Goal: Task Accomplishment & Management: Complete application form

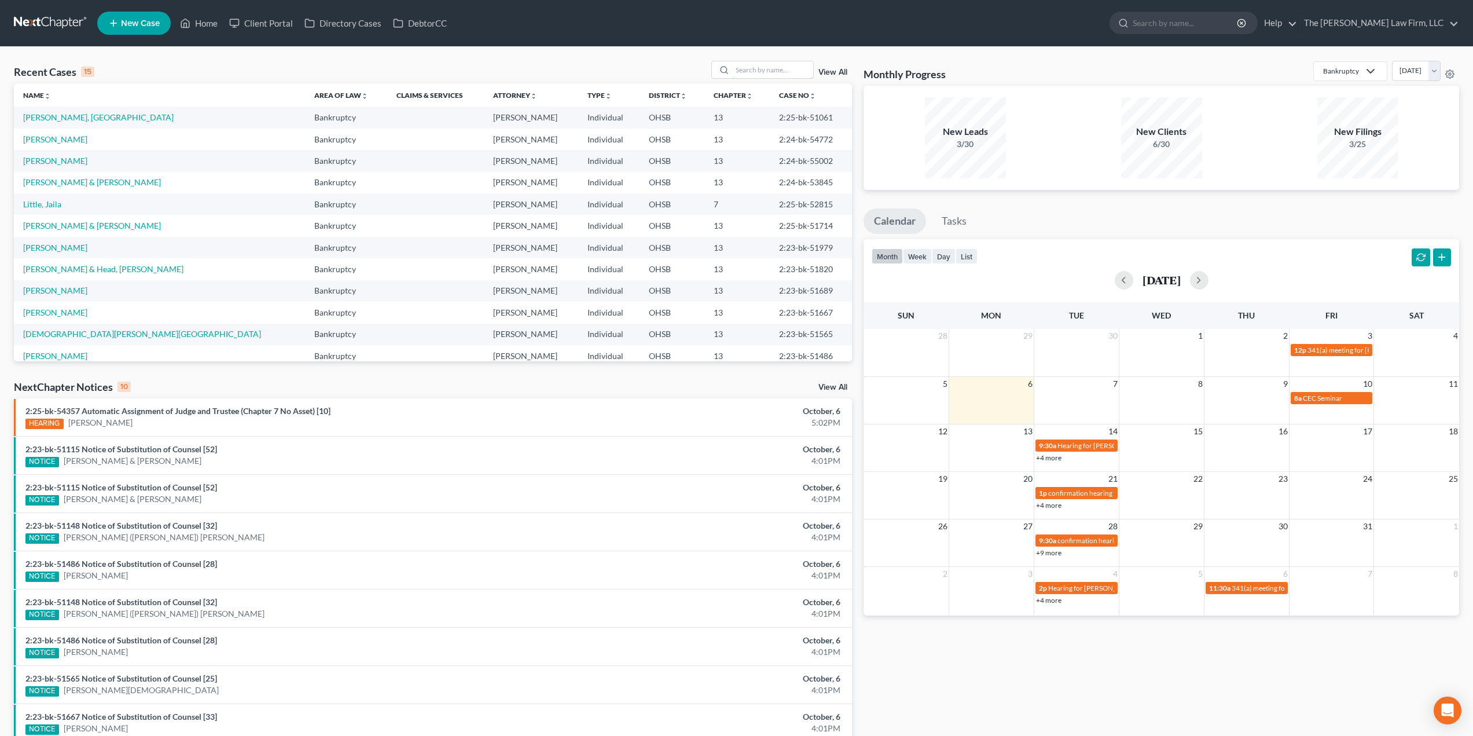
click at [747, 77] on input "search" at bounding box center [772, 69] width 81 height 17
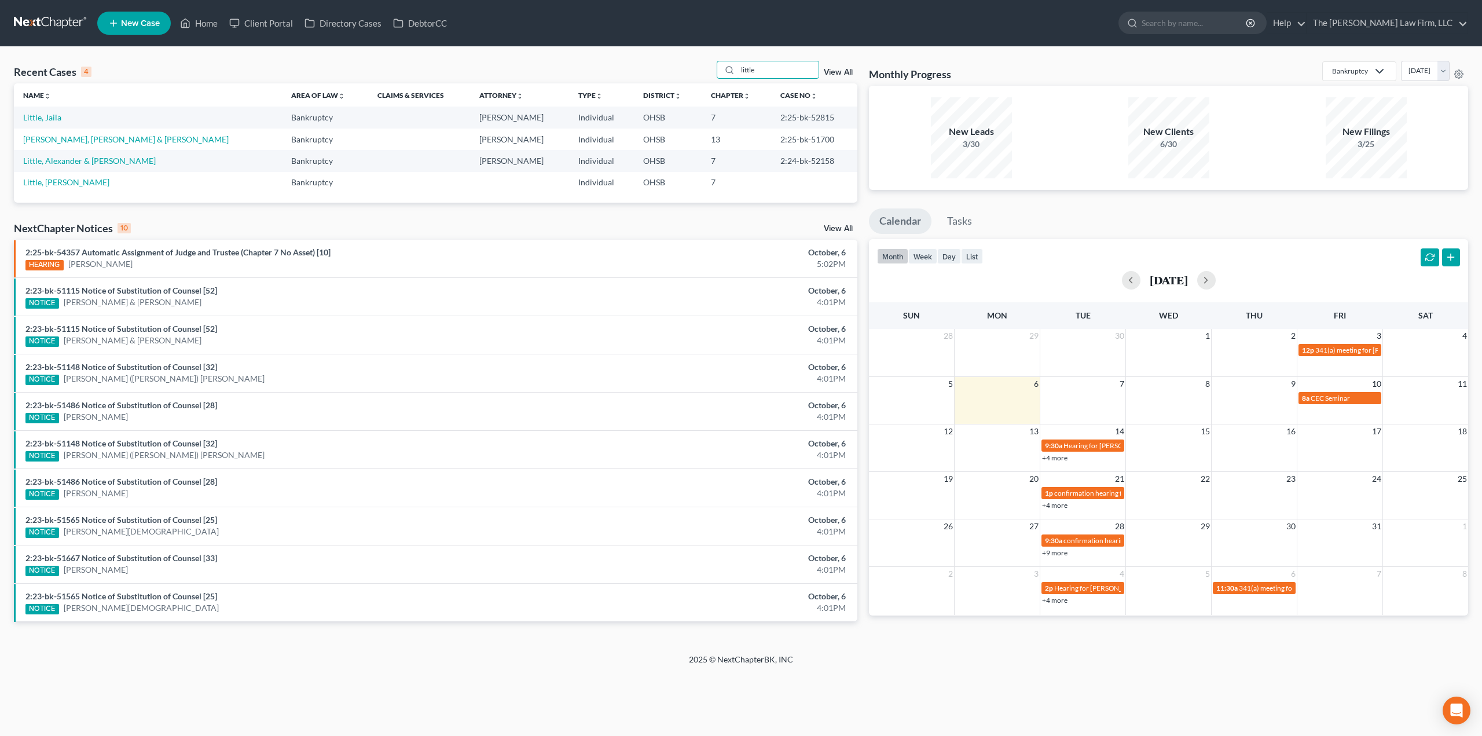
type input "little"
click at [94, 139] on link "[PERSON_NAME], [PERSON_NAME] & [PERSON_NAME]" at bounding box center [125, 139] width 205 height 10
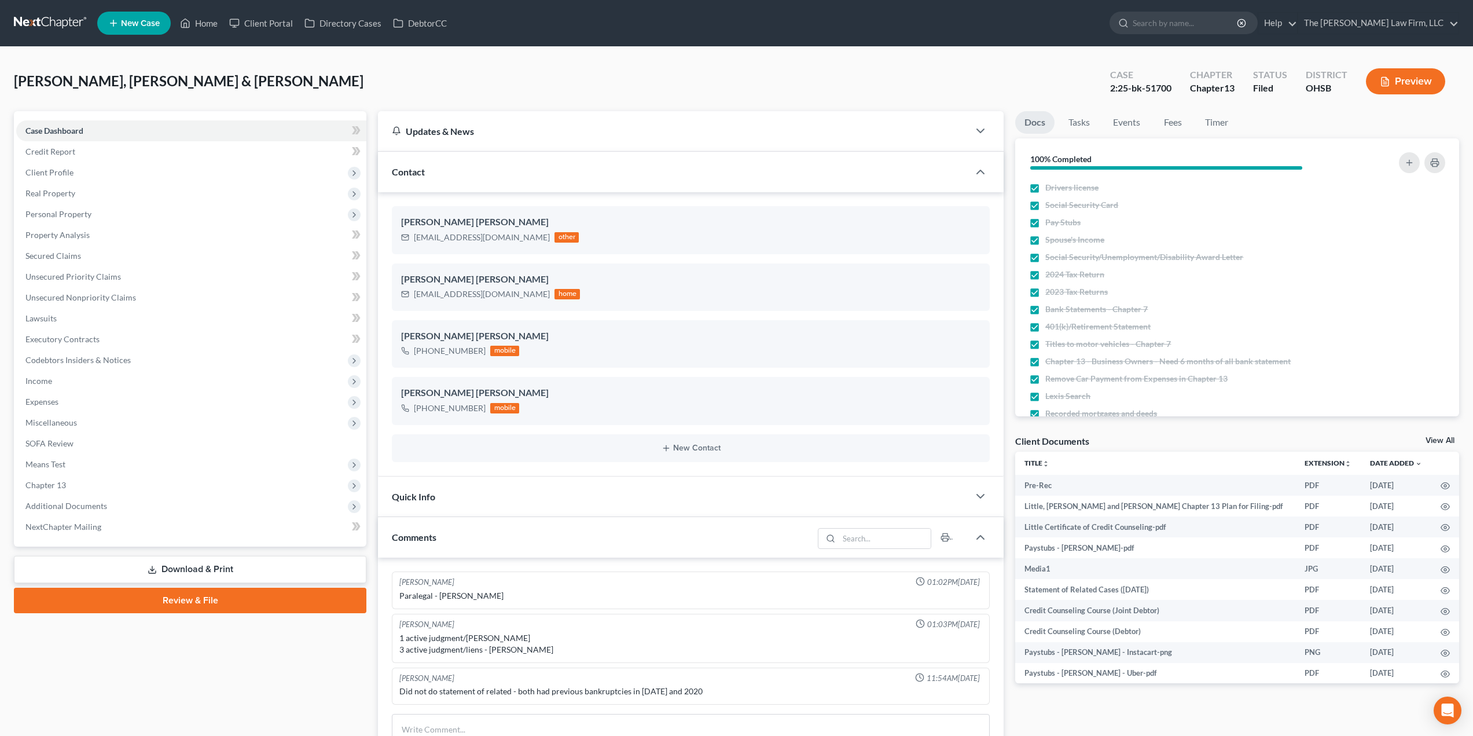
scroll to position [1491, 0]
click at [1006, 50] on div "[PERSON_NAME], [PERSON_NAME] & [PERSON_NAME] Upgraded Case 2:25-bk-51700 Chapte…" at bounding box center [736, 648] width 1473 height 1203
click at [116, 304] on link "Unsecured Nonpriority Claims" at bounding box center [191, 297] width 350 height 21
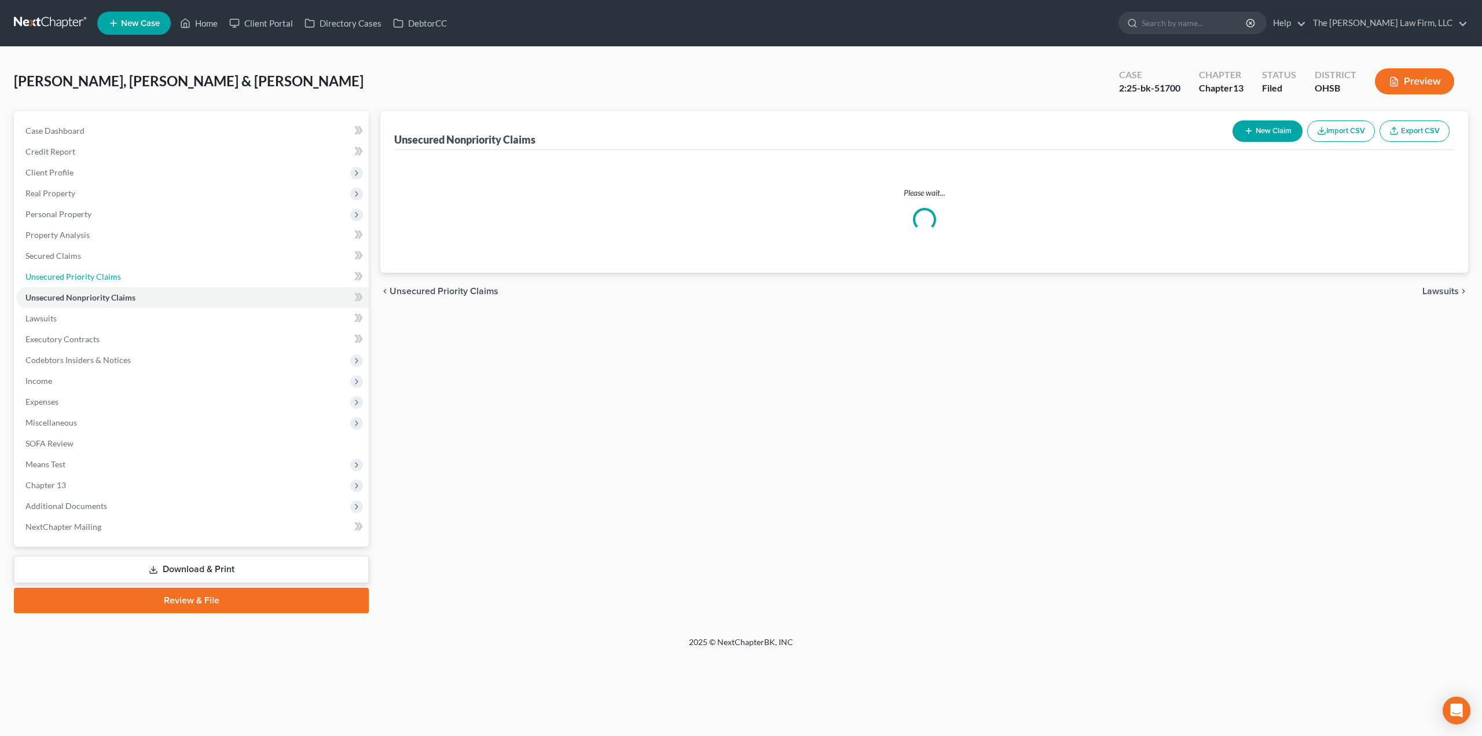
click at [119, 278] on link "Unsecured Priority Claims" at bounding box center [192, 276] width 352 height 21
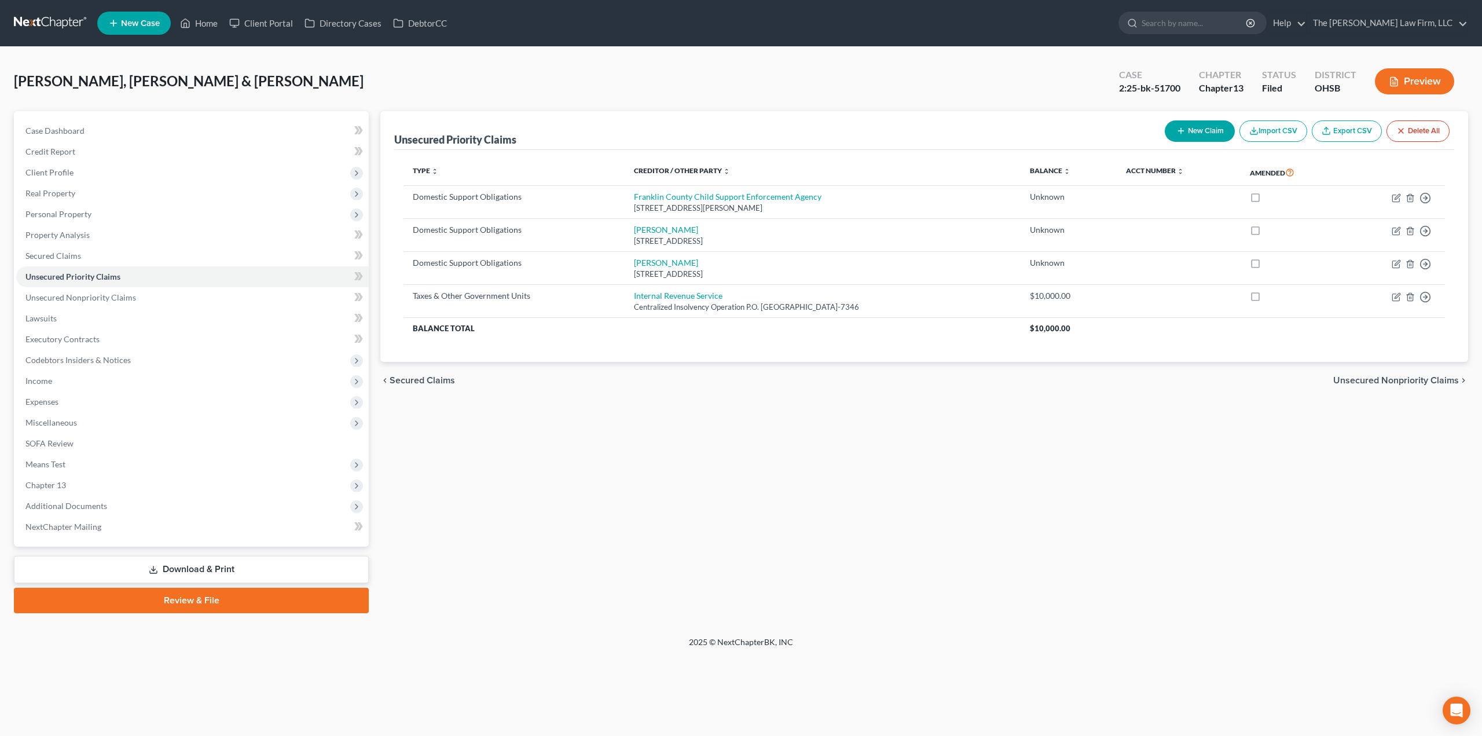
click at [154, 500] on span "Additional Documents" at bounding box center [192, 505] width 352 height 21
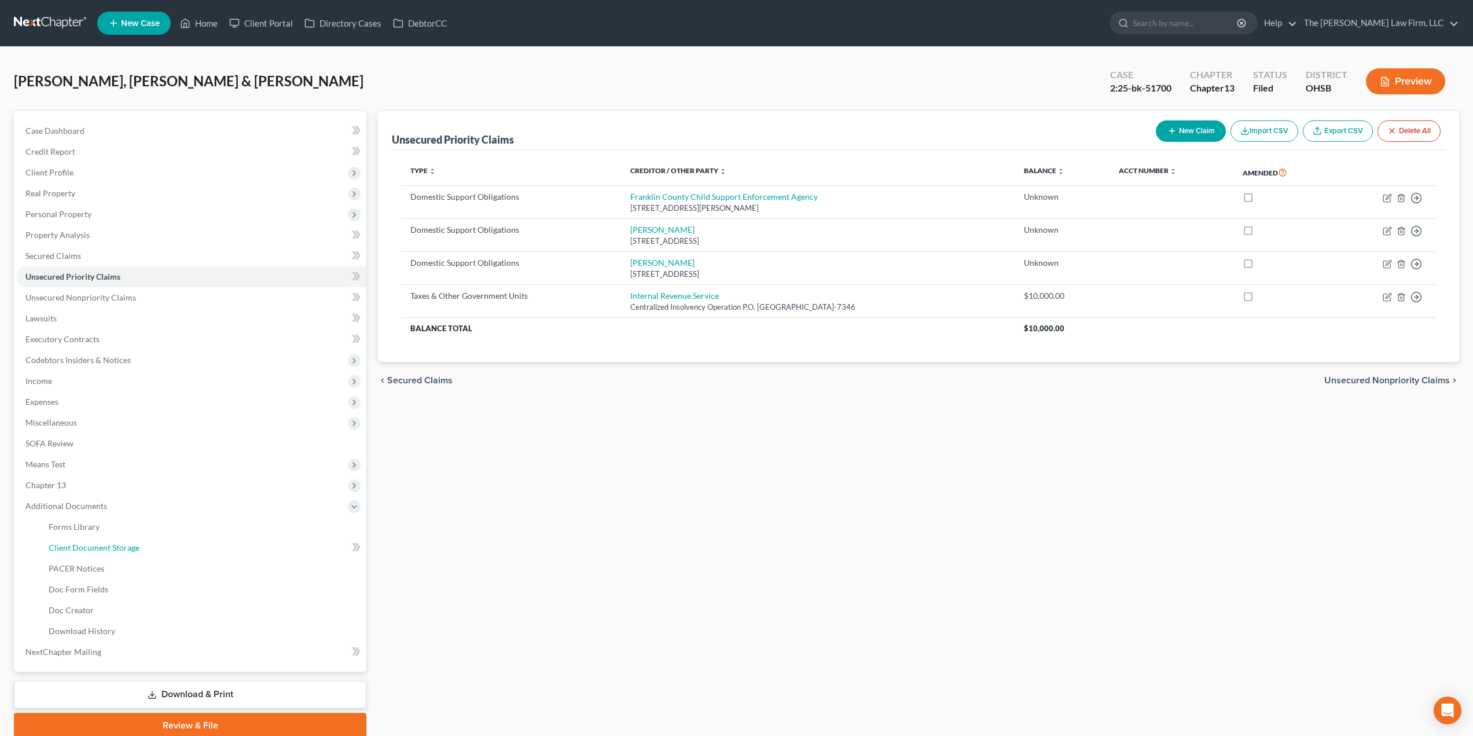
click at [143, 551] on link "Client Document Storage" at bounding box center [202, 547] width 327 height 21
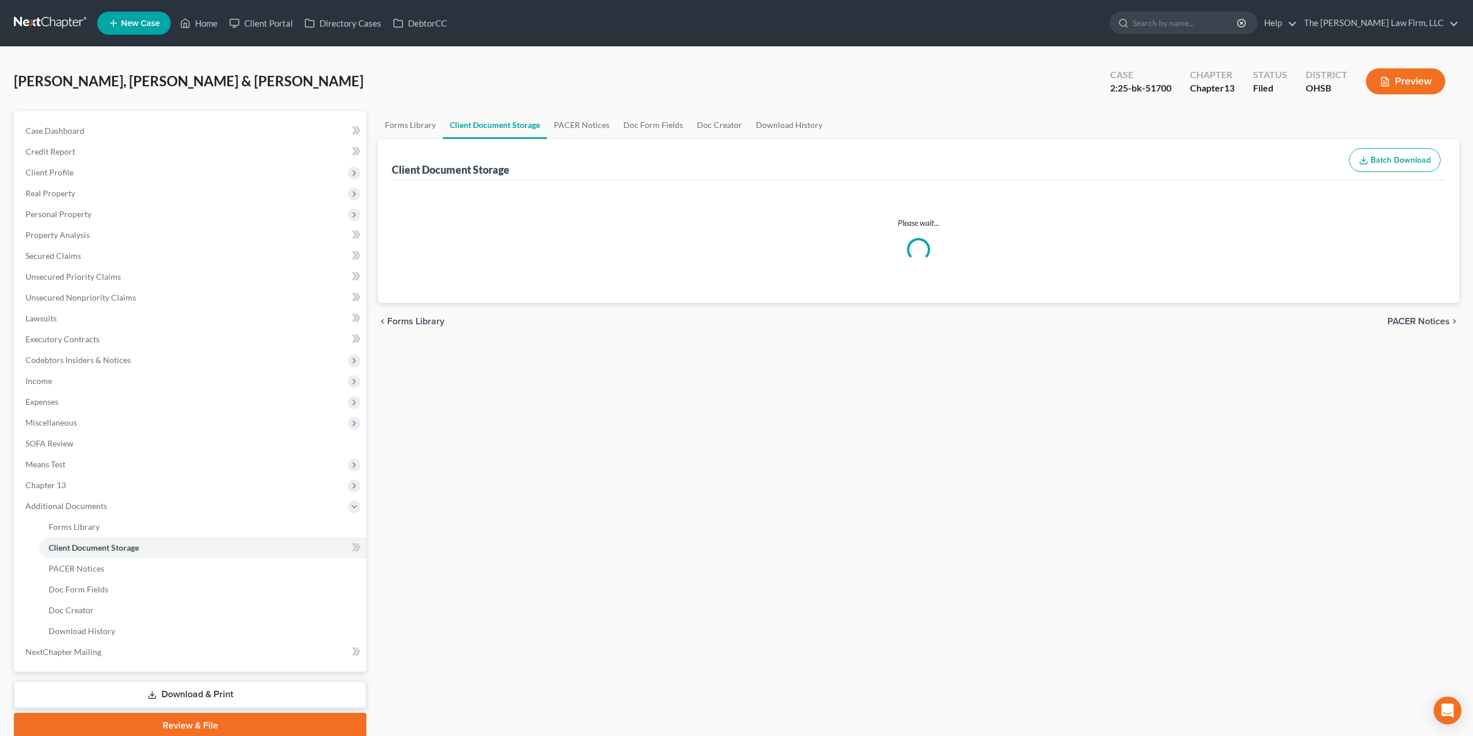
select select "61"
select select "53"
select select "7"
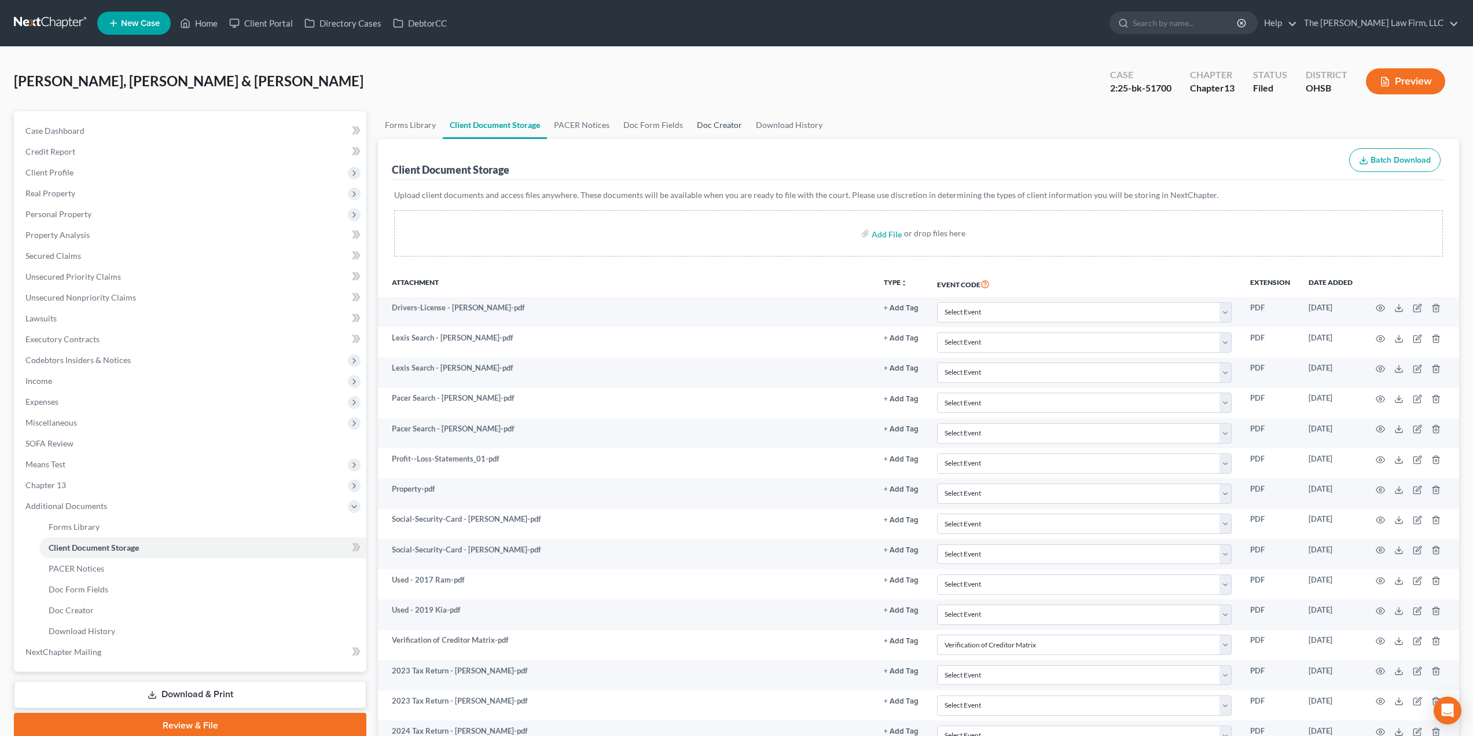
click at [690, 118] on link "Doc Creator" at bounding box center [719, 125] width 59 height 28
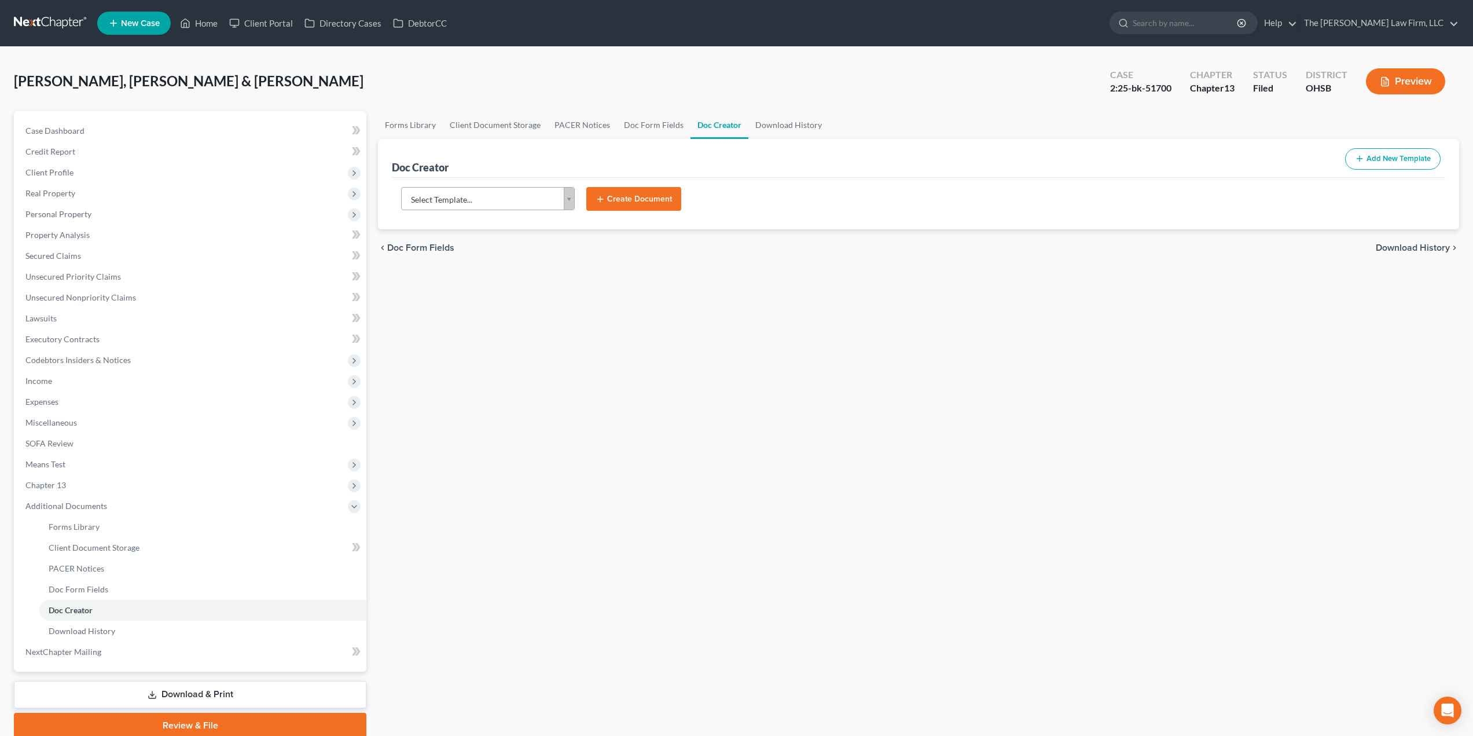
click at [507, 196] on body "Home New Case Client Portal Directory Cases DebtorCC The [PERSON_NAME] Law Firm…" at bounding box center [736, 391] width 1473 height 782
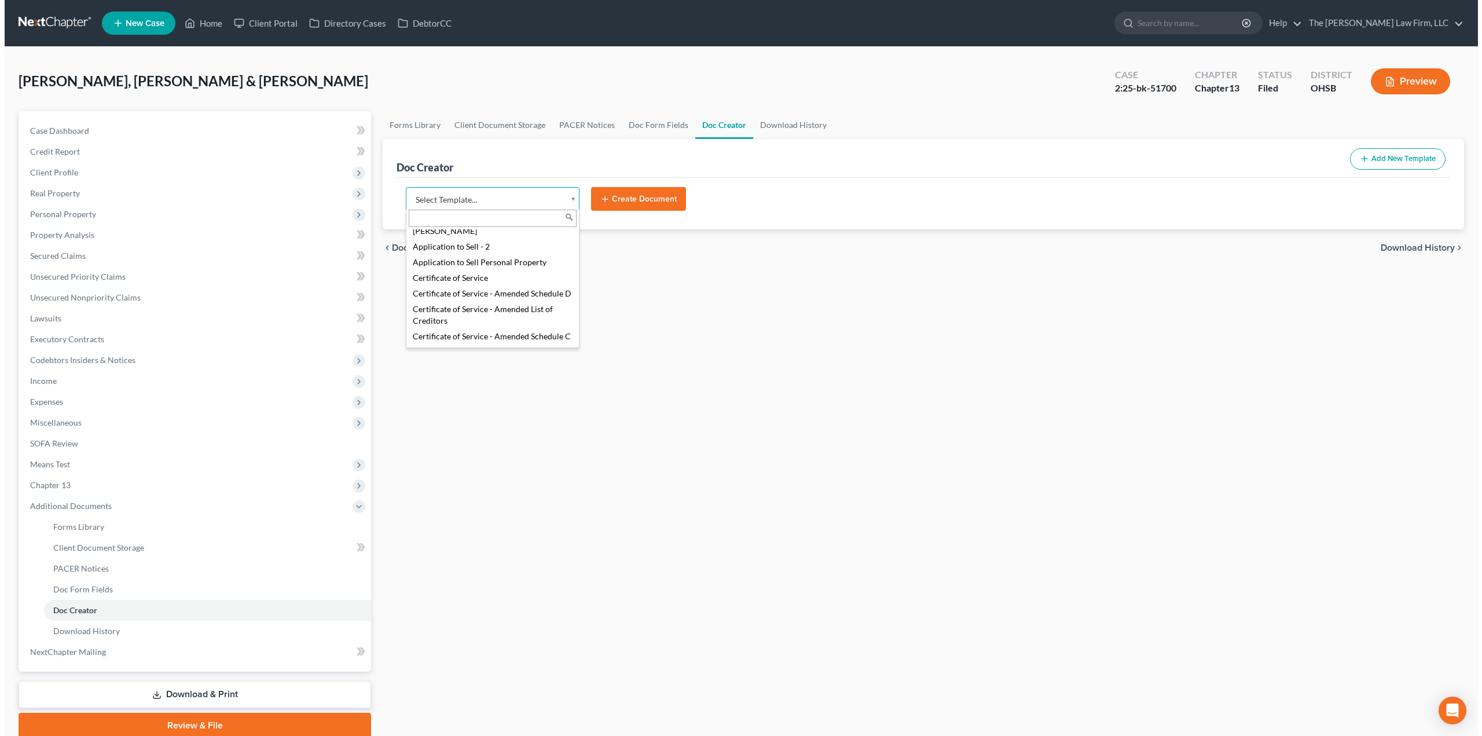
scroll to position [289, 0]
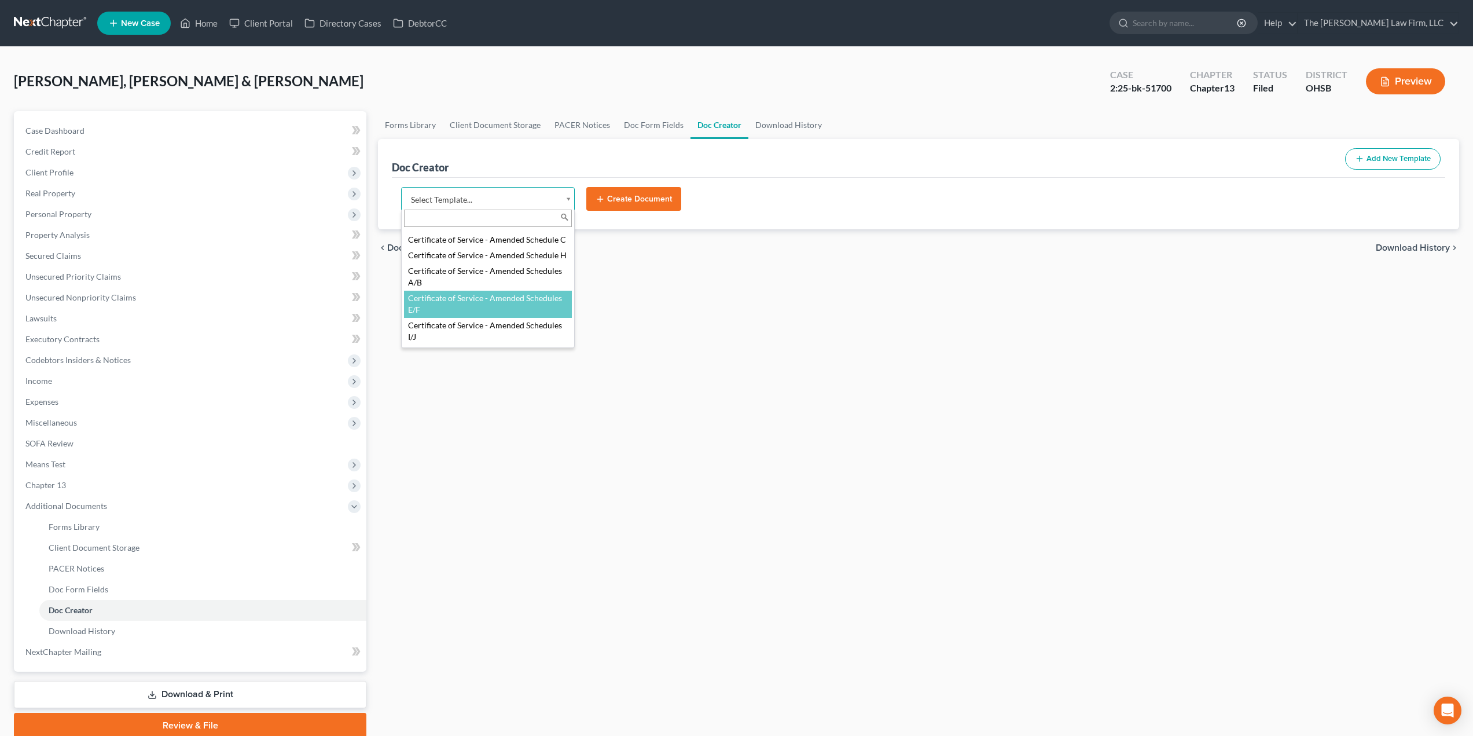
select select "87269"
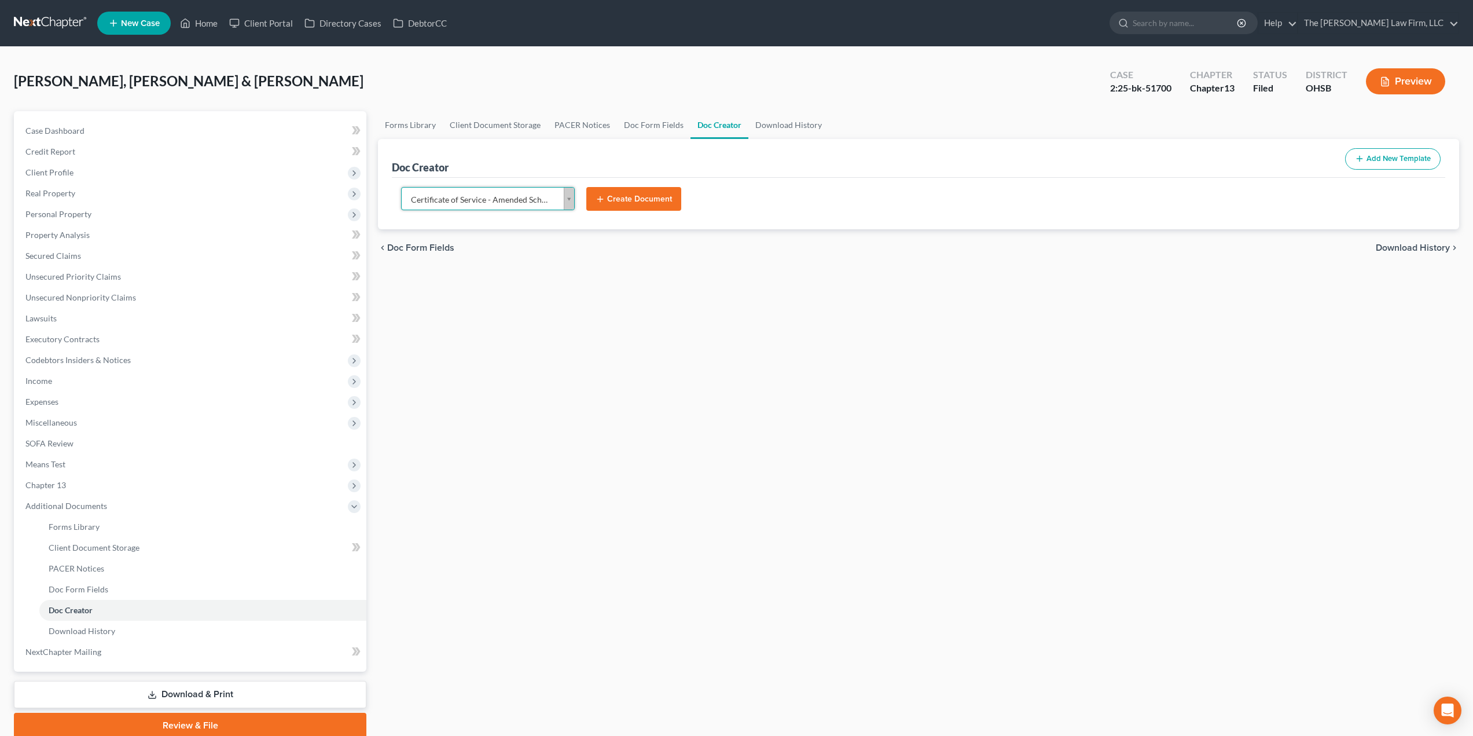
click at [628, 193] on button "Create Document" at bounding box center [633, 199] width 95 height 24
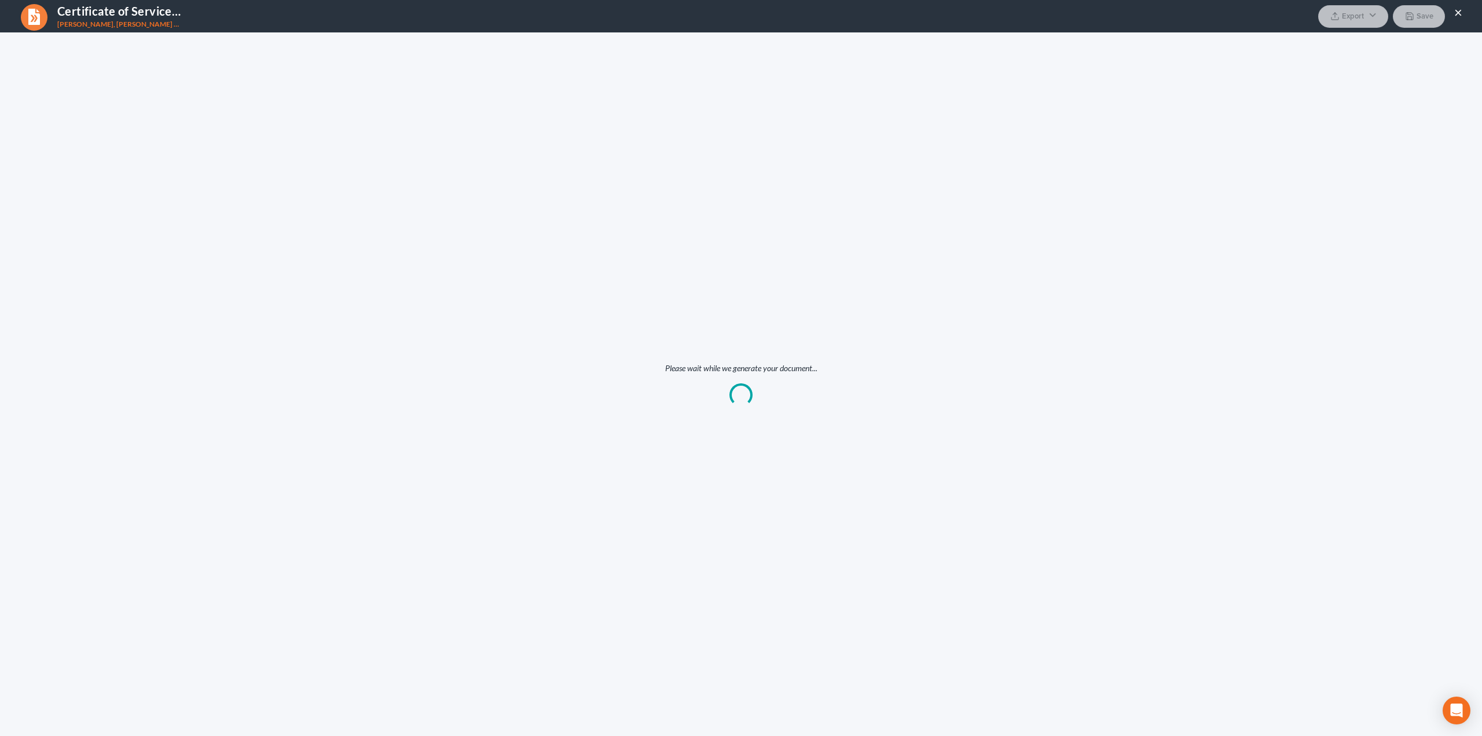
scroll to position [0, 0]
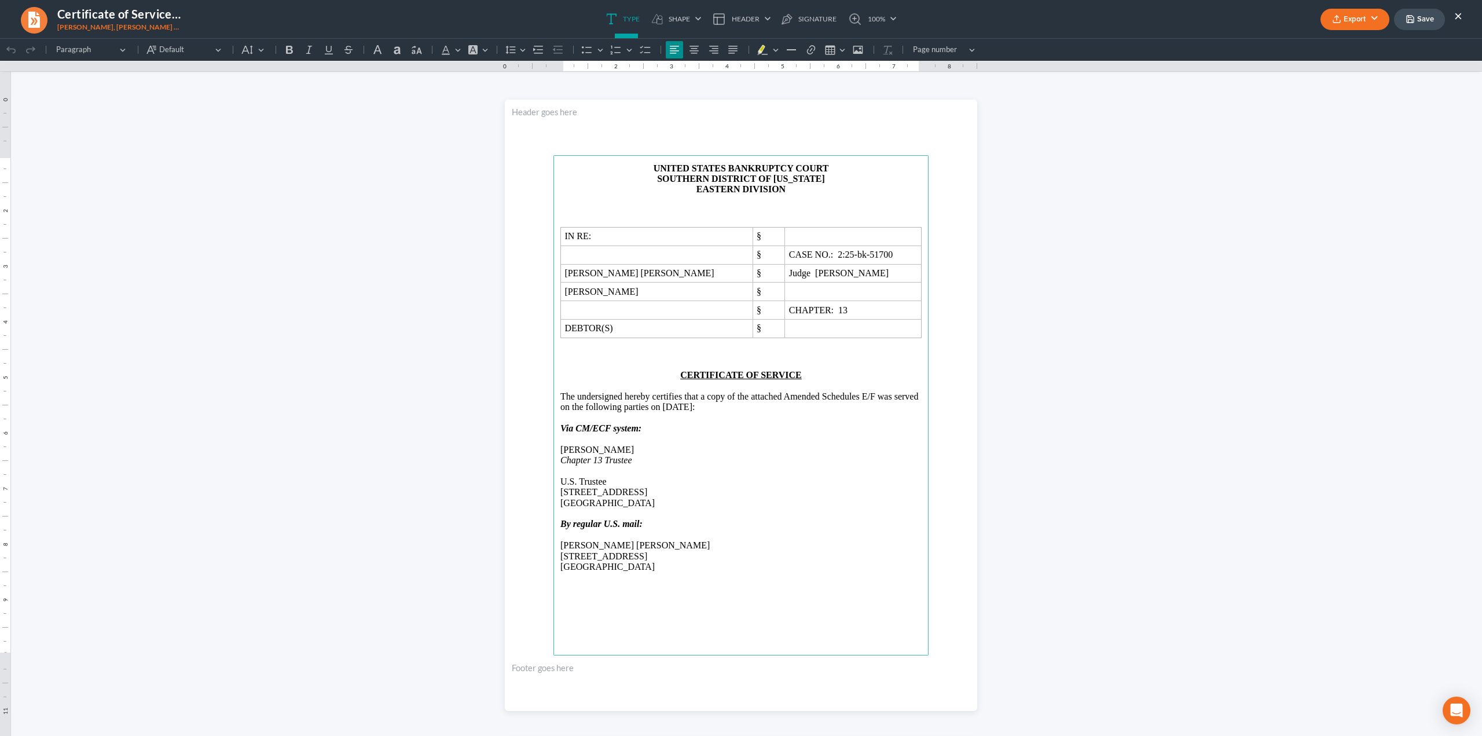
click at [645, 543] on p "[PERSON_NAME] [PERSON_NAME]" at bounding box center [740, 545] width 361 height 10
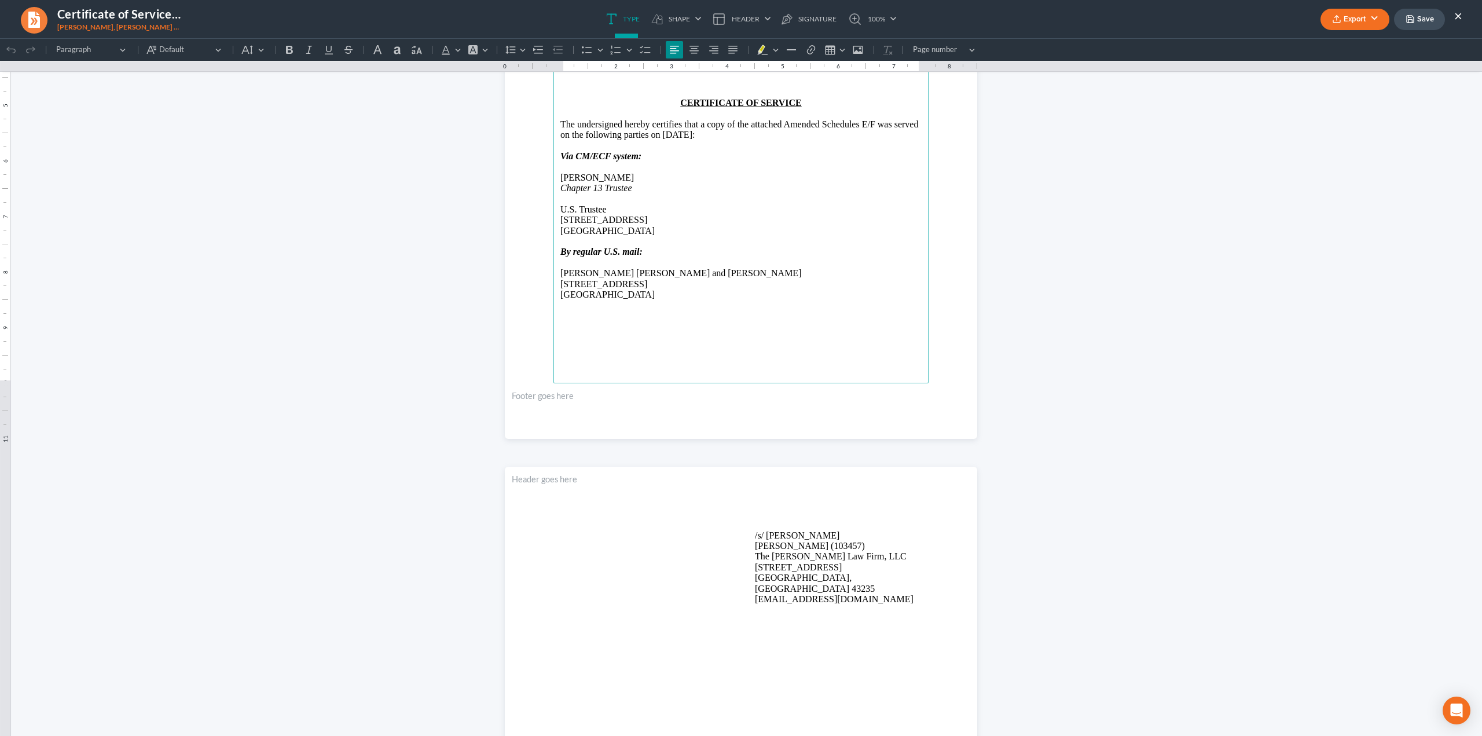
scroll to position [289, 0]
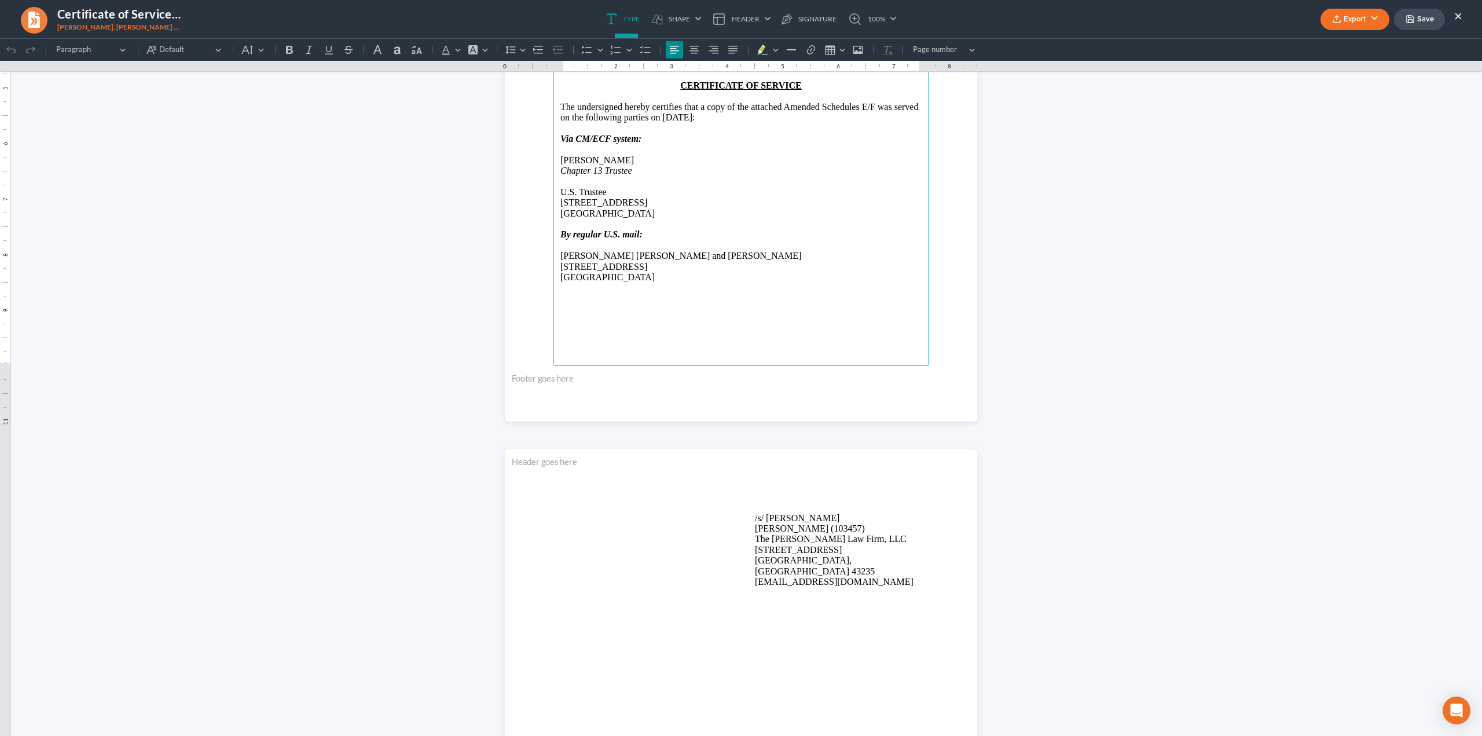
click at [774, 514] on p "/s/ [PERSON_NAME] [PERSON_NAME] (103457) The [PERSON_NAME] Law Firm, LLC [STREE…" at bounding box center [838, 550] width 167 height 75
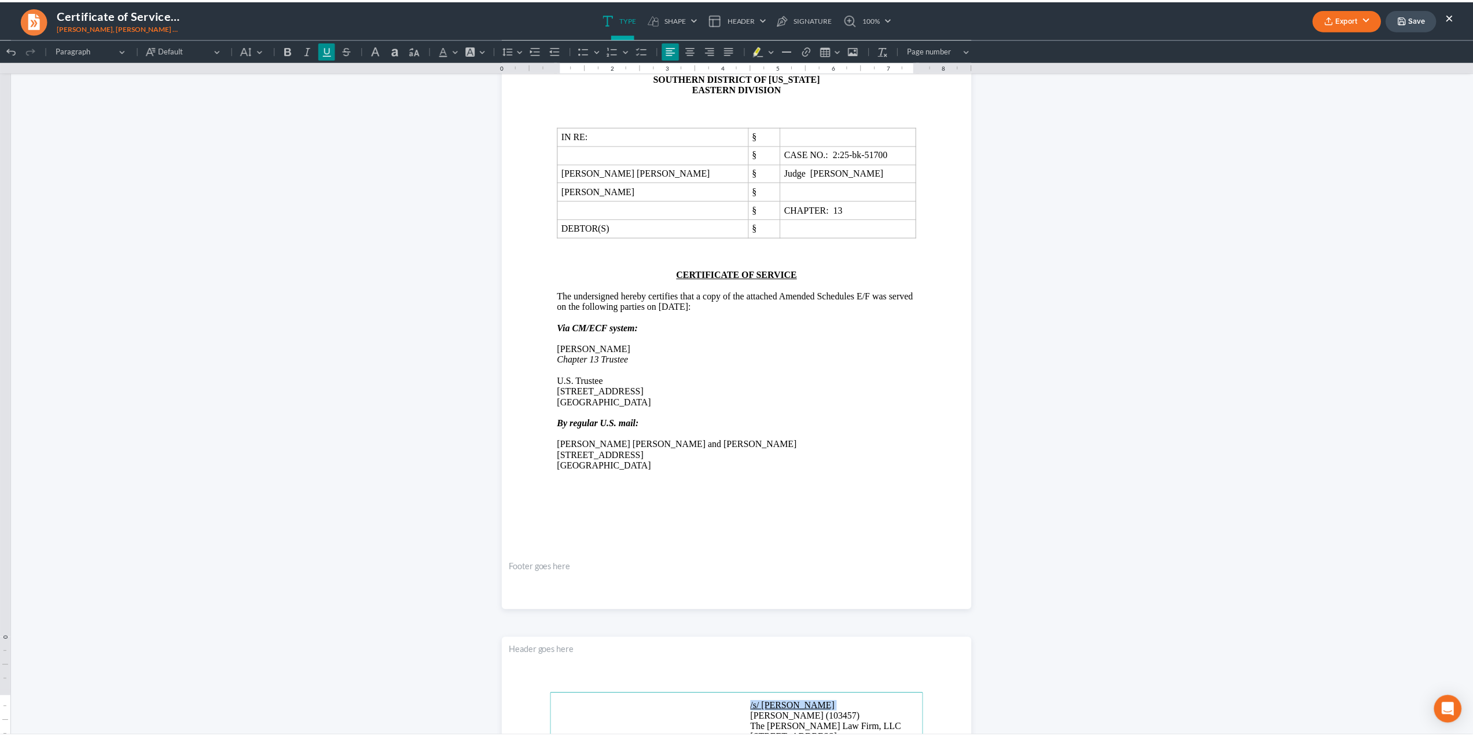
scroll to position [0, 0]
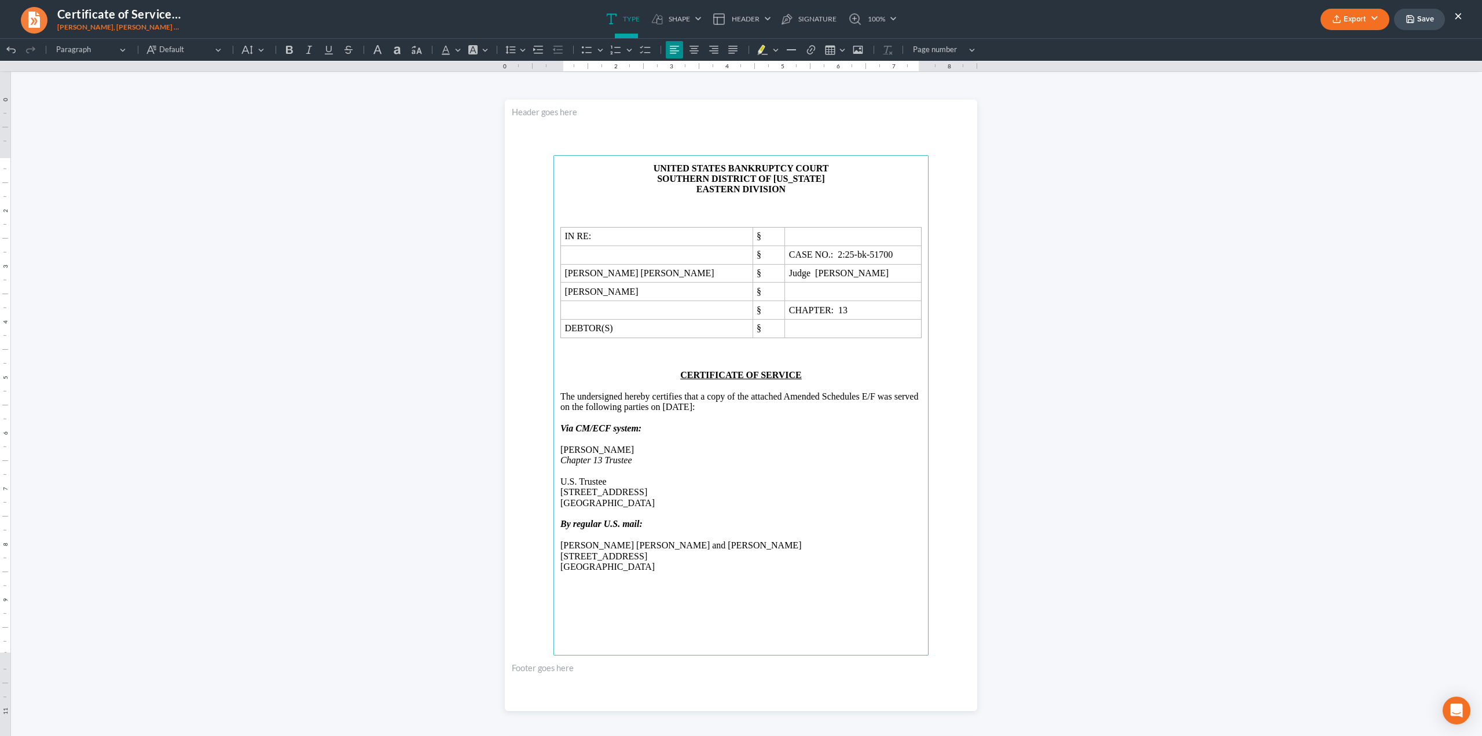
click at [795, 444] on p "[PERSON_NAME]" at bounding box center [740, 449] width 361 height 10
click at [564, 268] on span "[PERSON_NAME] [PERSON_NAME]" at bounding box center [656, 273] width 184 height 10
click at [1367, 22] on button "Export" at bounding box center [1354, 19] width 69 height 21
click at [1341, 89] on link "Client Doc Storage" at bounding box center [1353, 85] width 90 height 20
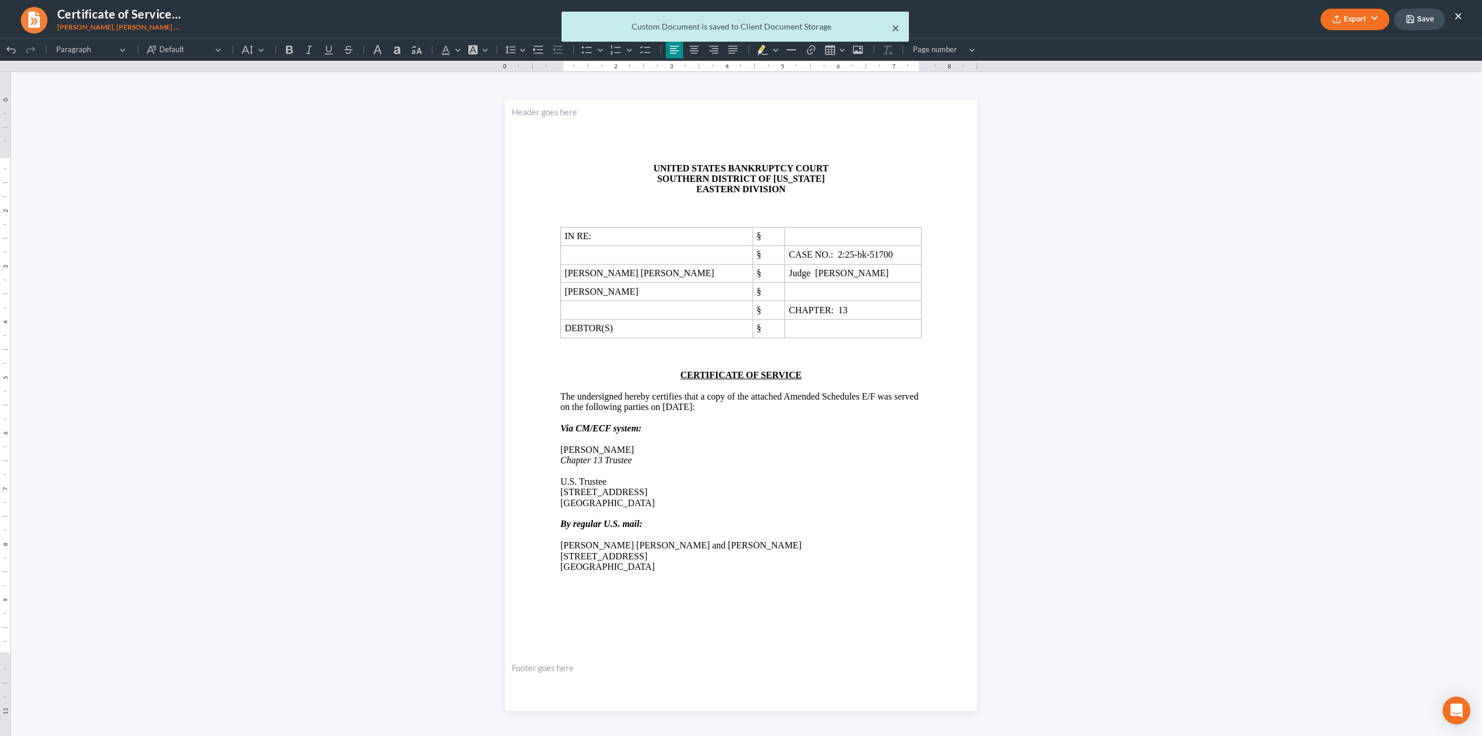
click at [898, 25] on button "×" at bounding box center [895, 28] width 8 height 14
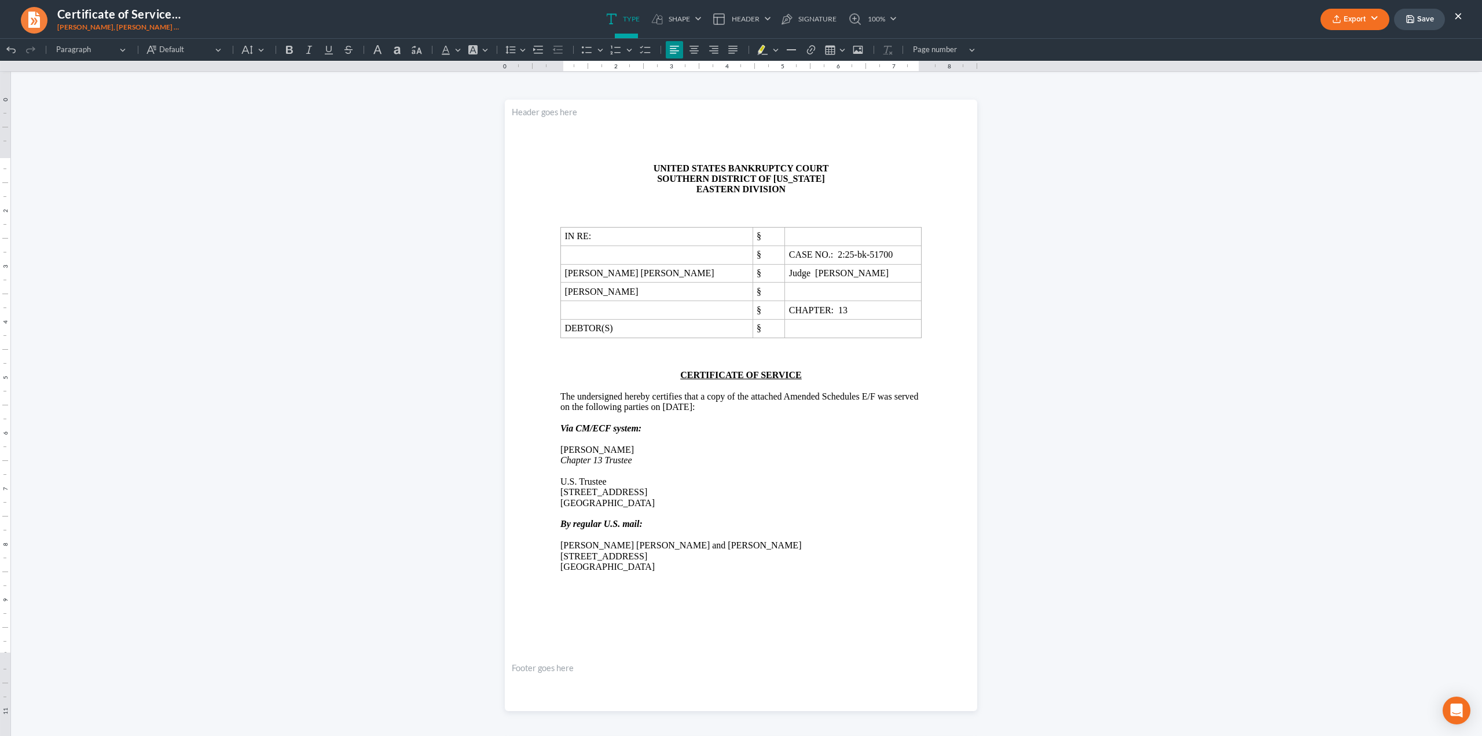
click at [1453, 18] on ul "Export PDF Word Client Doc Storage Save ×" at bounding box center [1391, 19] width 142 height 25
click at [1458, 15] on button "×" at bounding box center [1458, 16] width 8 height 14
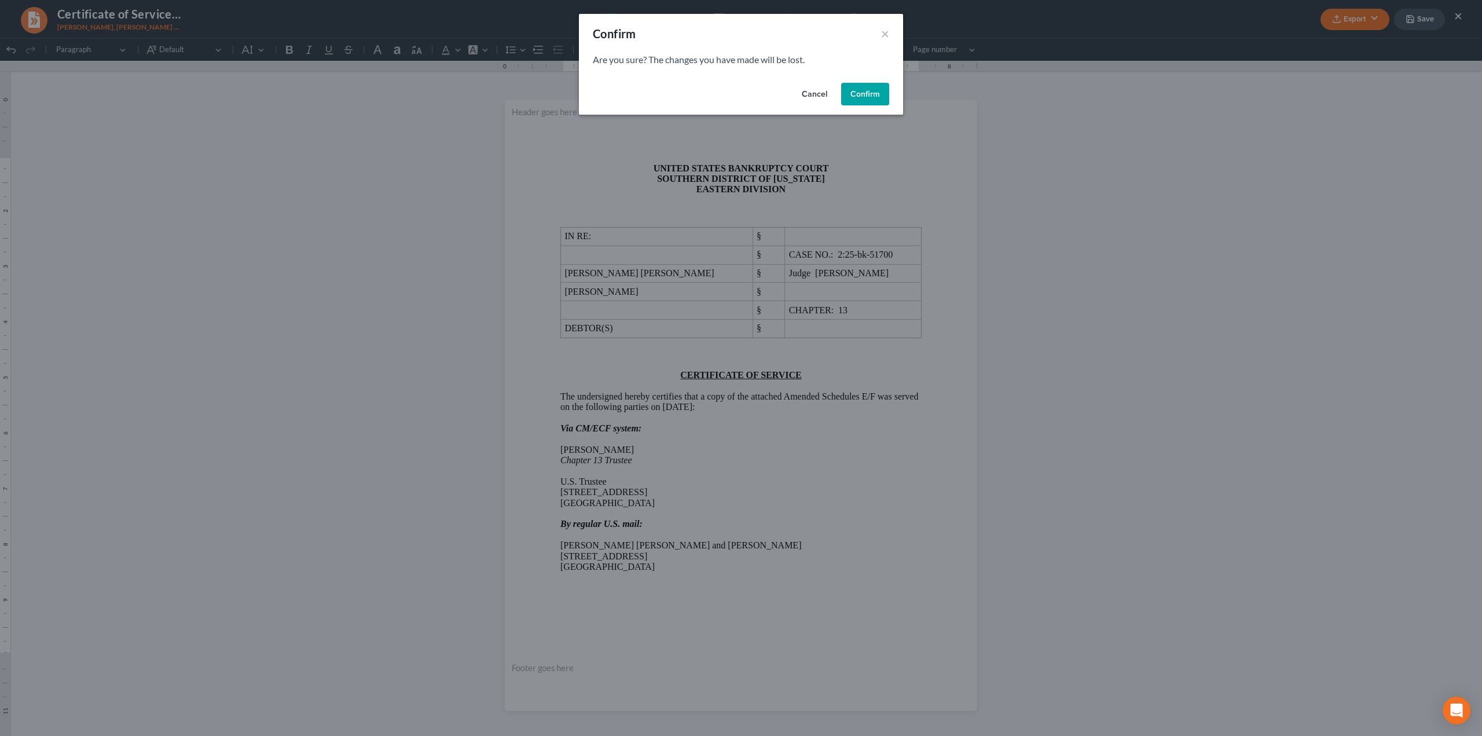
click at [873, 100] on button "Confirm" at bounding box center [865, 94] width 48 height 23
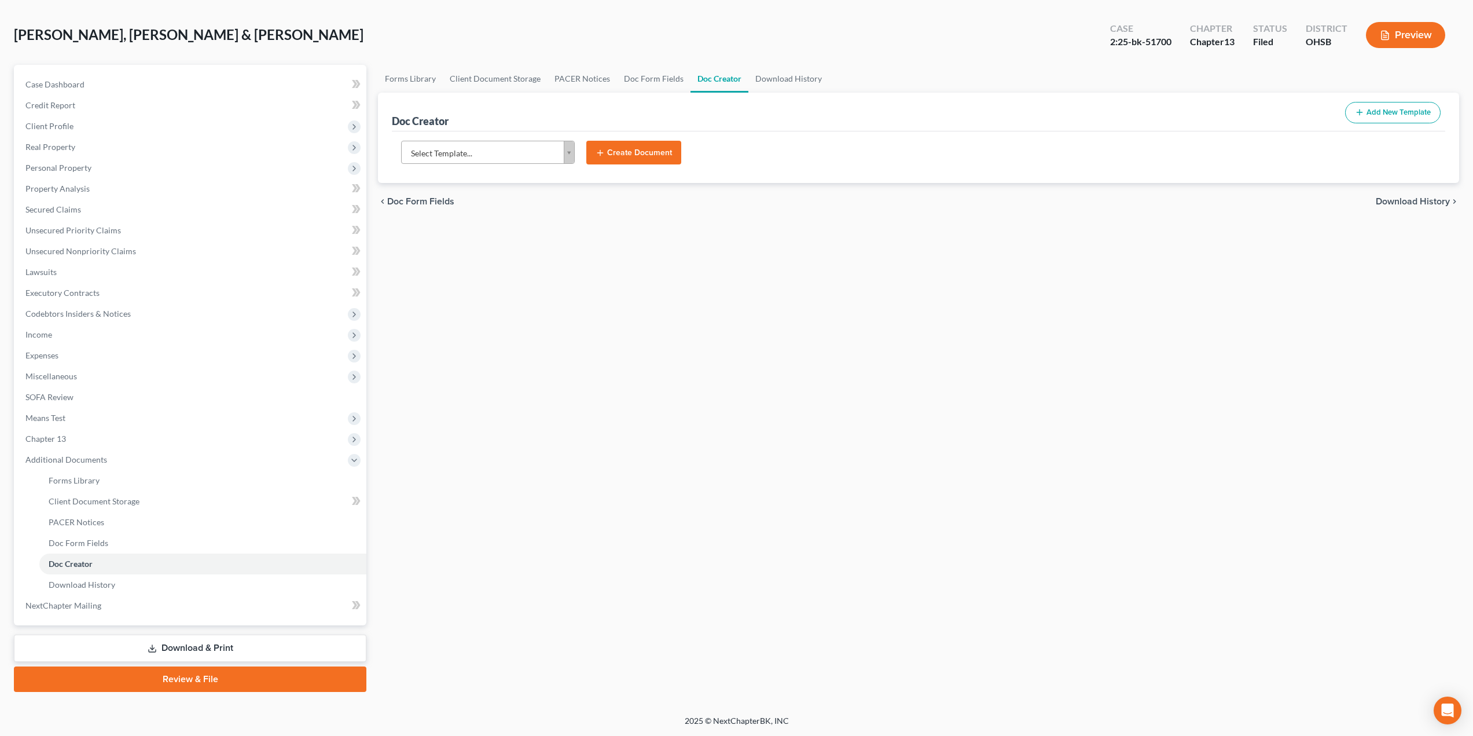
click at [179, 686] on link "Review & File" at bounding box center [190, 678] width 352 height 25
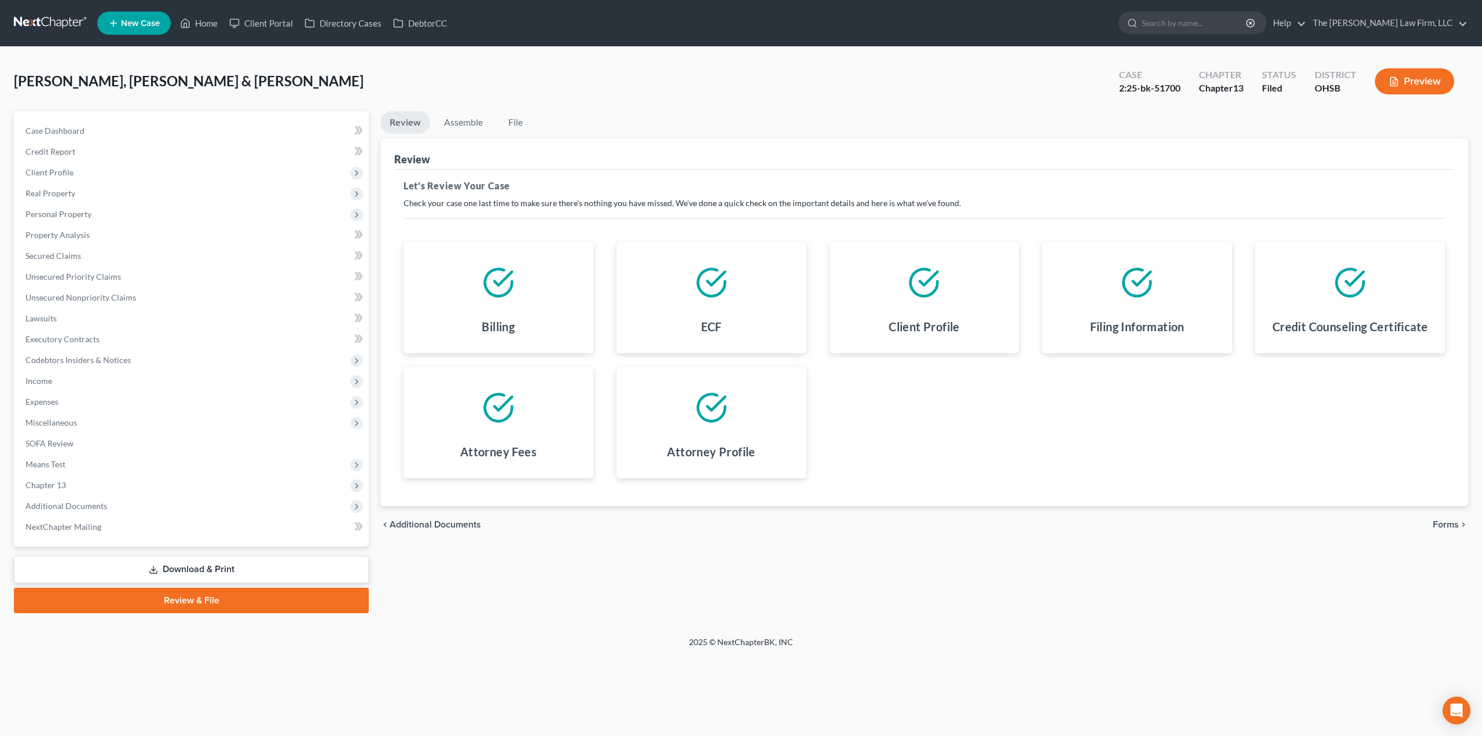
click at [1439, 520] on span "Forms" at bounding box center [1445, 524] width 26 height 9
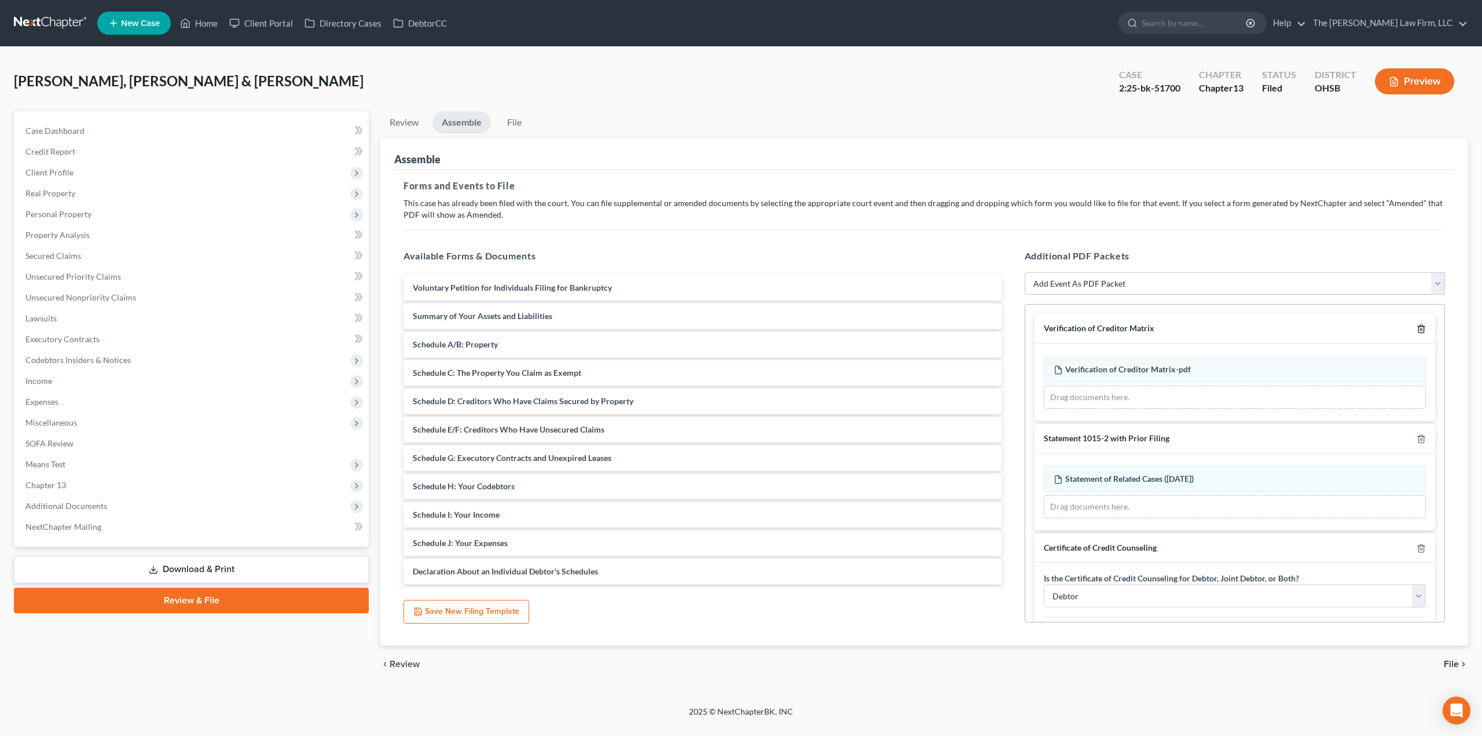
click at [1416, 328] on icon "button" at bounding box center [1420, 328] width 9 height 9
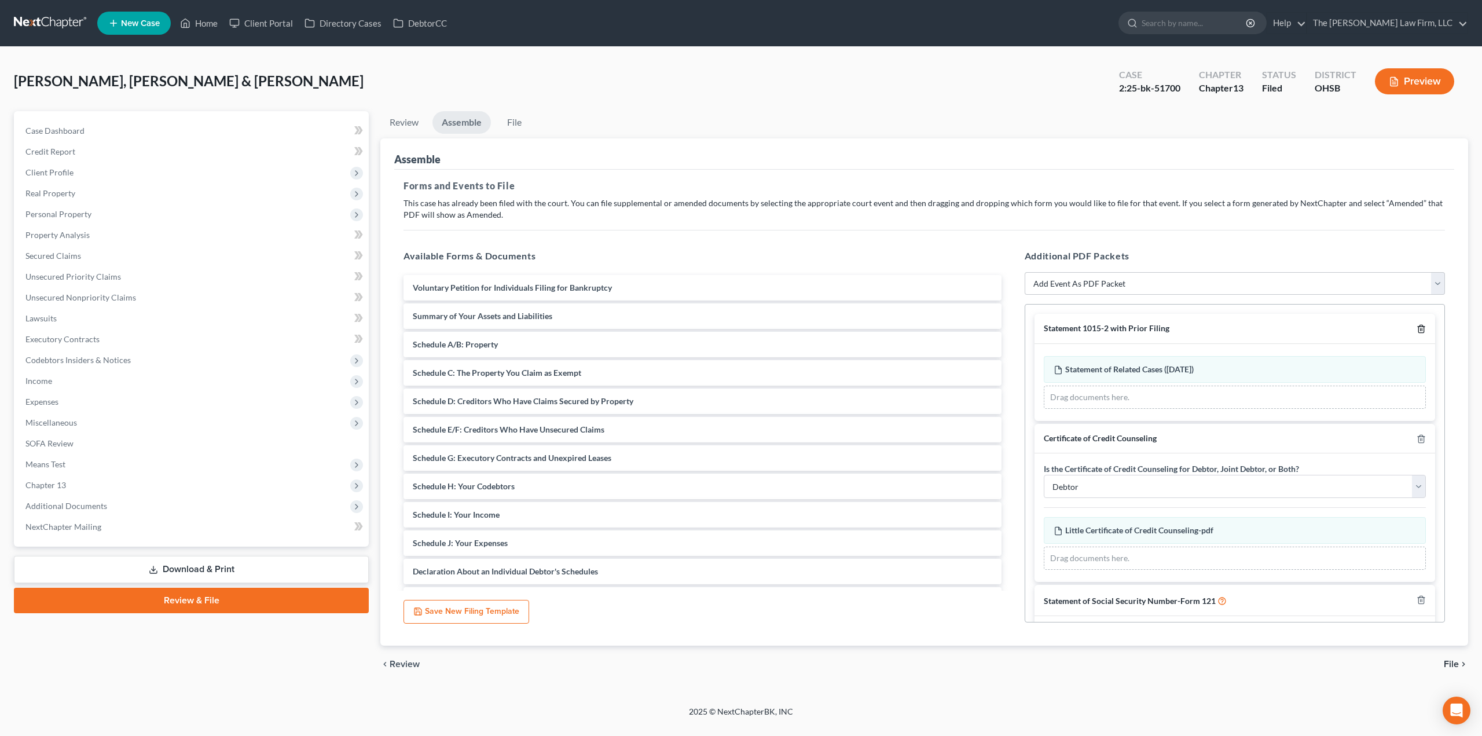
click at [1416, 328] on icon "button" at bounding box center [1420, 328] width 9 height 9
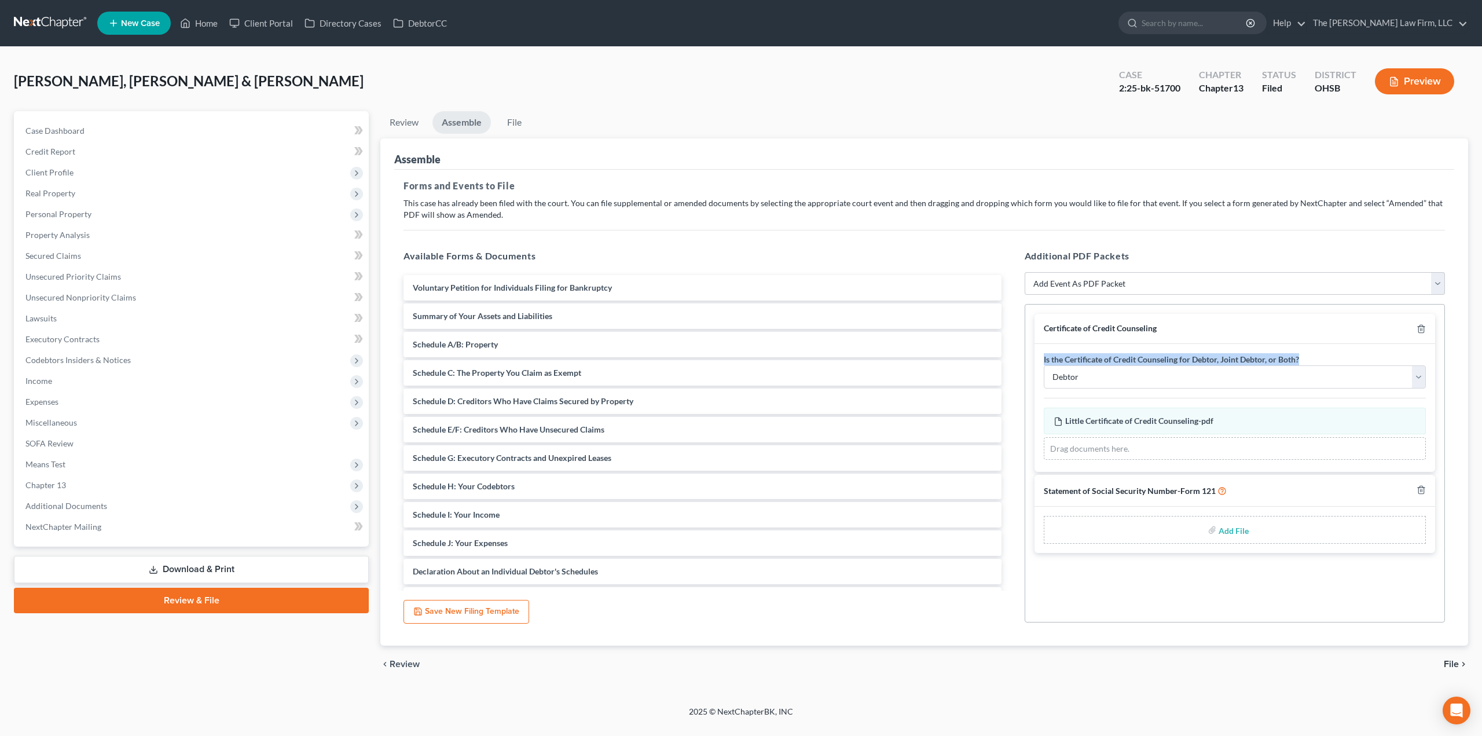
click at [1411, 328] on div at bounding box center [1418, 328] width 14 height 11
click at [1418, 328] on icon "button" at bounding box center [1420, 329] width 5 height 8
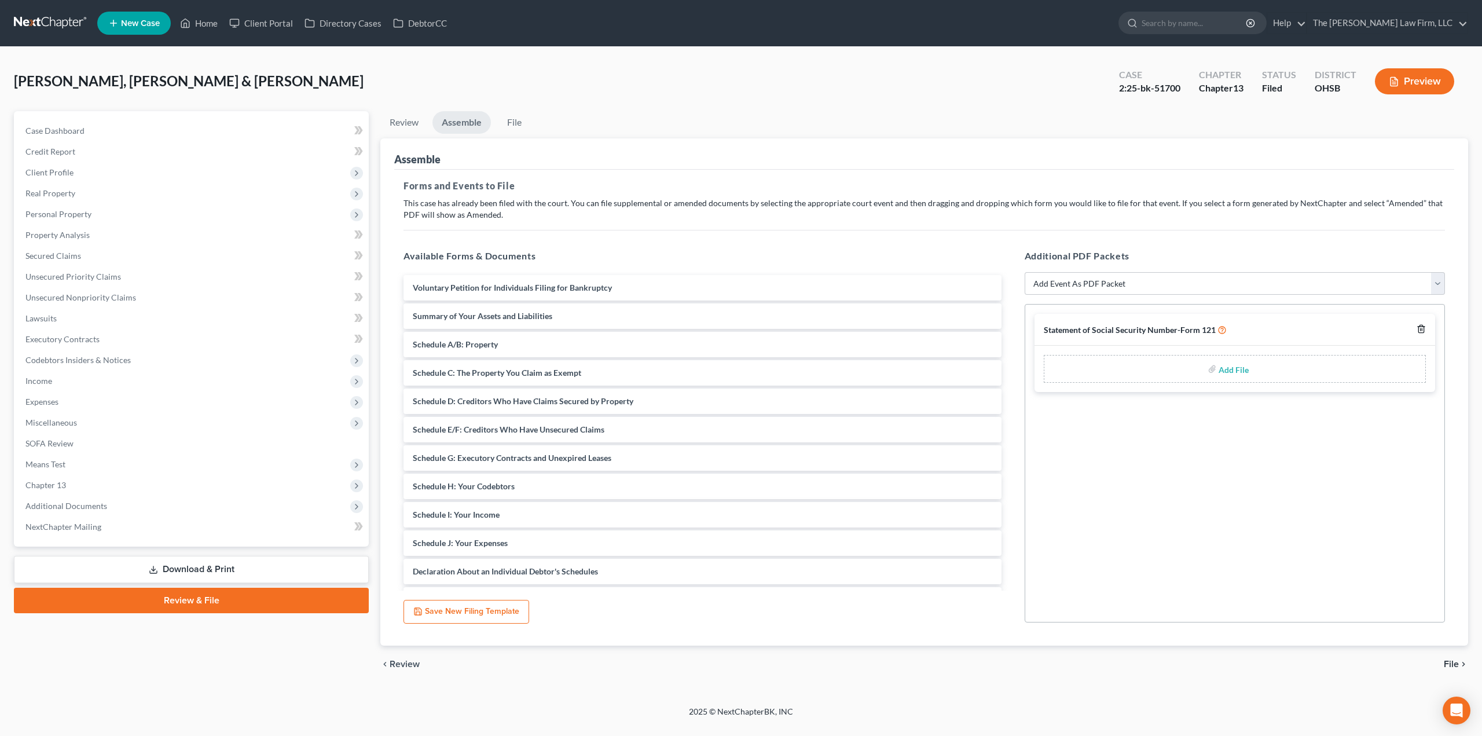
click at [1418, 328] on icon "button" at bounding box center [1420, 329] width 5 height 8
click at [1221, 285] on select "Add Event As PDF Packet 20 Largest Unsecured Creditors Amended Document Amended…" at bounding box center [1234, 283] width 420 height 23
click at [70, 506] on span "Additional Documents" at bounding box center [66, 506] width 82 height 10
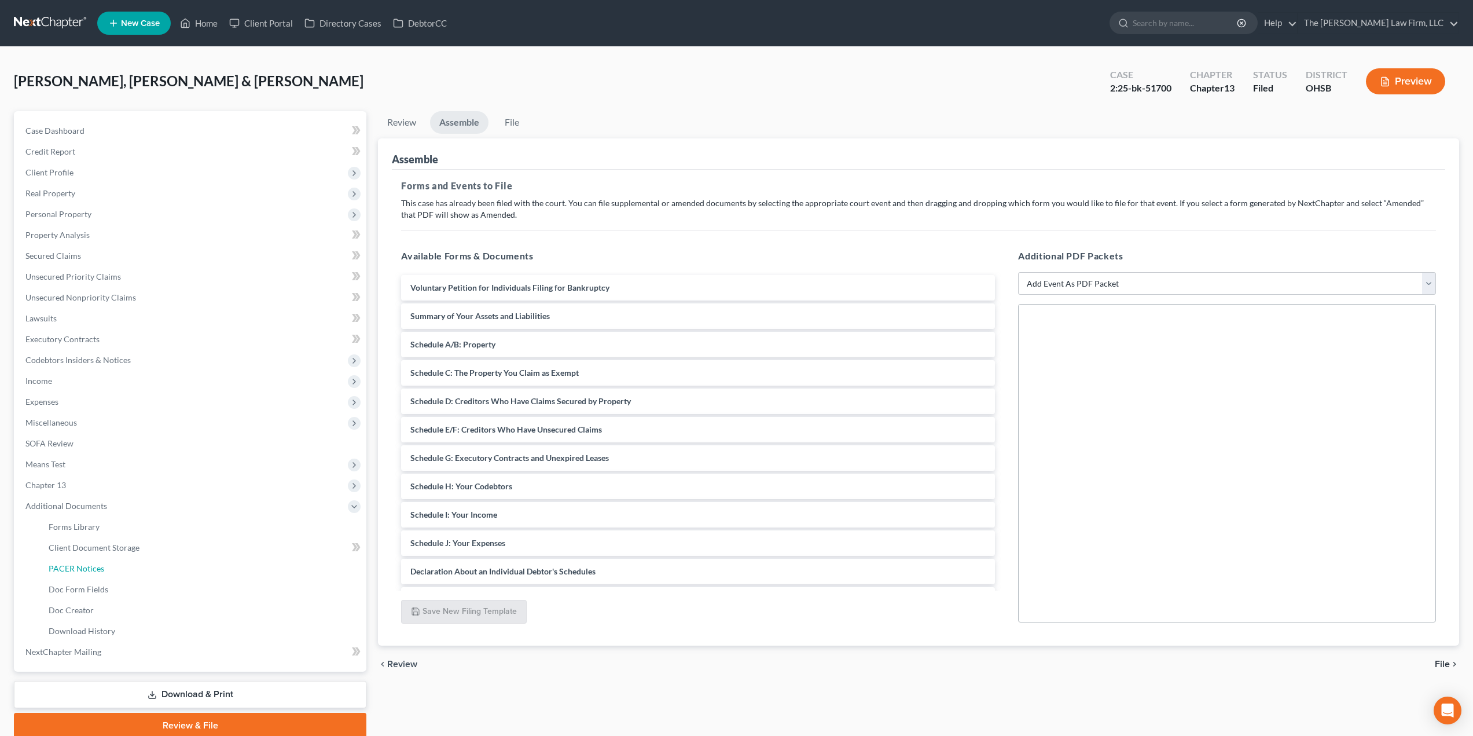
click at [84, 569] on span "PACER Notices" at bounding box center [77, 568] width 56 height 10
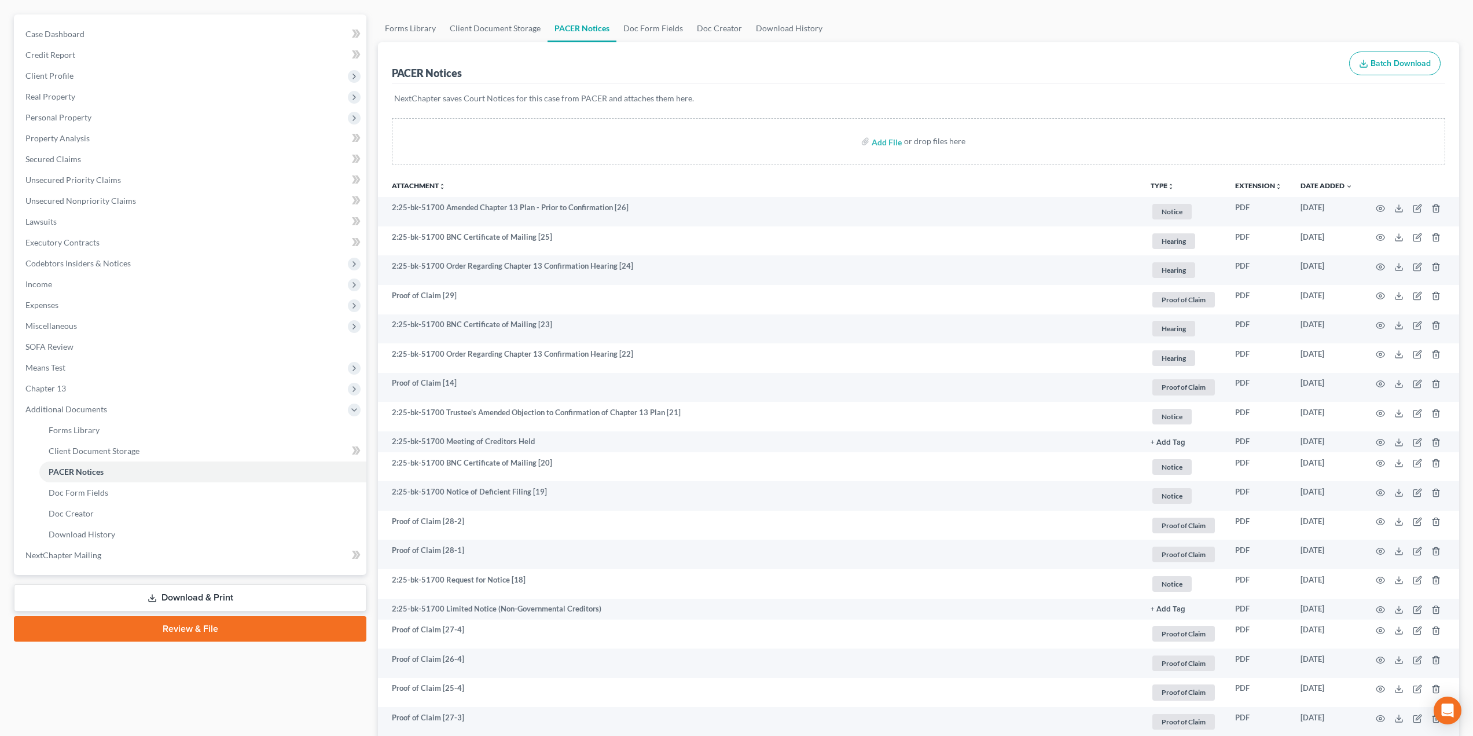
click at [211, 636] on link "Review & File" at bounding box center [190, 628] width 352 height 25
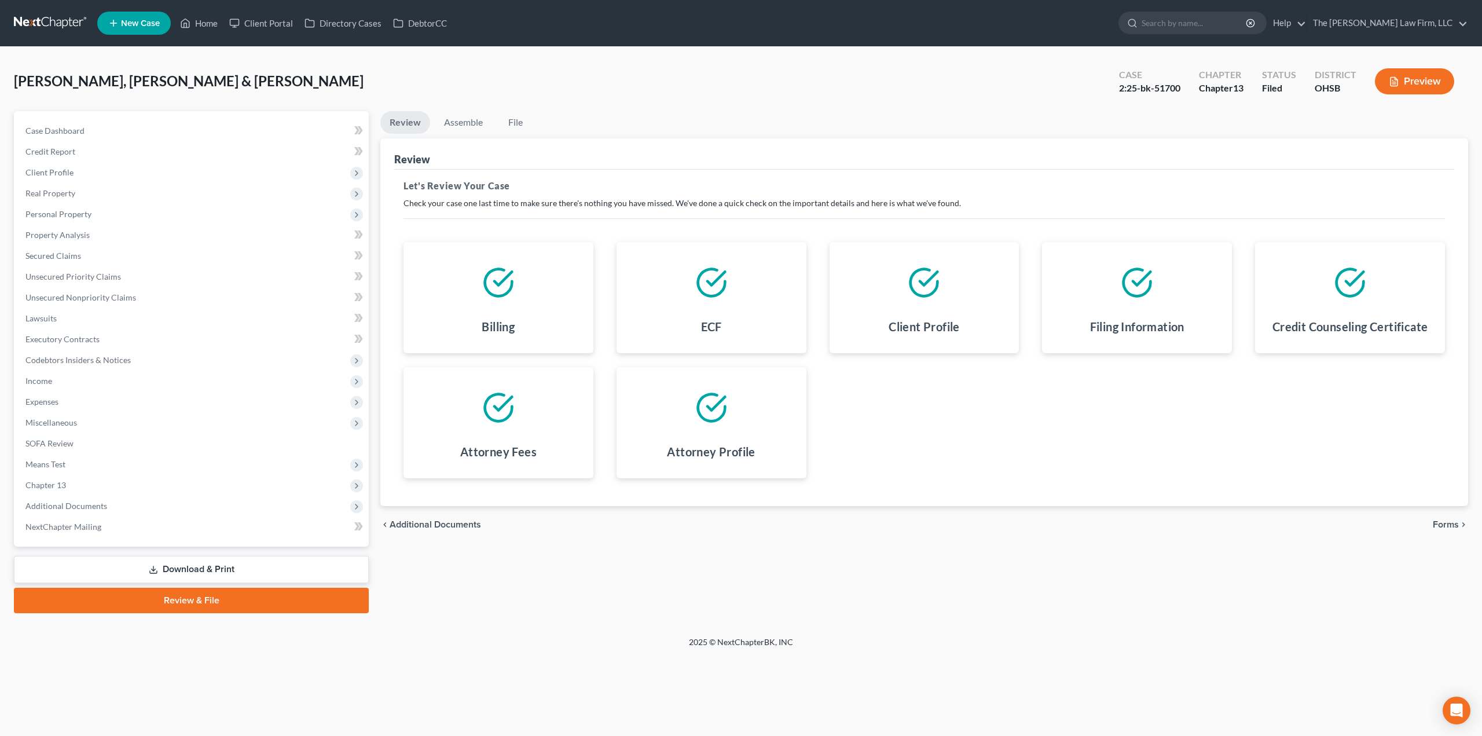
click at [1453, 526] on span "Forms" at bounding box center [1445, 524] width 26 height 9
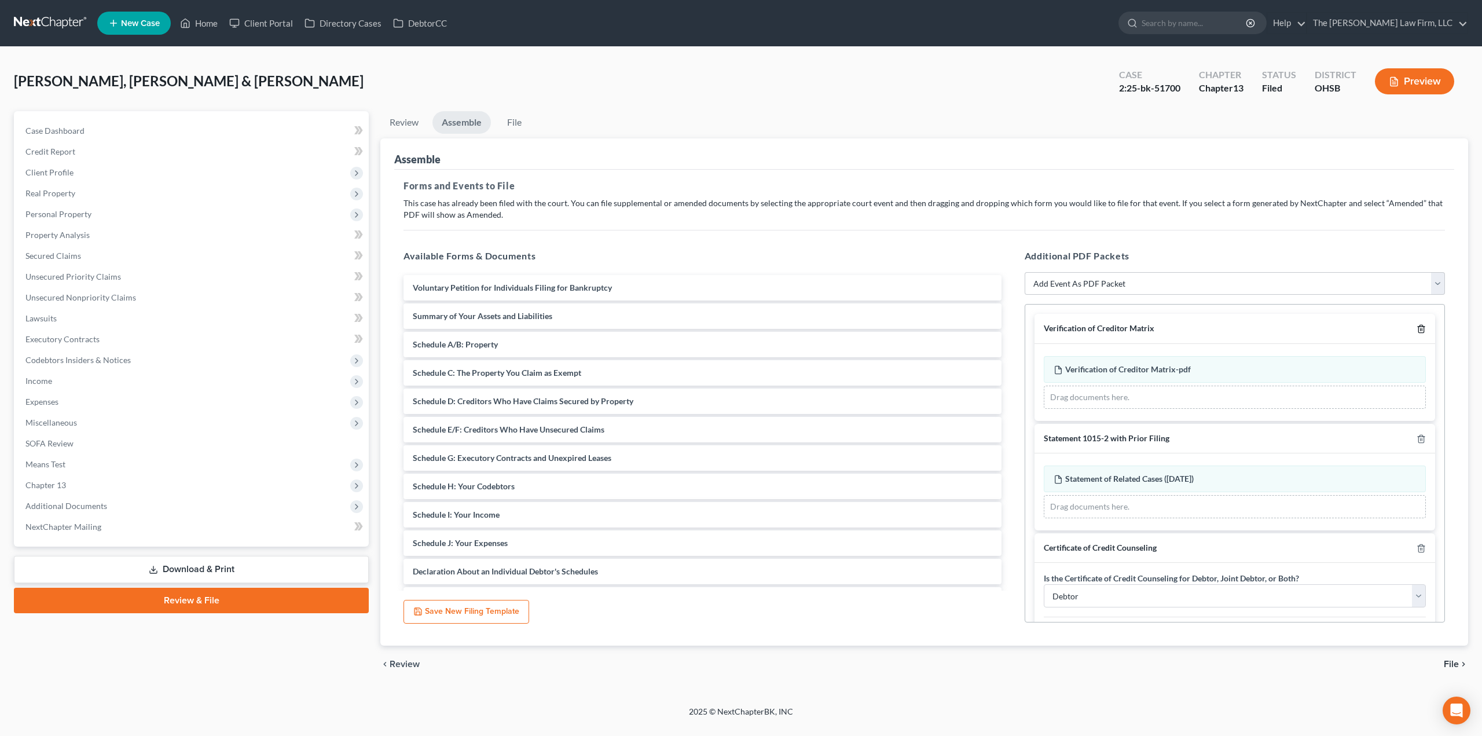
click at [1416, 326] on icon "button" at bounding box center [1420, 328] width 9 height 9
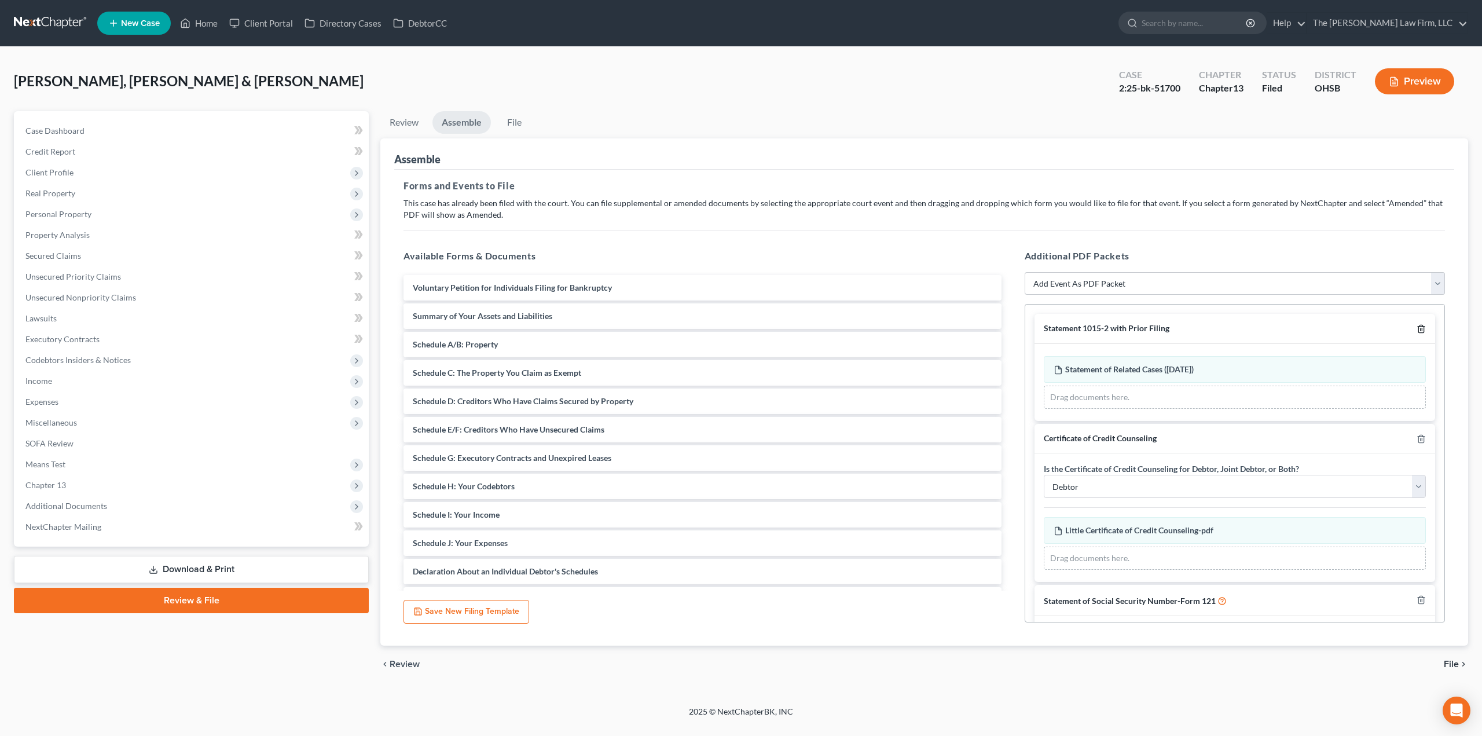
click at [1416, 326] on icon "button" at bounding box center [1420, 328] width 9 height 9
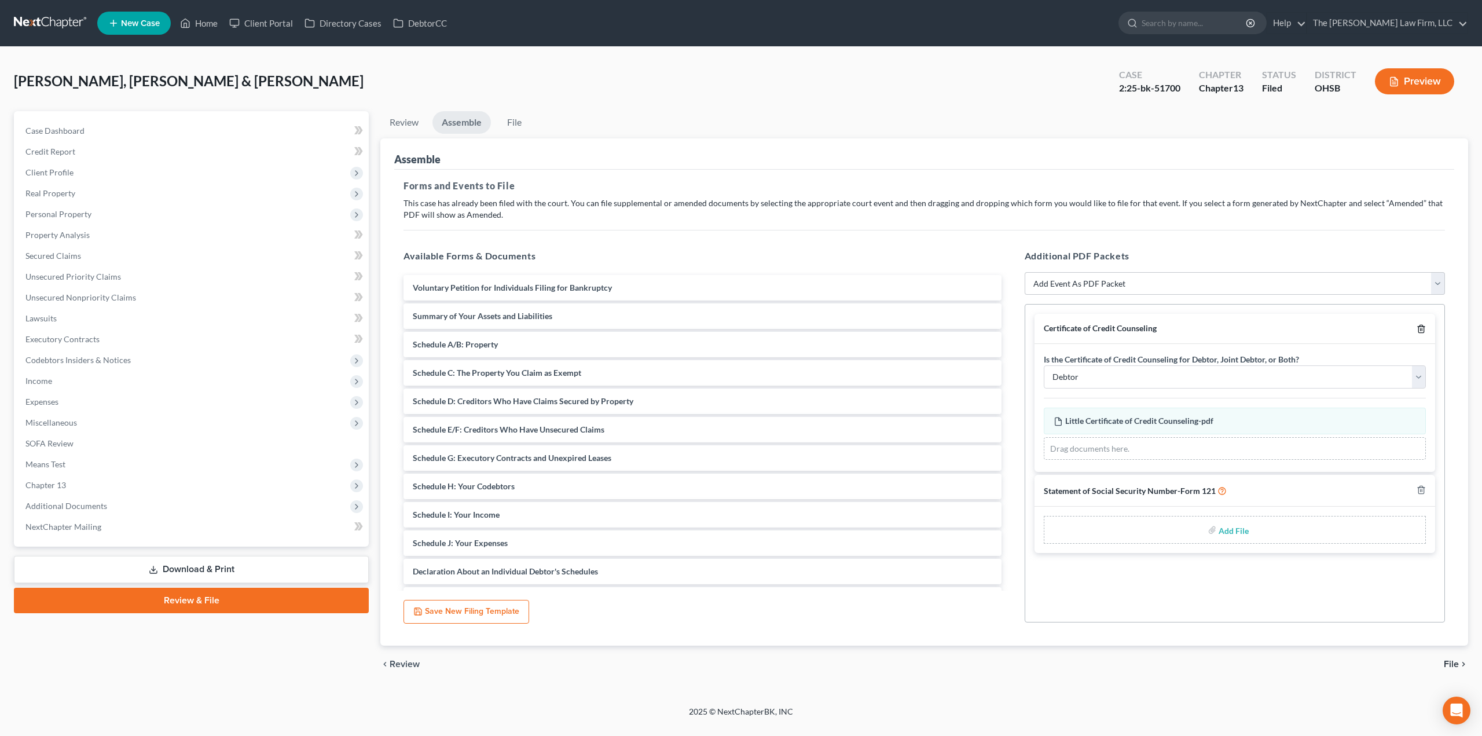
click at [1421, 325] on icon "button" at bounding box center [1420, 329] width 5 height 8
click at [1421, 486] on icon "button" at bounding box center [1420, 490] width 5 height 8
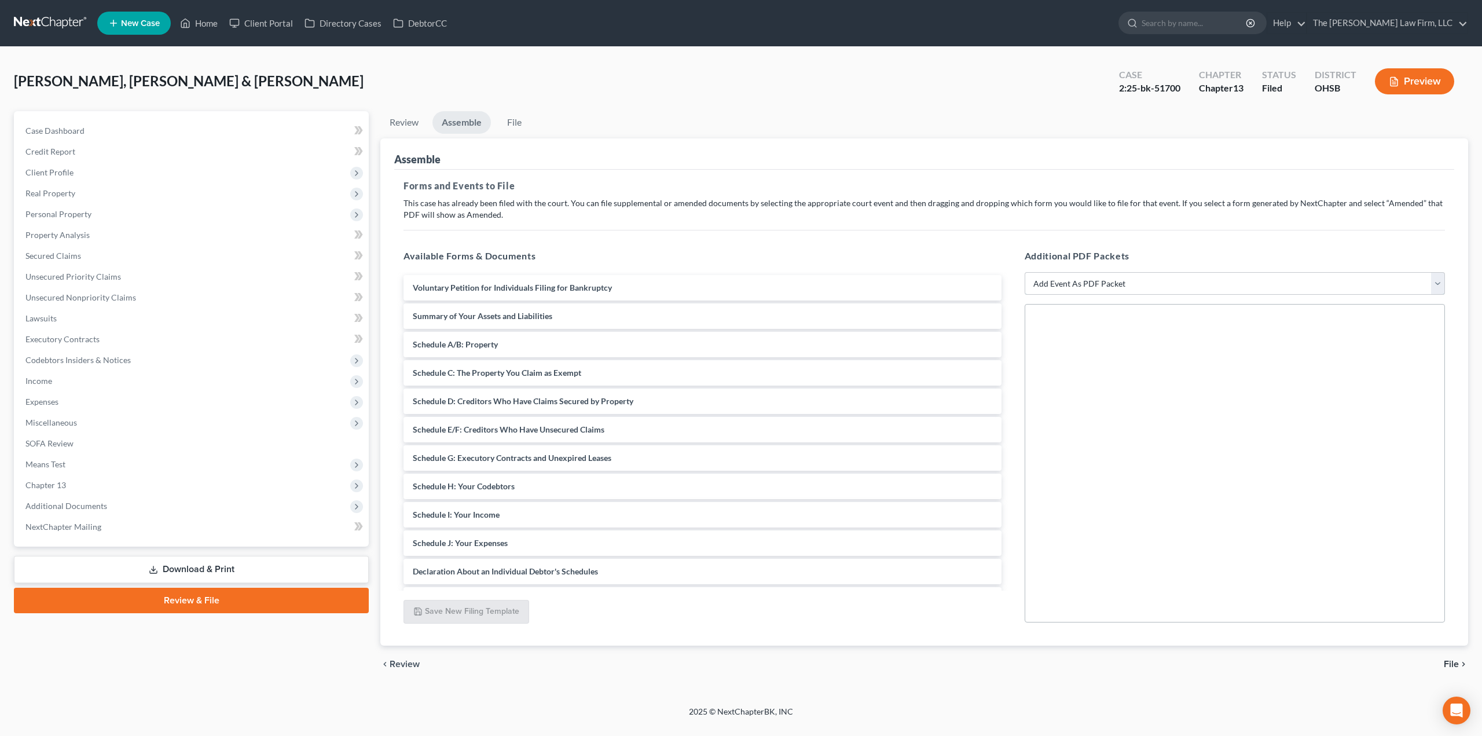
click at [1312, 280] on select "Add Event As PDF Packet 20 Largest Unsecured Creditors Amended Document Amended…" at bounding box center [1234, 283] width 420 height 23
select select "3"
click at [1024, 272] on select "Add Event As PDF Packet 20 Largest Unsecured Creditors Amended Document Amended…" at bounding box center [1234, 283] width 420 height 23
select select
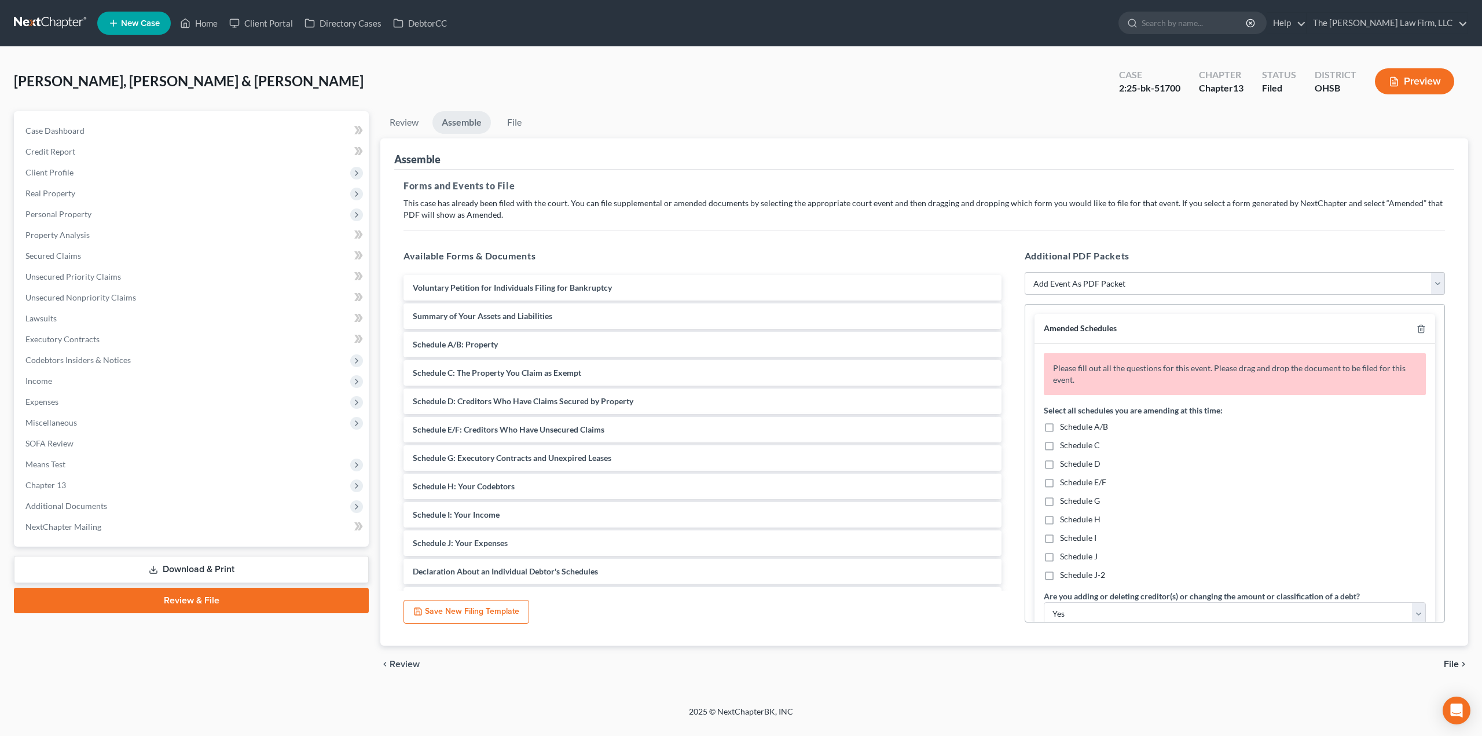
click at [1073, 482] on span "Schedule E/F" at bounding box center [1083, 482] width 46 height 10
click at [1072, 482] on input "Schedule E/F" at bounding box center [1068, 480] width 8 height 8
checkbox input "true"
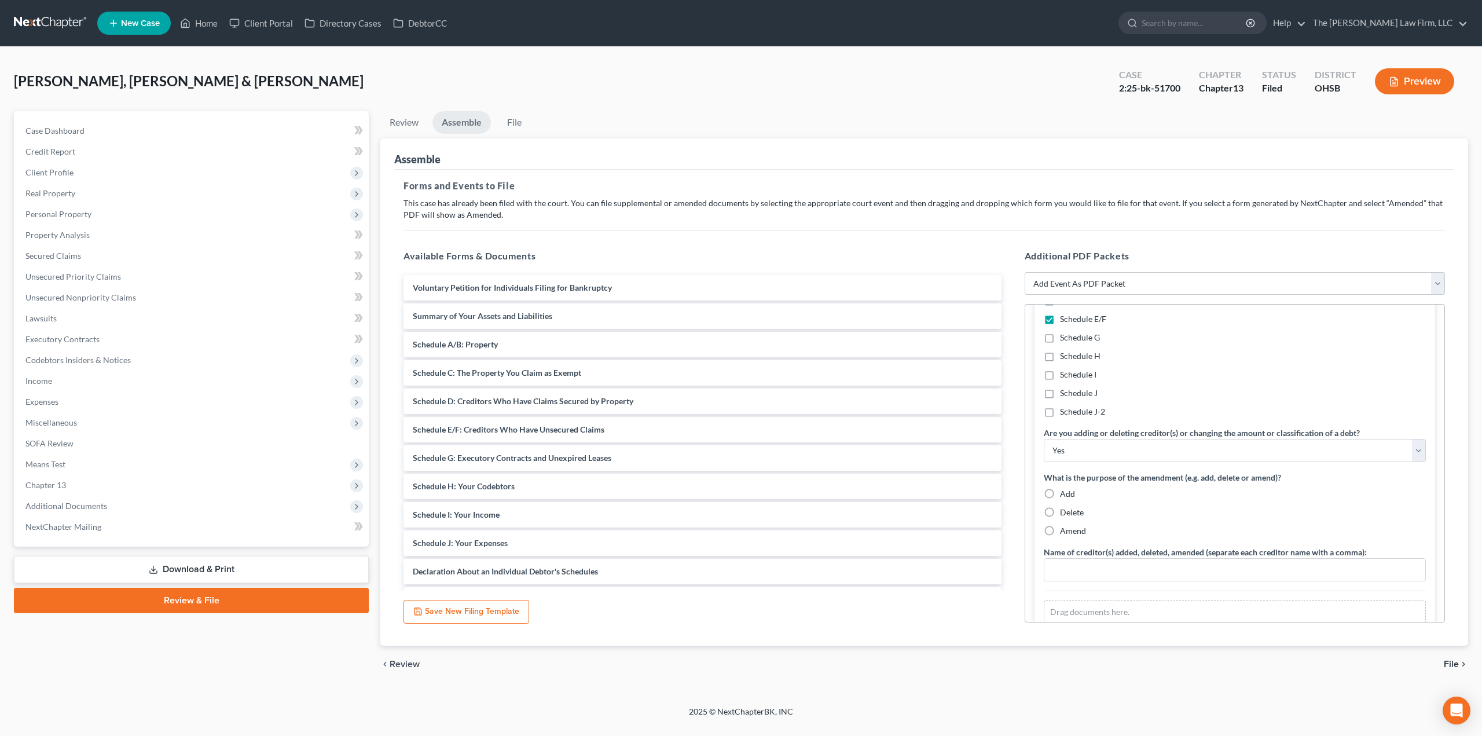
scroll to position [186, 0]
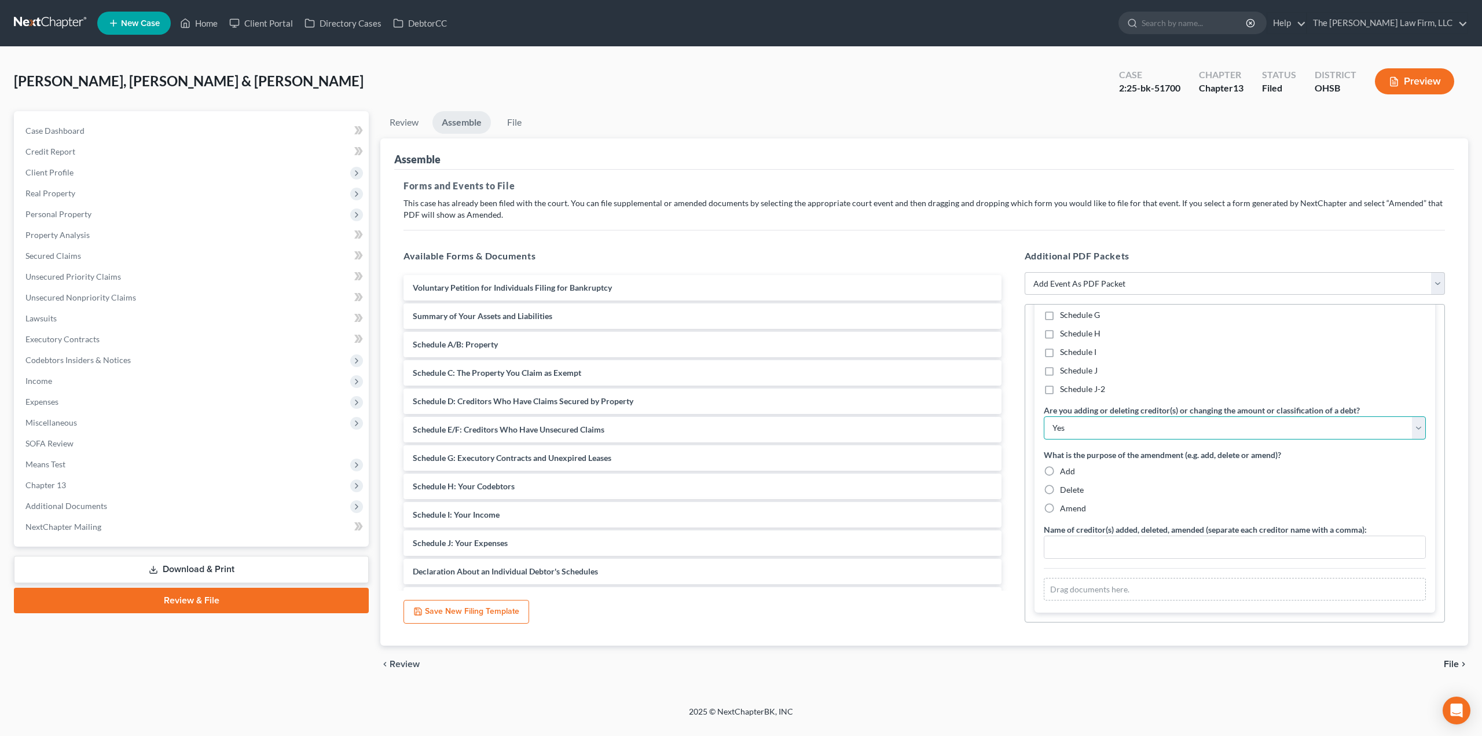
click at [1122, 430] on select "Yes No" at bounding box center [1234, 427] width 382 height 23
select select "1"
click at [1043, 416] on select "Yes No" at bounding box center [1234, 427] width 382 height 23
click at [1071, 506] on span "Amend" at bounding box center [1073, 508] width 26 height 10
click at [1071, 506] on input "Amend" at bounding box center [1068, 506] width 8 height 8
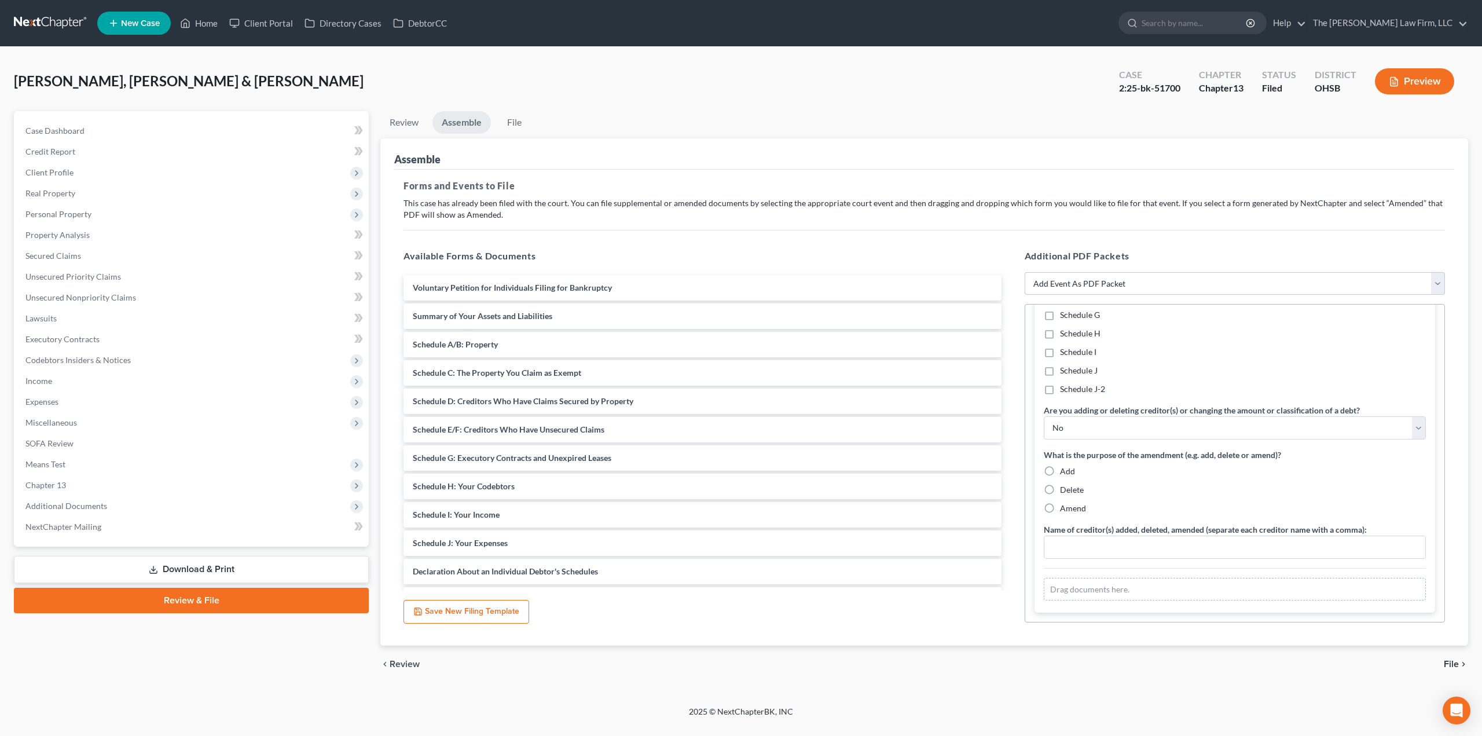
radio input "true"
drag, startPoint x: 570, startPoint y: 435, endPoint x: 1185, endPoint y: 517, distance: 620.6
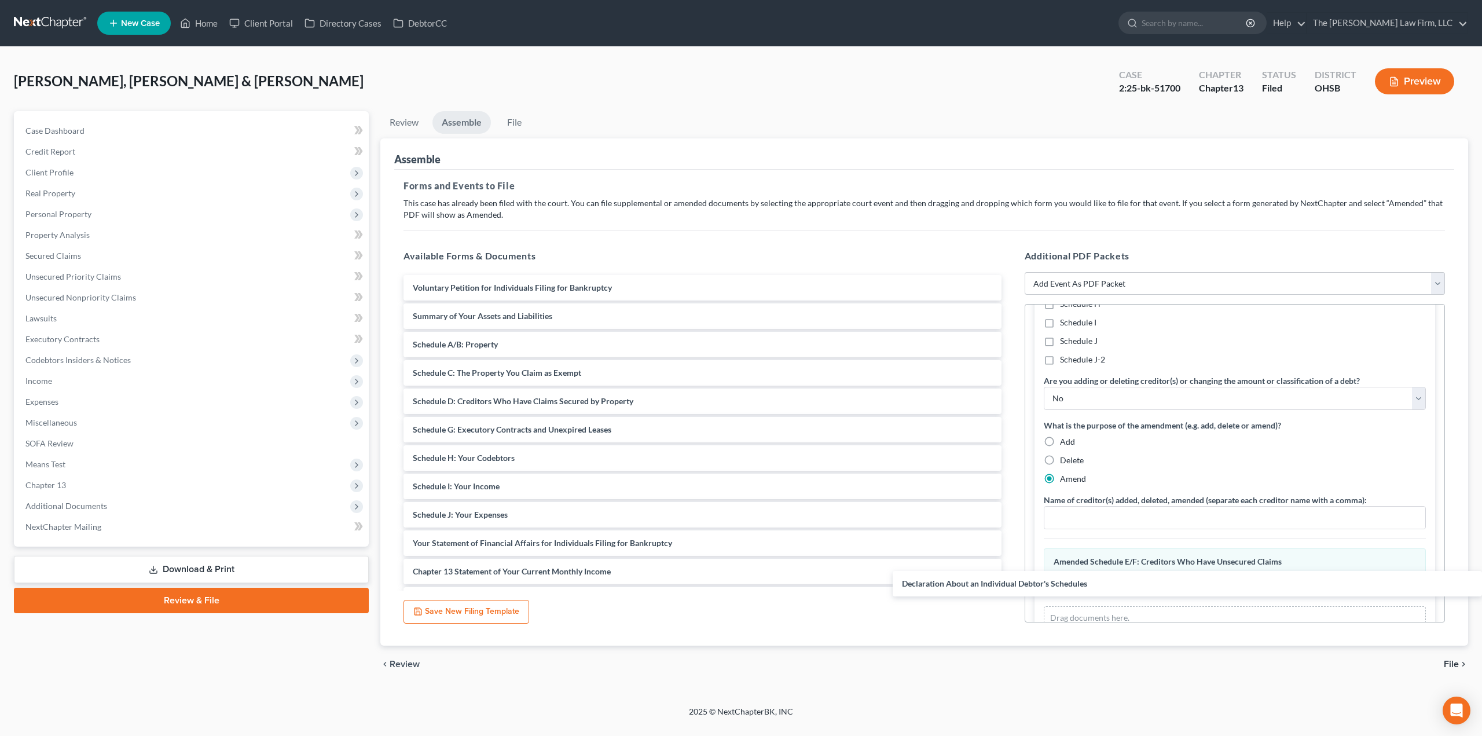
drag, startPoint x: 594, startPoint y: 546, endPoint x: 1165, endPoint y: 563, distance: 570.9
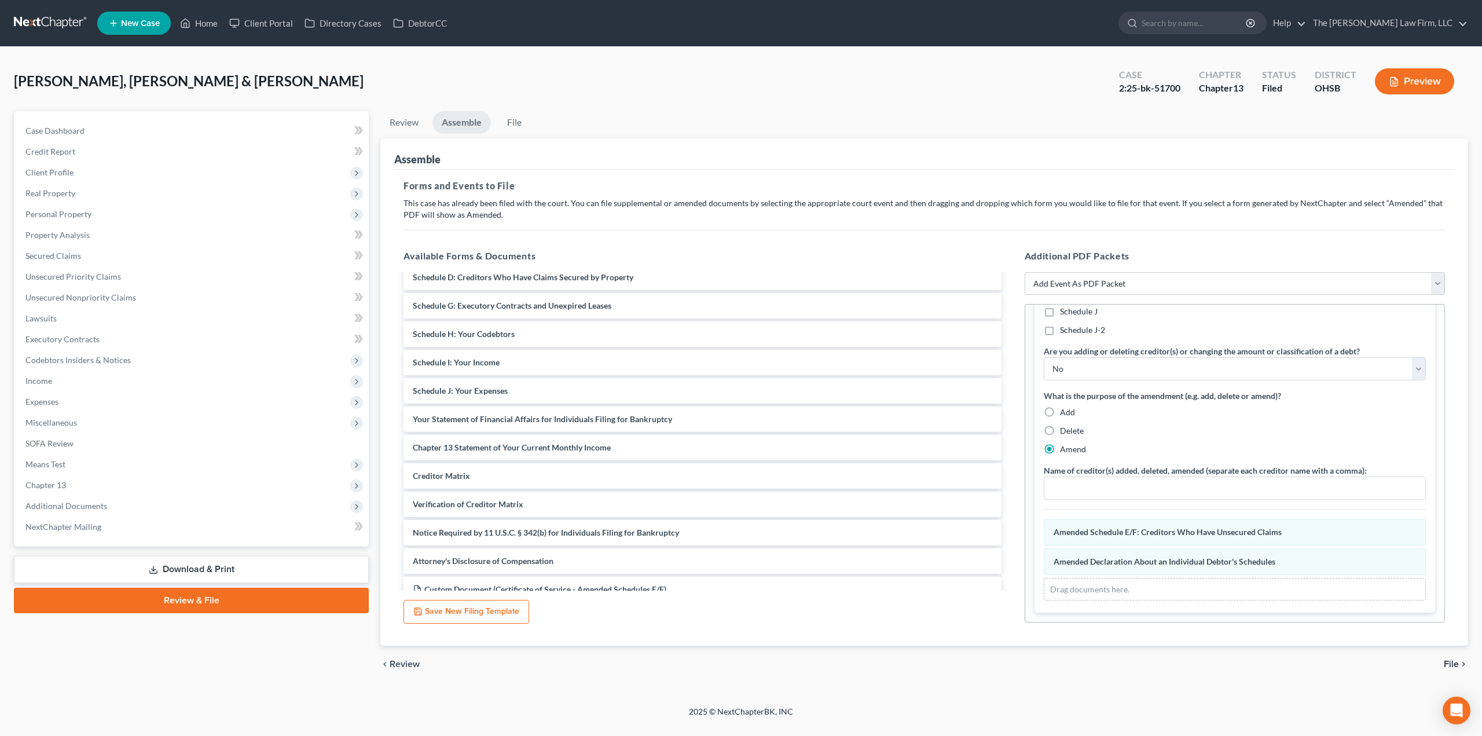
scroll to position [193, 0]
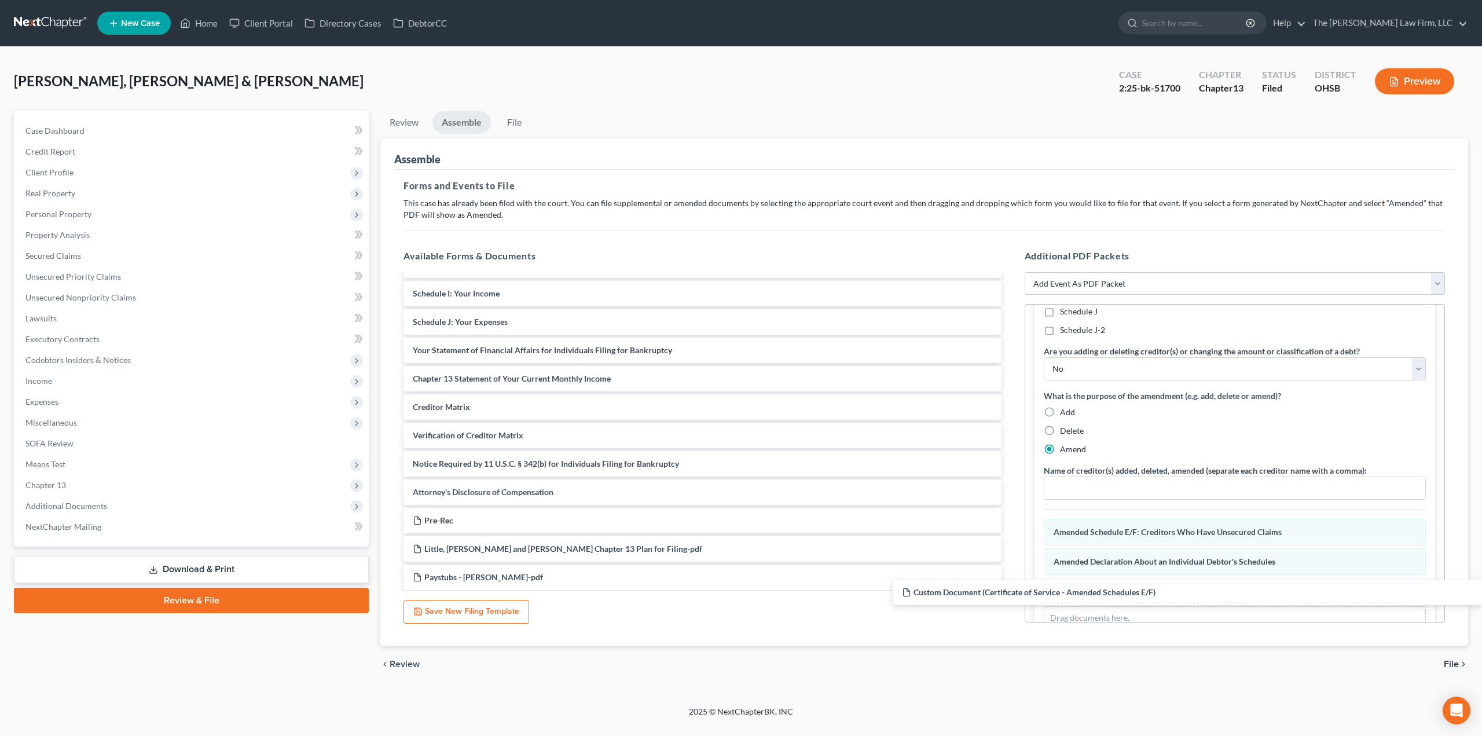
drag, startPoint x: 624, startPoint y: 520, endPoint x: 1182, endPoint y: 571, distance: 560.2
click at [1010, 597] on div "Custom Document (Certificate of Service - Amended Schedules E/F) Voluntary Peti…" at bounding box center [702, 733] width 616 height 1302
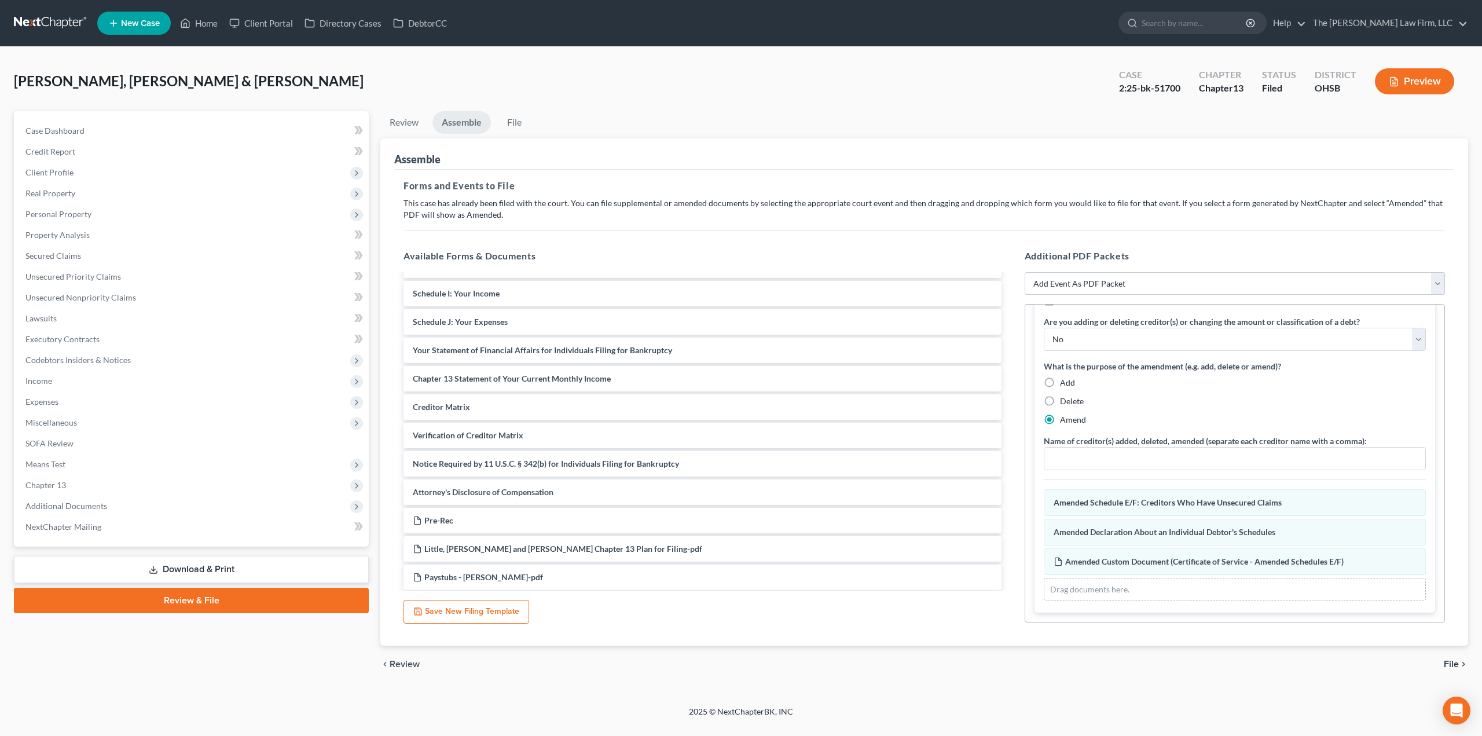
click at [1455, 671] on div "chevron_left Review File chevron_right" at bounding box center [923, 663] width 1087 height 37
click at [1455, 667] on span "File" at bounding box center [1450, 663] width 15 height 9
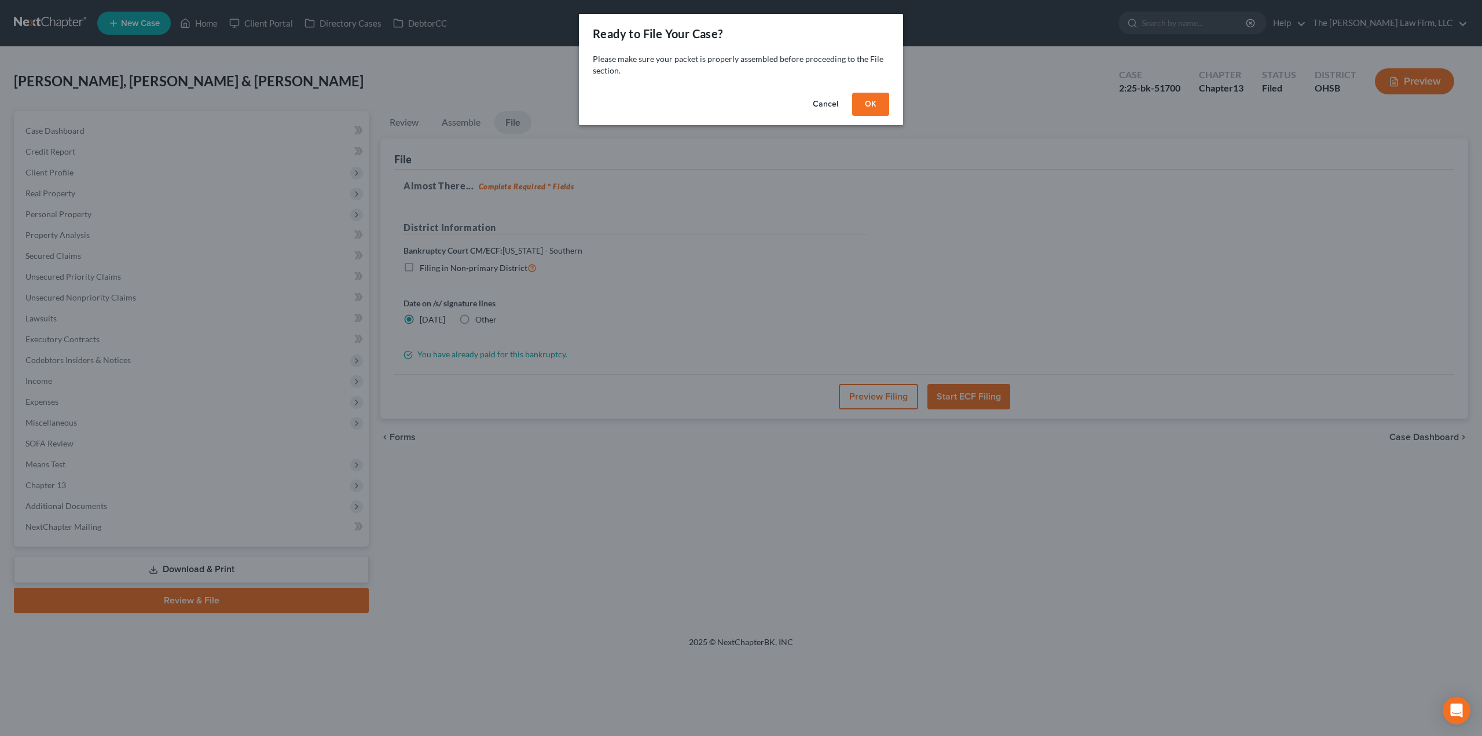
click at [865, 108] on button "OK" at bounding box center [870, 104] width 37 height 23
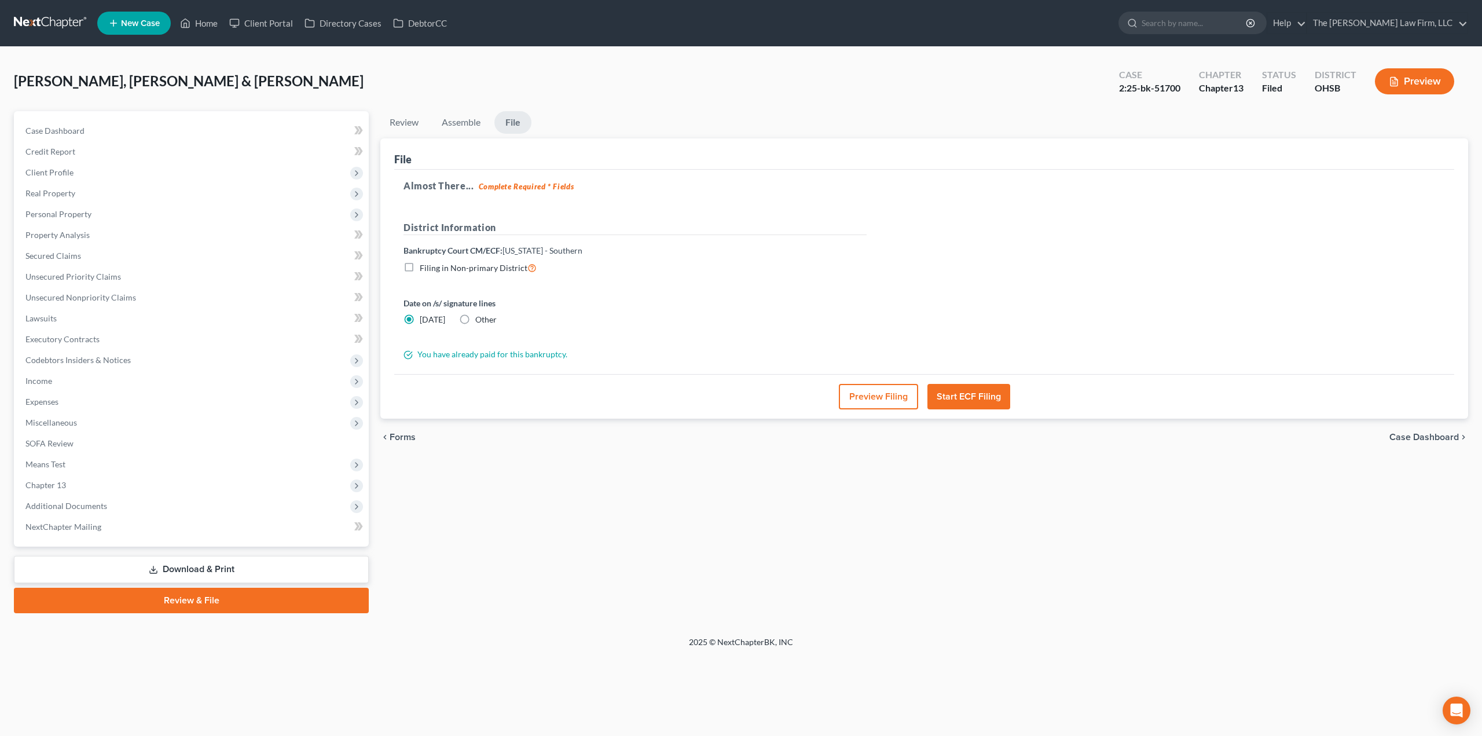
click at [866, 402] on button "Preview Filing" at bounding box center [878, 396] width 79 height 25
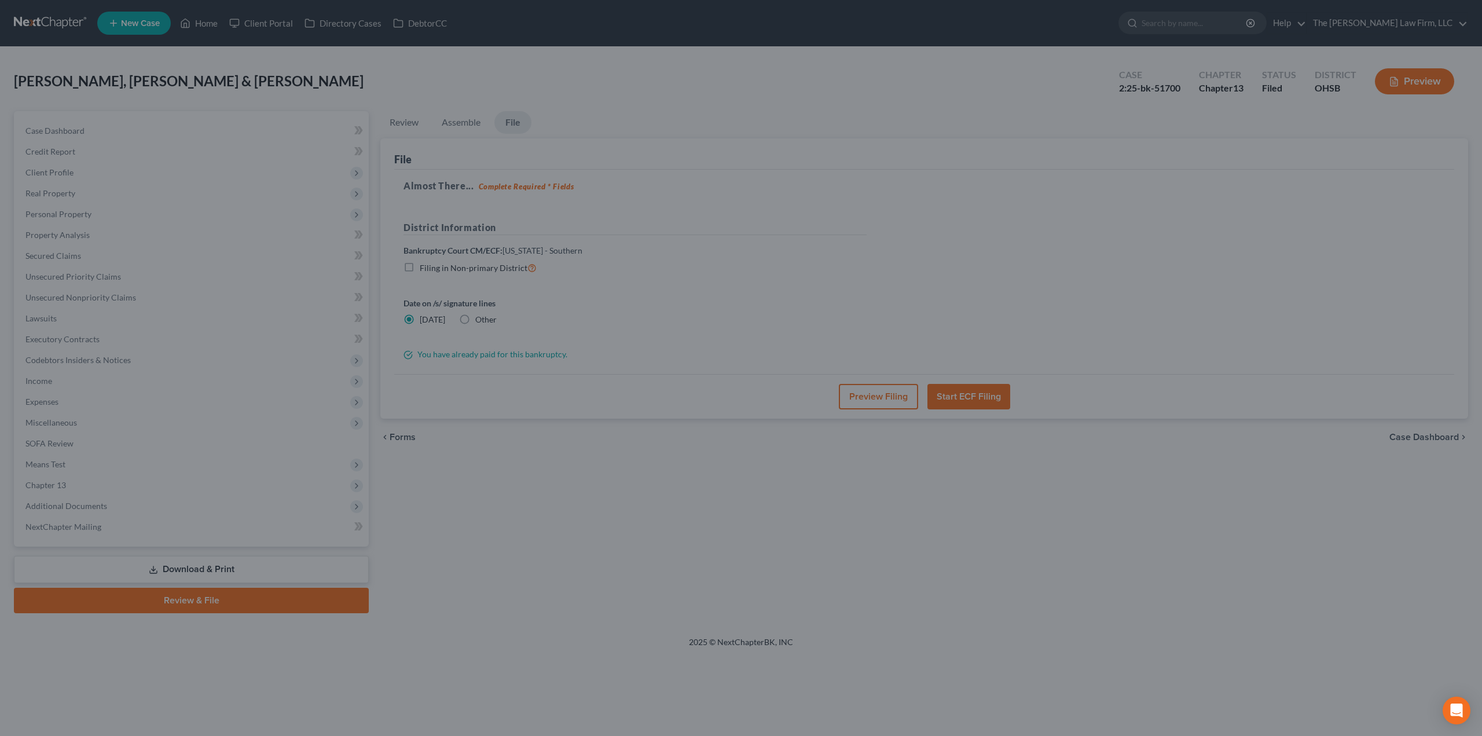
click at [199, 335] on div "Petition Preview Schedule E/F: Creditors Who Have Unsecured Claims × Amended Sc…" at bounding box center [741, 368] width 1482 height 736
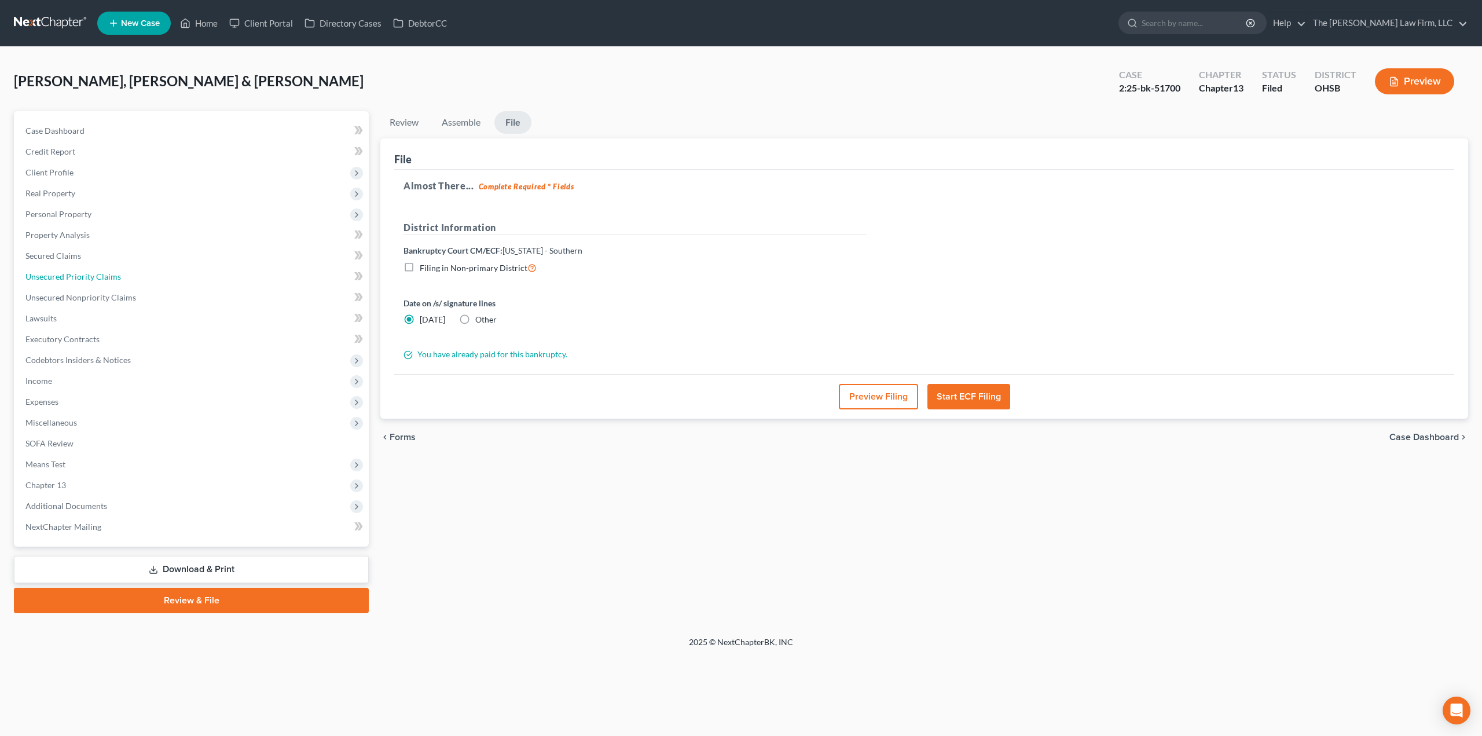
click at [66, 271] on span "Unsecured Priority Claims" at bounding box center [72, 276] width 95 height 10
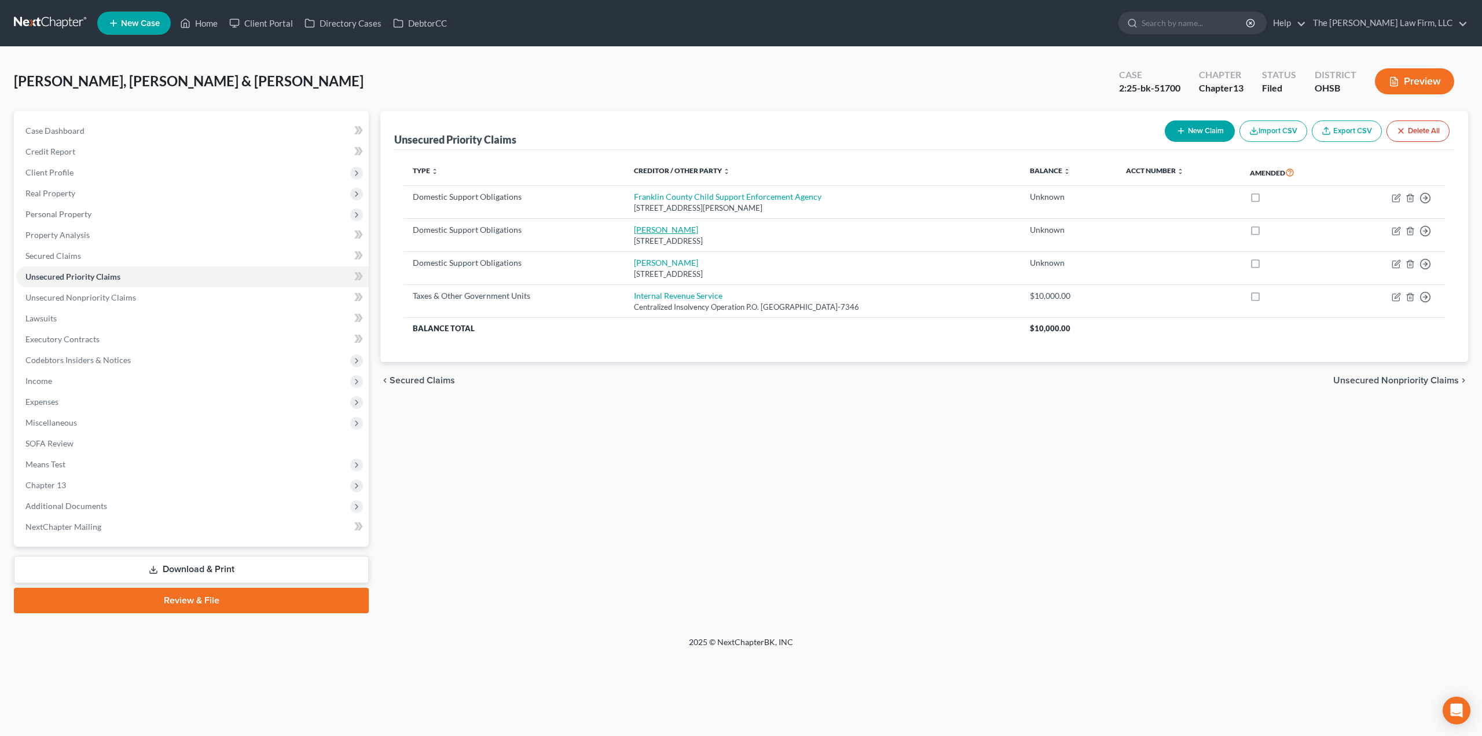
click at [660, 232] on link "[PERSON_NAME]" at bounding box center [666, 230] width 64 height 10
select select "36"
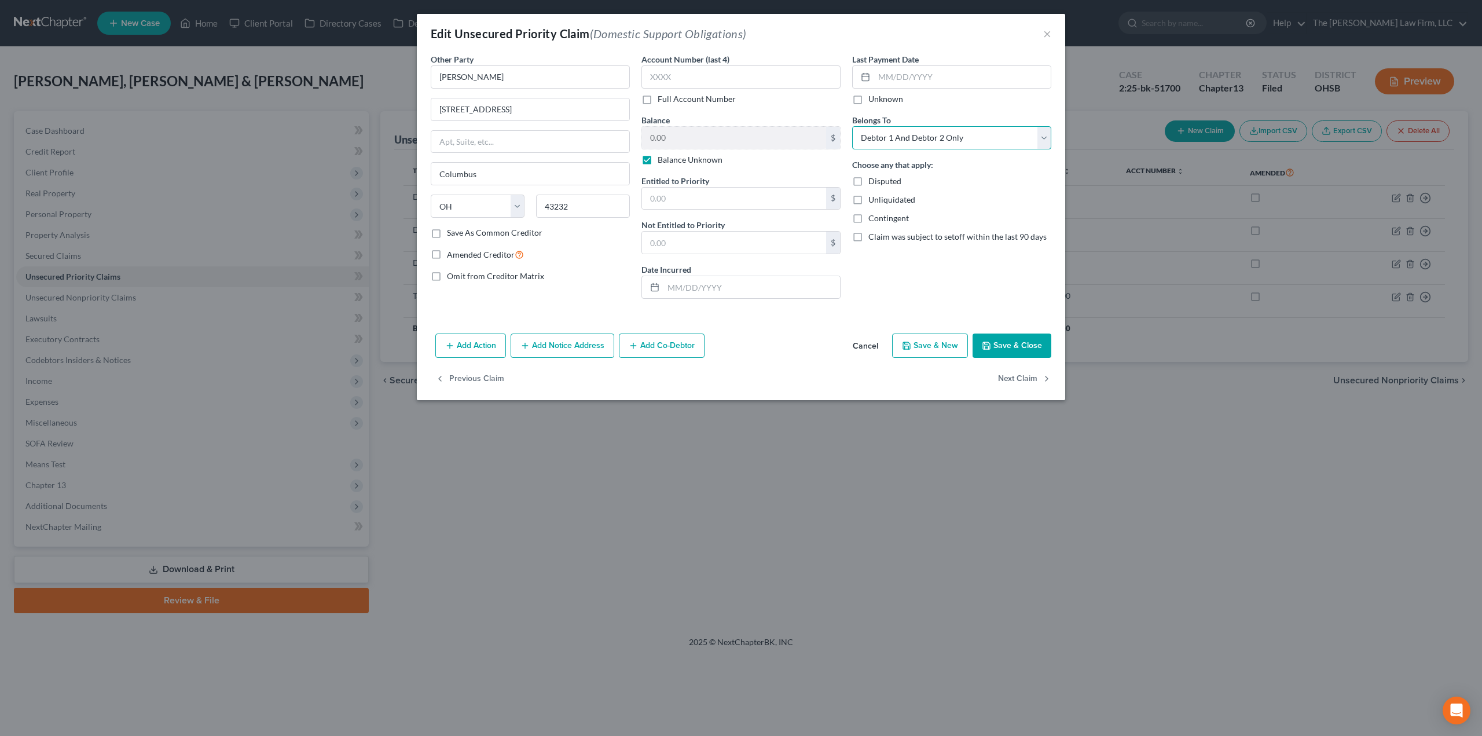
click at [950, 138] on select "Select Debtor 1 Only Debtor 2 Only Debtor 1 And Debtor 2 Only At Least One Of T…" at bounding box center [951, 137] width 199 height 23
select select "1"
click at [852, 126] on select "Select Debtor 1 Only Debtor 2 Only Debtor 1 And Debtor 2 Only At Least One Of T…" at bounding box center [951, 137] width 199 height 23
click at [1020, 341] on button "Save & Close" at bounding box center [1011, 345] width 79 height 24
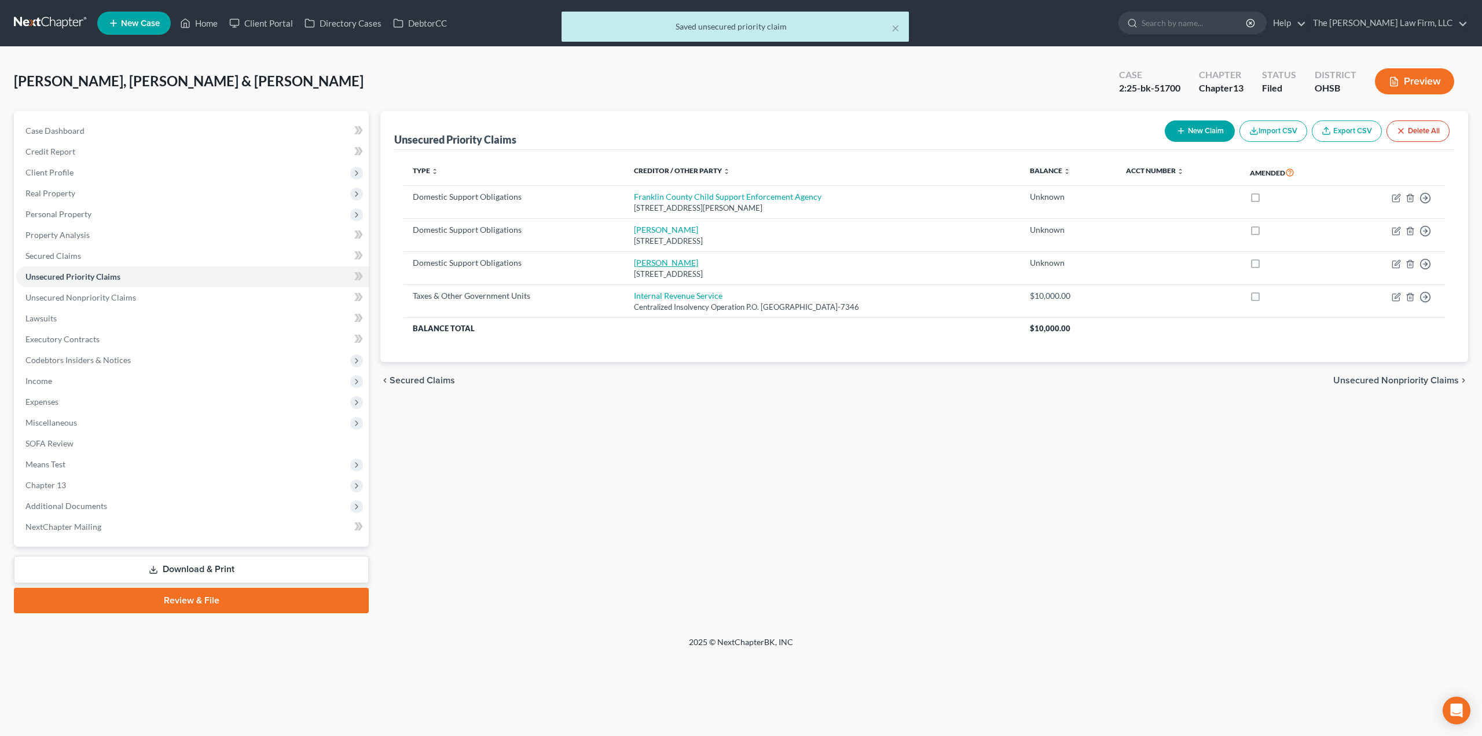
click at [661, 264] on link "[PERSON_NAME]" at bounding box center [666, 263] width 64 height 10
select select "36"
select select "1"
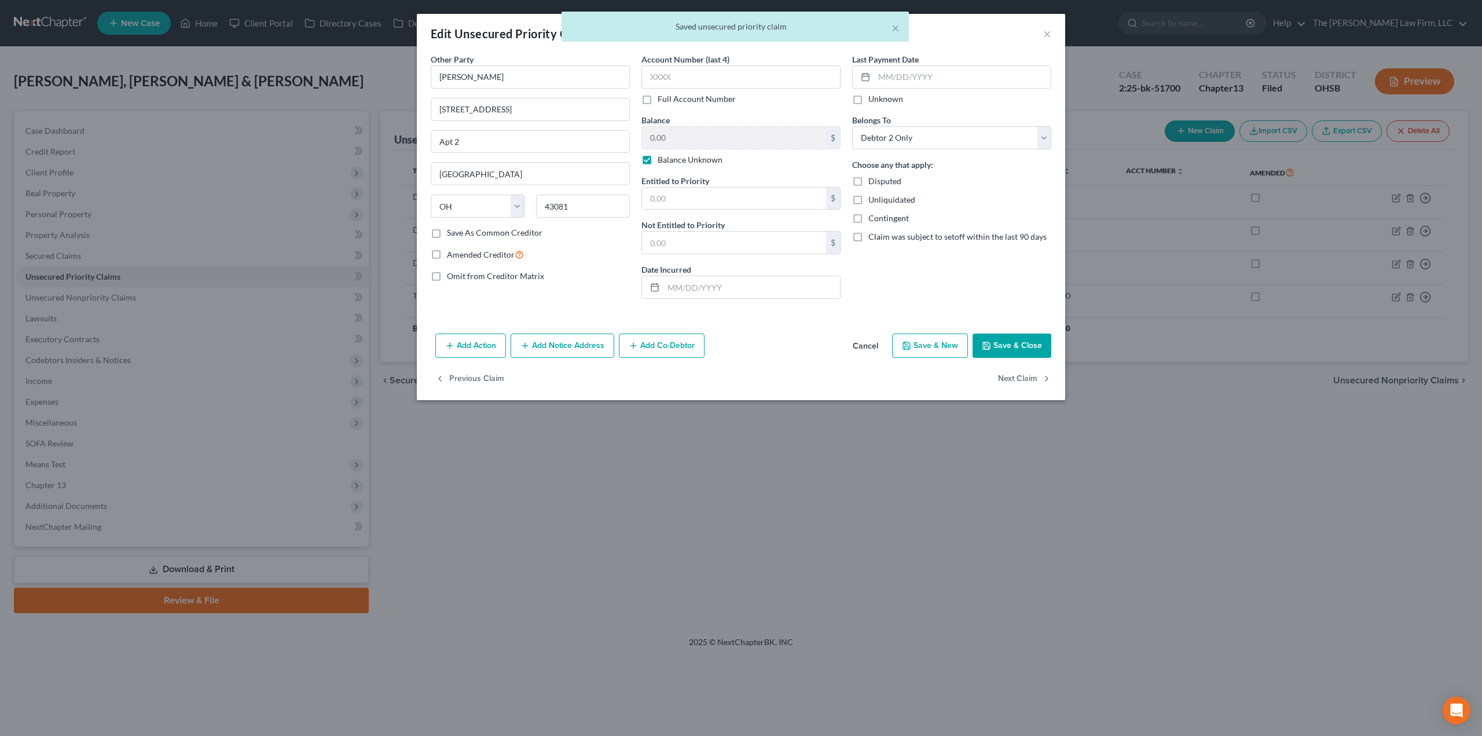
click at [1008, 346] on button "Save & Close" at bounding box center [1011, 345] width 79 height 24
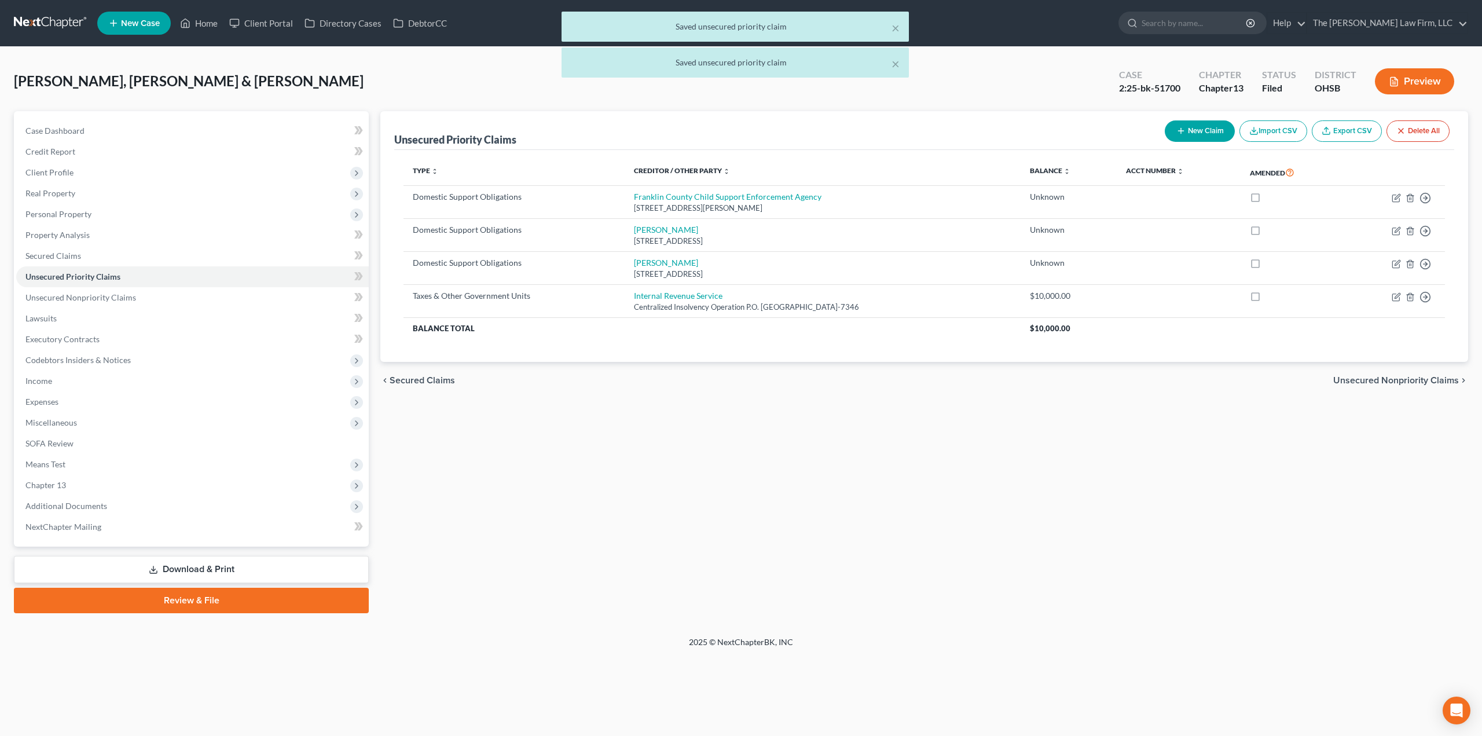
click at [658, 203] on div "[STREET_ADDRESS][PERSON_NAME]" at bounding box center [822, 208] width 377 height 11
click at [661, 195] on link "Franklin County Child Support Enforcement Agency" at bounding box center [728, 197] width 188 height 10
select select "36"
select select "1"
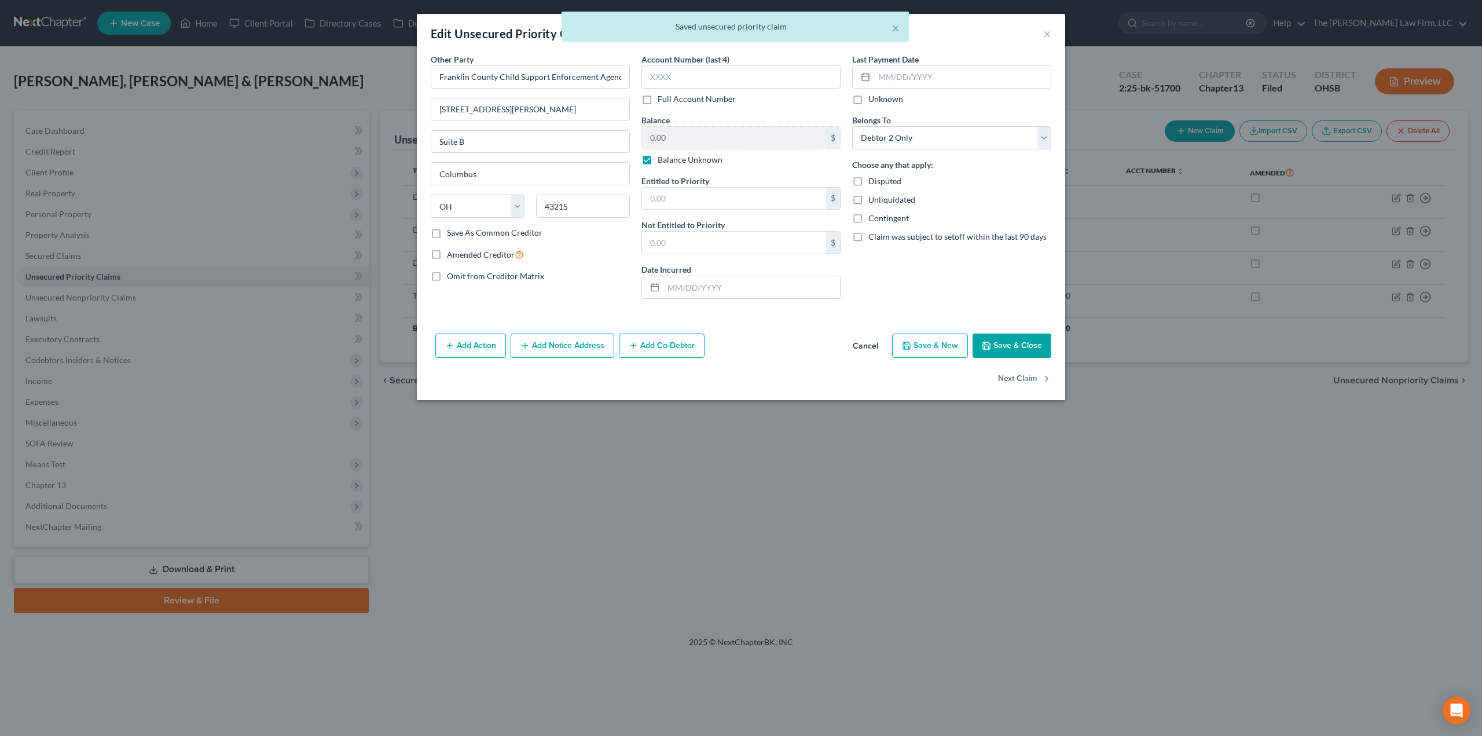
click at [1005, 346] on button "Save & Close" at bounding box center [1011, 345] width 79 height 24
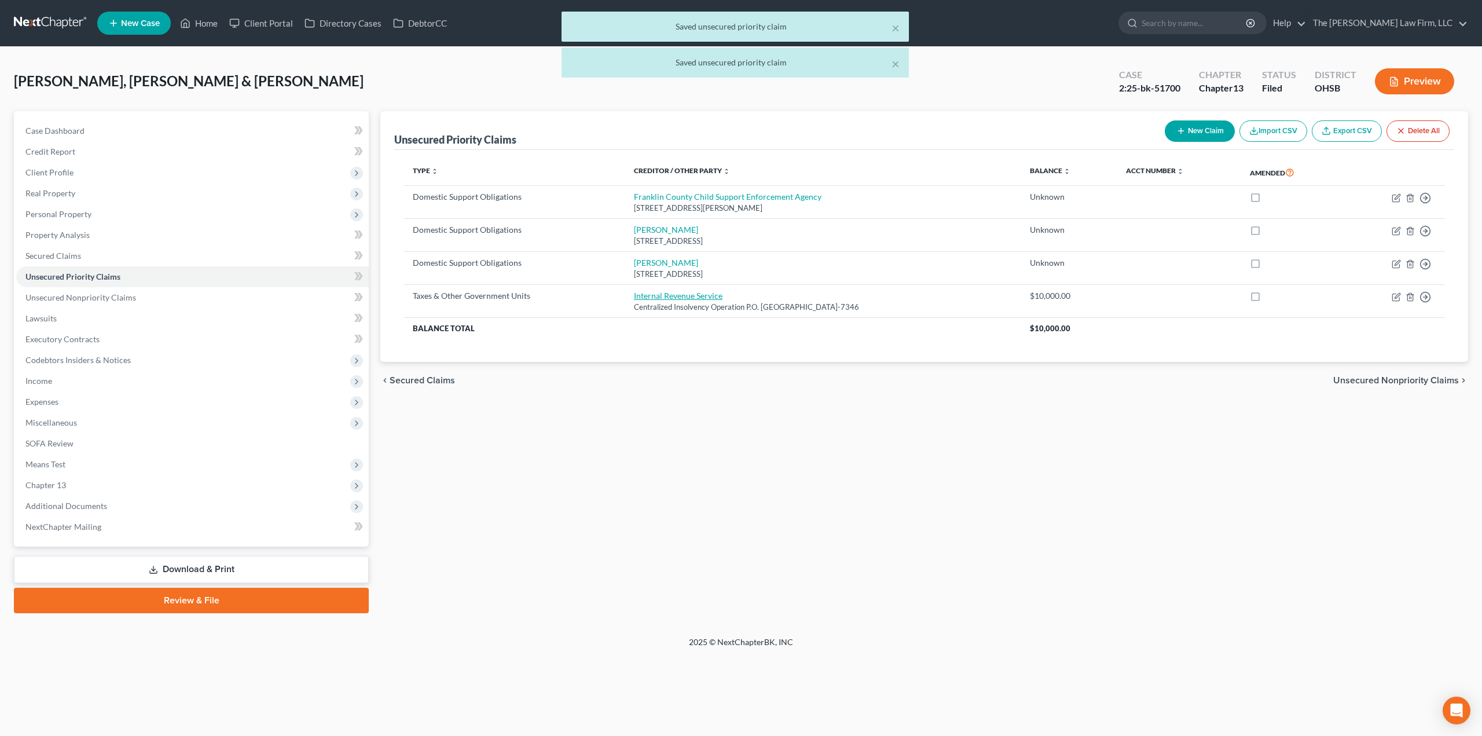
click at [672, 296] on link "Internal Revenue Service" at bounding box center [678, 296] width 89 height 10
select select "0"
select select "39"
select select "2"
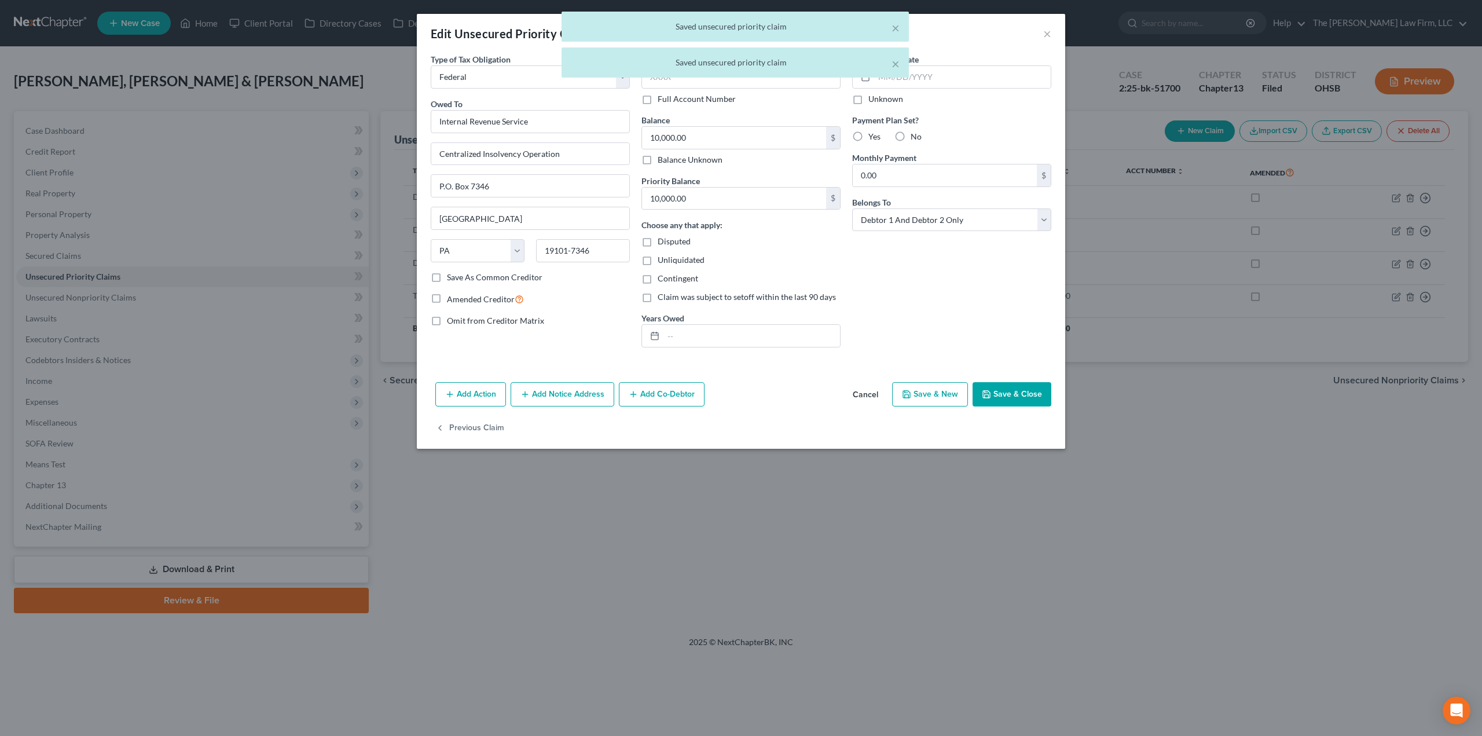
drag, startPoint x: 1013, startPoint y: 392, endPoint x: 1000, endPoint y: 395, distance: 13.2
click at [1013, 392] on button "Save & Close" at bounding box center [1011, 394] width 79 height 24
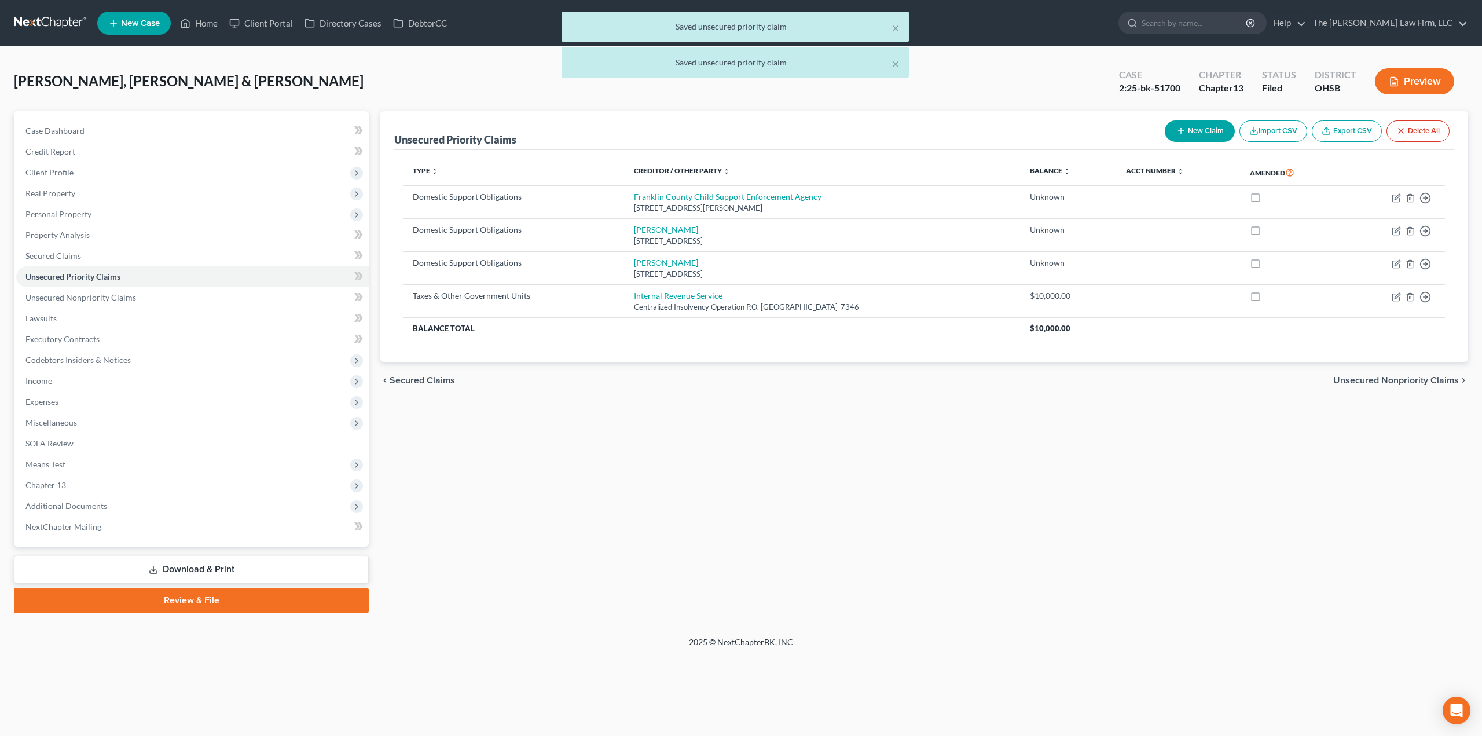
click at [214, 597] on link "Review & File" at bounding box center [191, 599] width 355 height 25
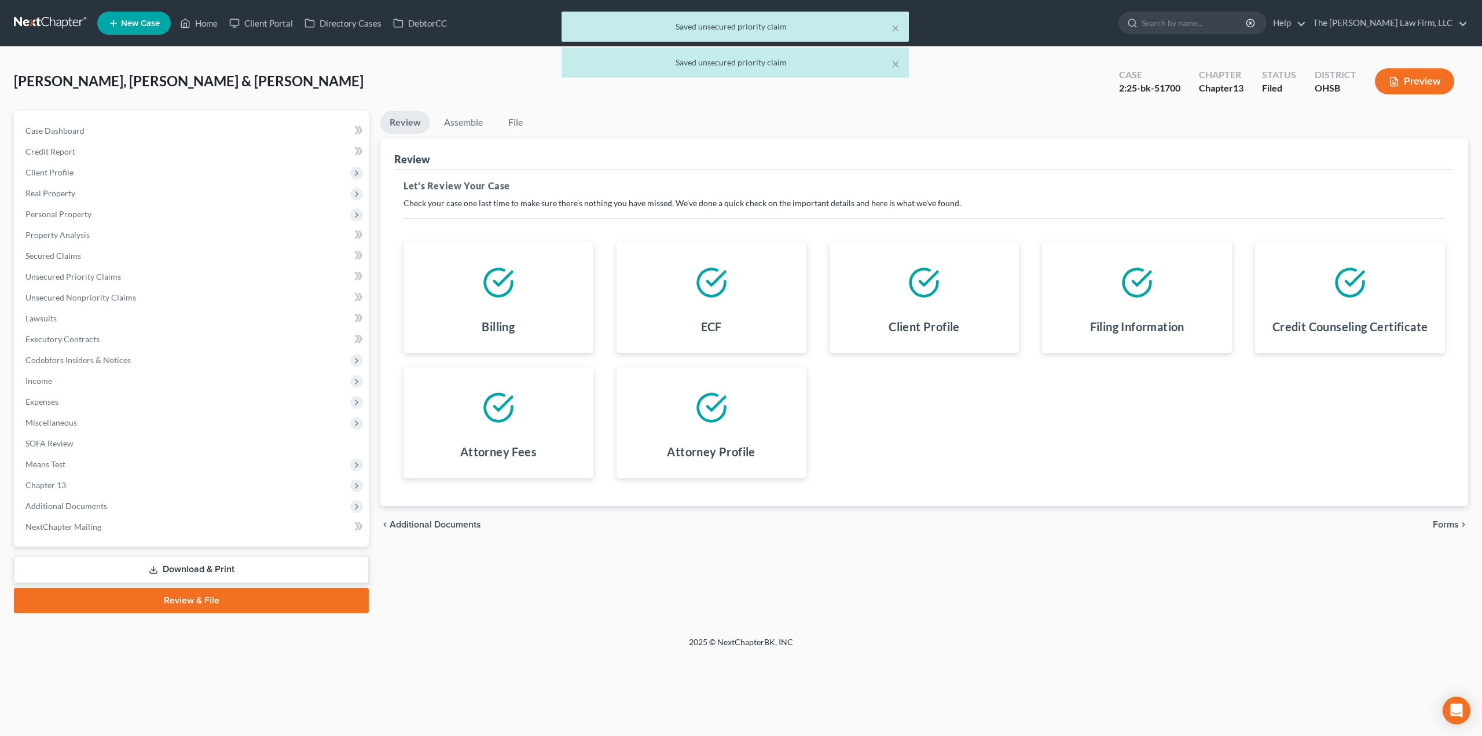
click at [1438, 525] on span "Forms" at bounding box center [1445, 524] width 26 height 9
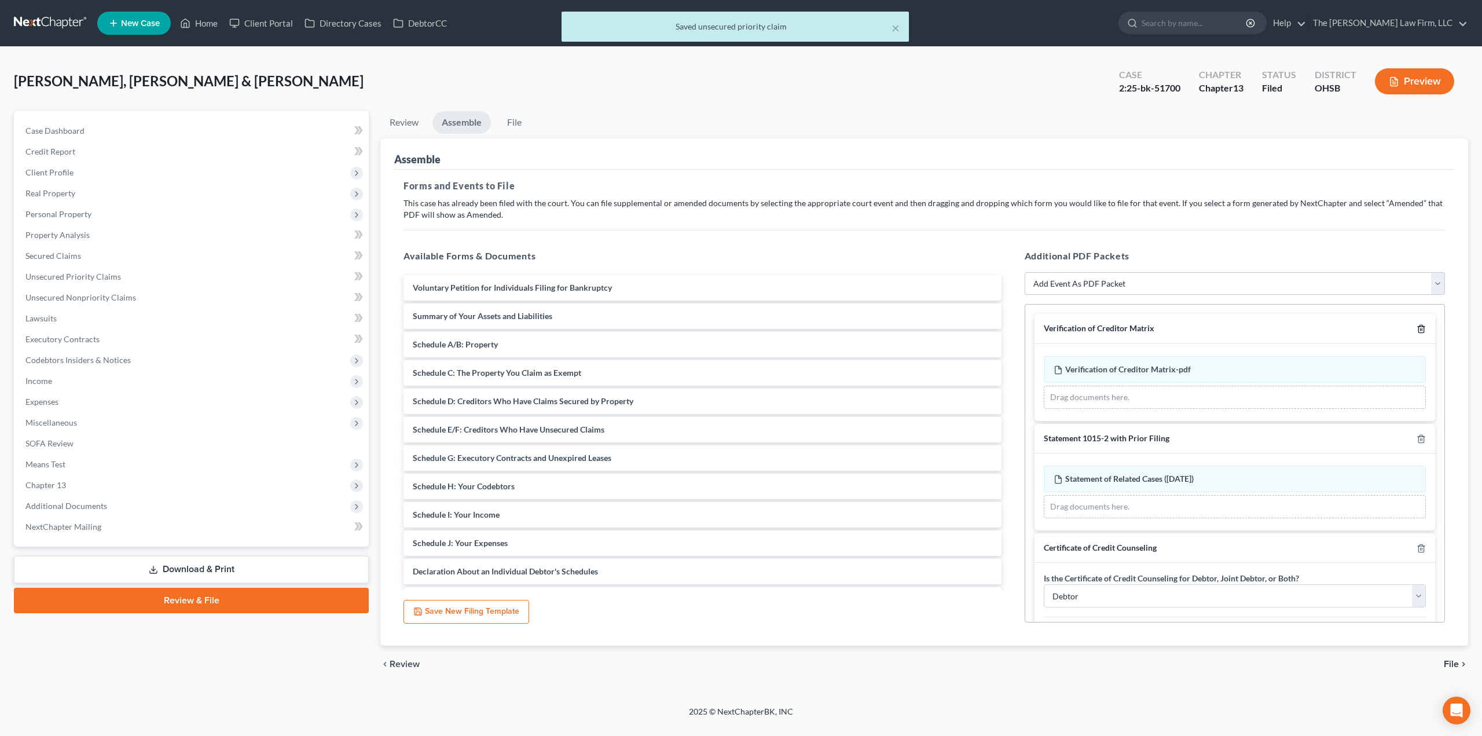
click at [1418, 326] on icon "button" at bounding box center [1420, 329] width 5 height 8
click at [1418, 435] on icon "button" at bounding box center [1420, 439] width 5 height 8
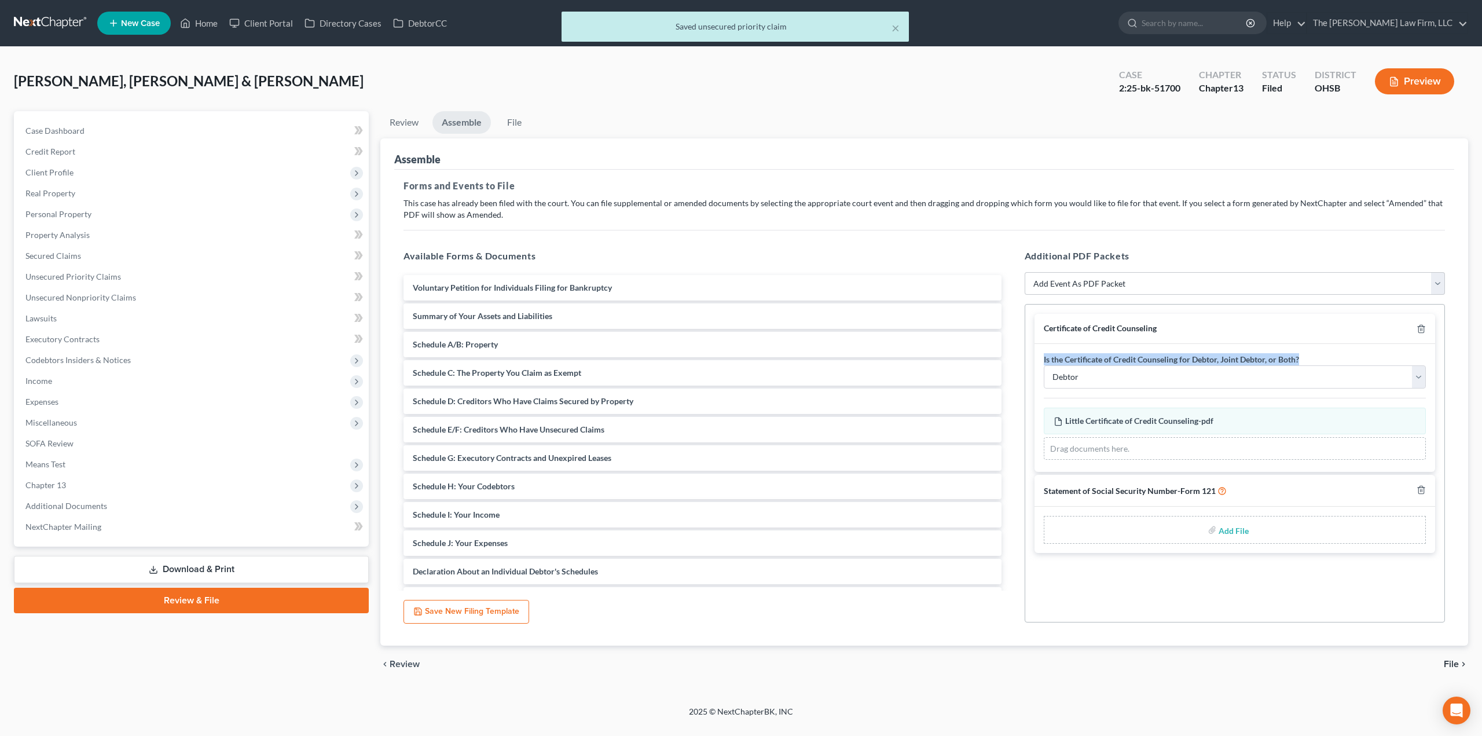
click at [1414, 326] on div at bounding box center [1418, 328] width 14 height 11
click at [1417, 328] on icon "button" at bounding box center [1420, 328] width 9 height 9
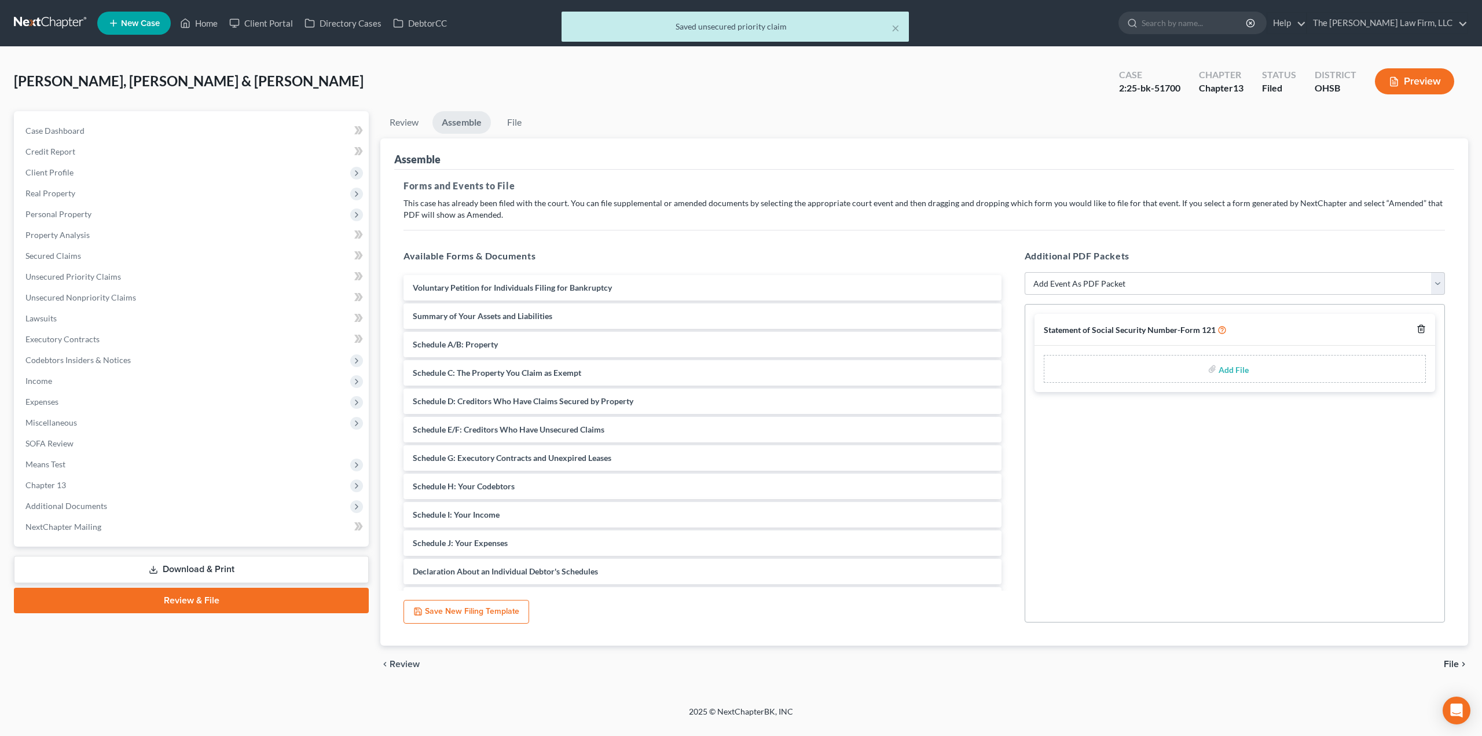
click at [1417, 328] on icon "button" at bounding box center [1420, 328] width 9 height 9
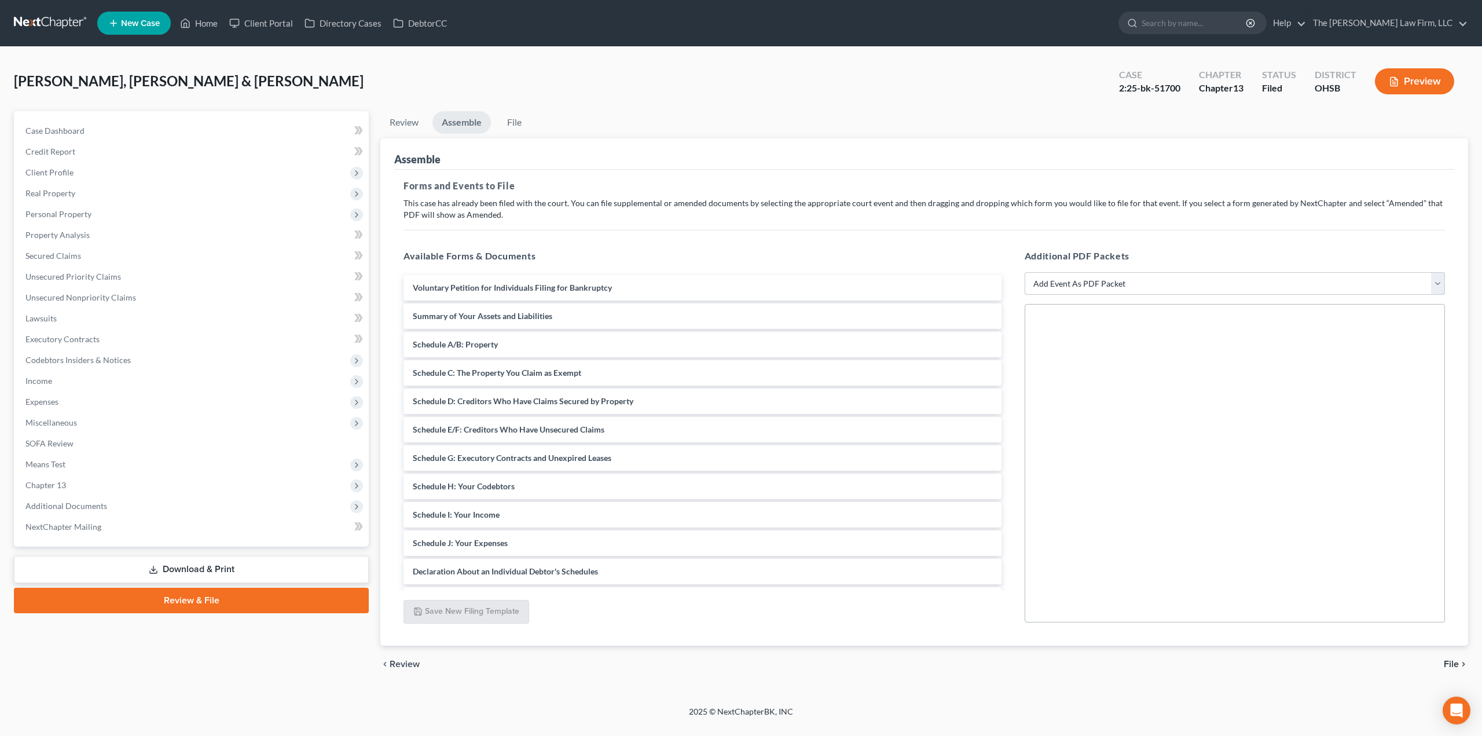
click at [1098, 287] on select "Add Event As PDF Packet 20 Largest Unsecured Creditors Amended Document Amended…" at bounding box center [1234, 283] width 420 height 23
select select "3"
click at [1024, 272] on select "Add Event As PDF Packet 20 Largest Unsecured Creditors Amended Document Amended…" at bounding box center [1234, 283] width 420 height 23
select select
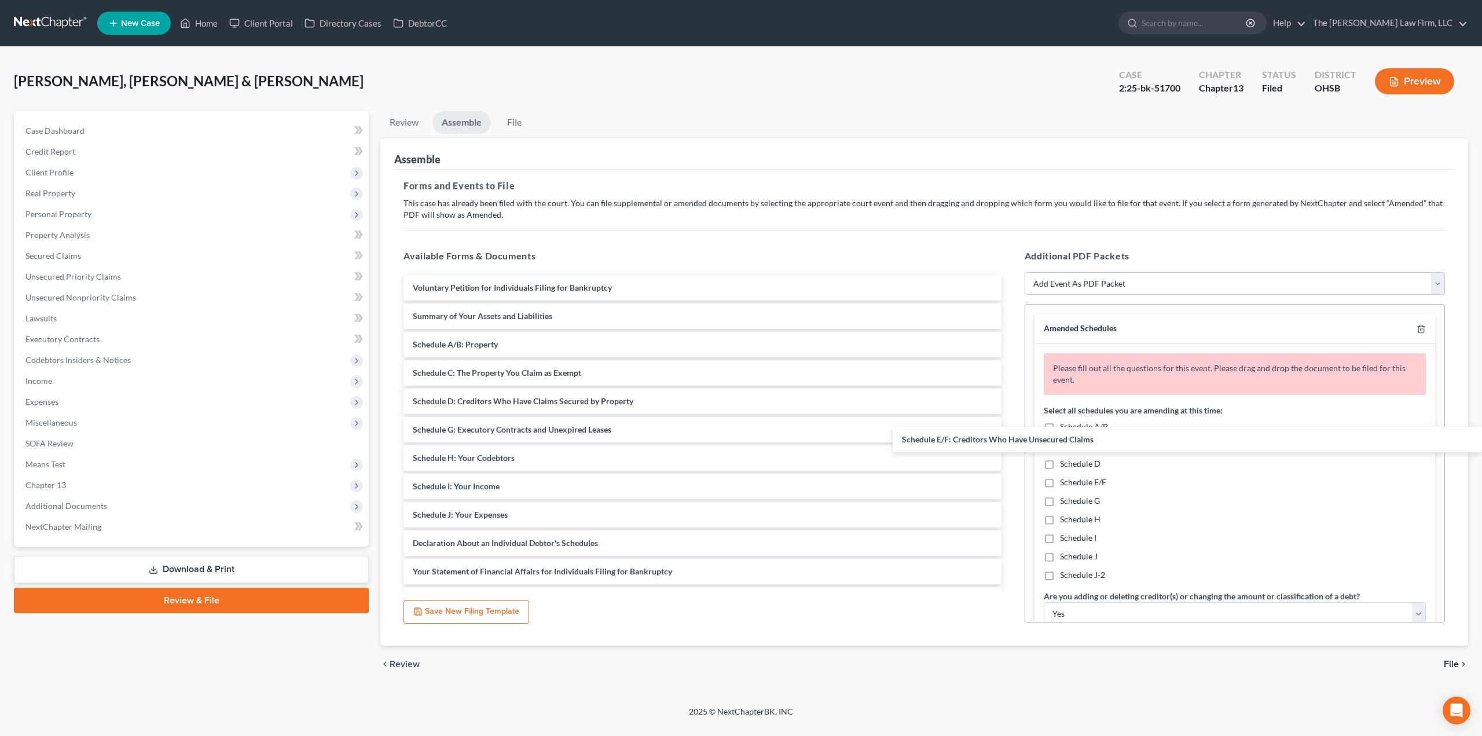
drag, startPoint x: 524, startPoint y: 425, endPoint x: 1114, endPoint y: 435, distance: 589.8
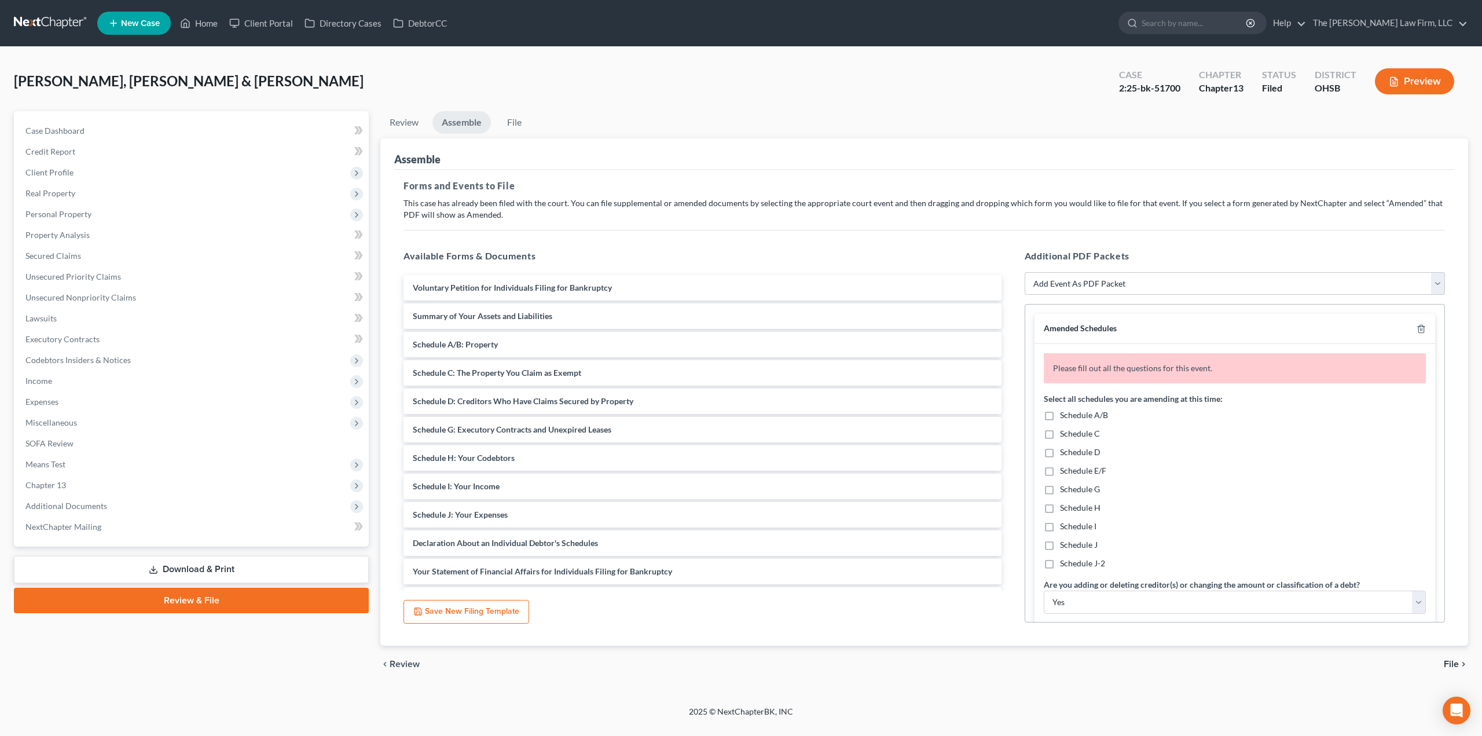
drag, startPoint x: 1082, startPoint y: 470, endPoint x: 1148, endPoint y: 475, distance: 65.5
click at [1087, 470] on span "Schedule E/F" at bounding box center [1083, 470] width 46 height 10
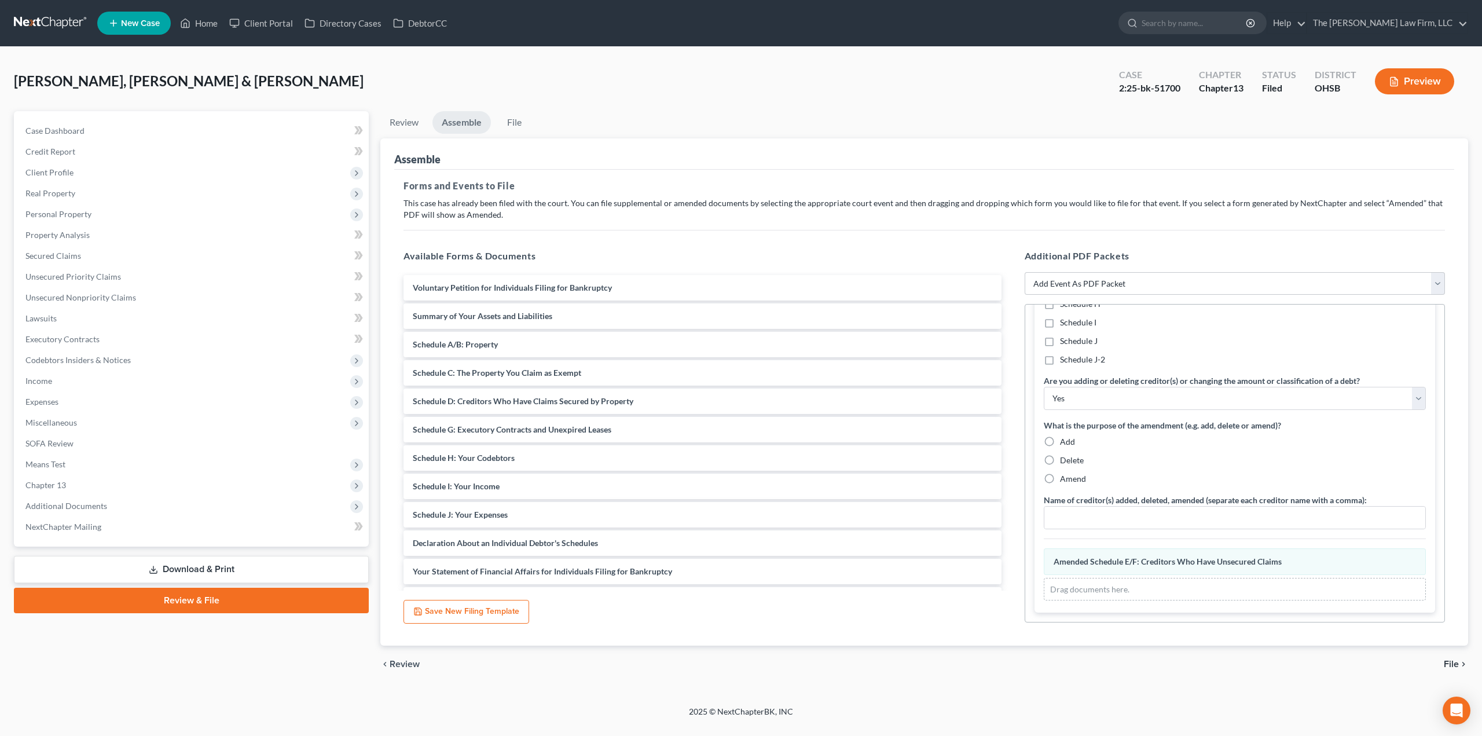
scroll to position [107, 0]
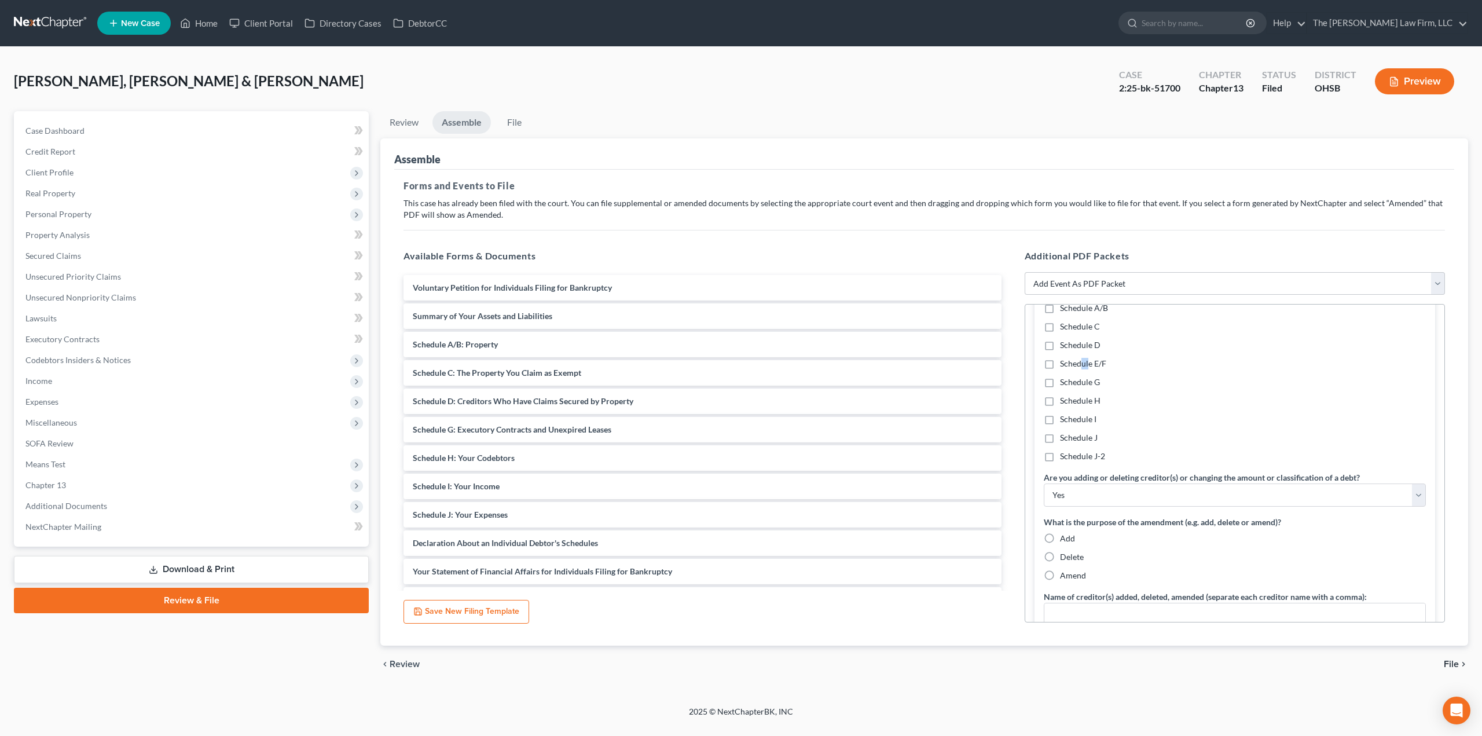
click at [1083, 362] on span "Schedule E/F" at bounding box center [1083, 363] width 46 height 10
click at [1072, 362] on input "Schedule E/F" at bounding box center [1068, 362] width 8 height 8
checkbox input "true"
click at [1127, 494] on select "Yes No" at bounding box center [1234, 494] width 382 height 23
select select "1"
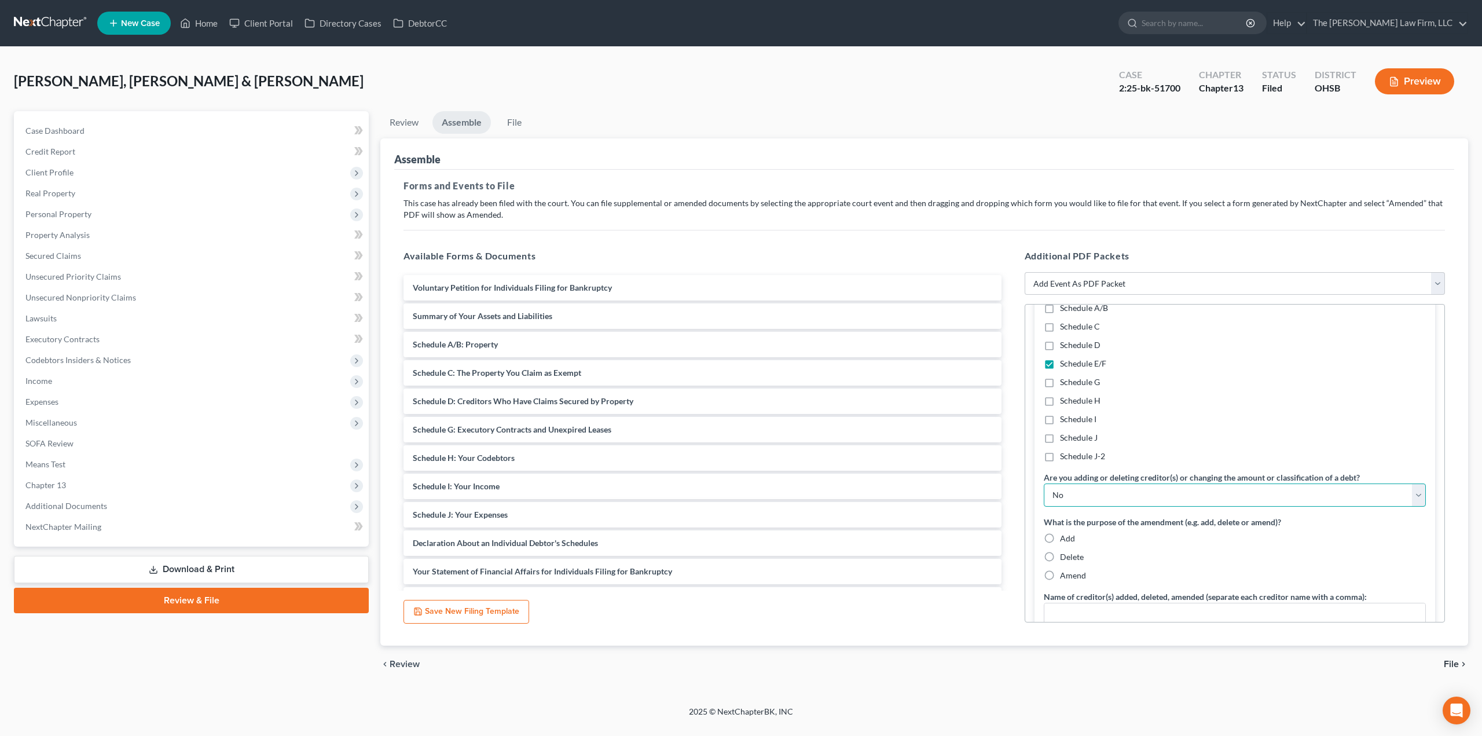
click at [1043, 483] on select "Yes No" at bounding box center [1234, 494] width 382 height 23
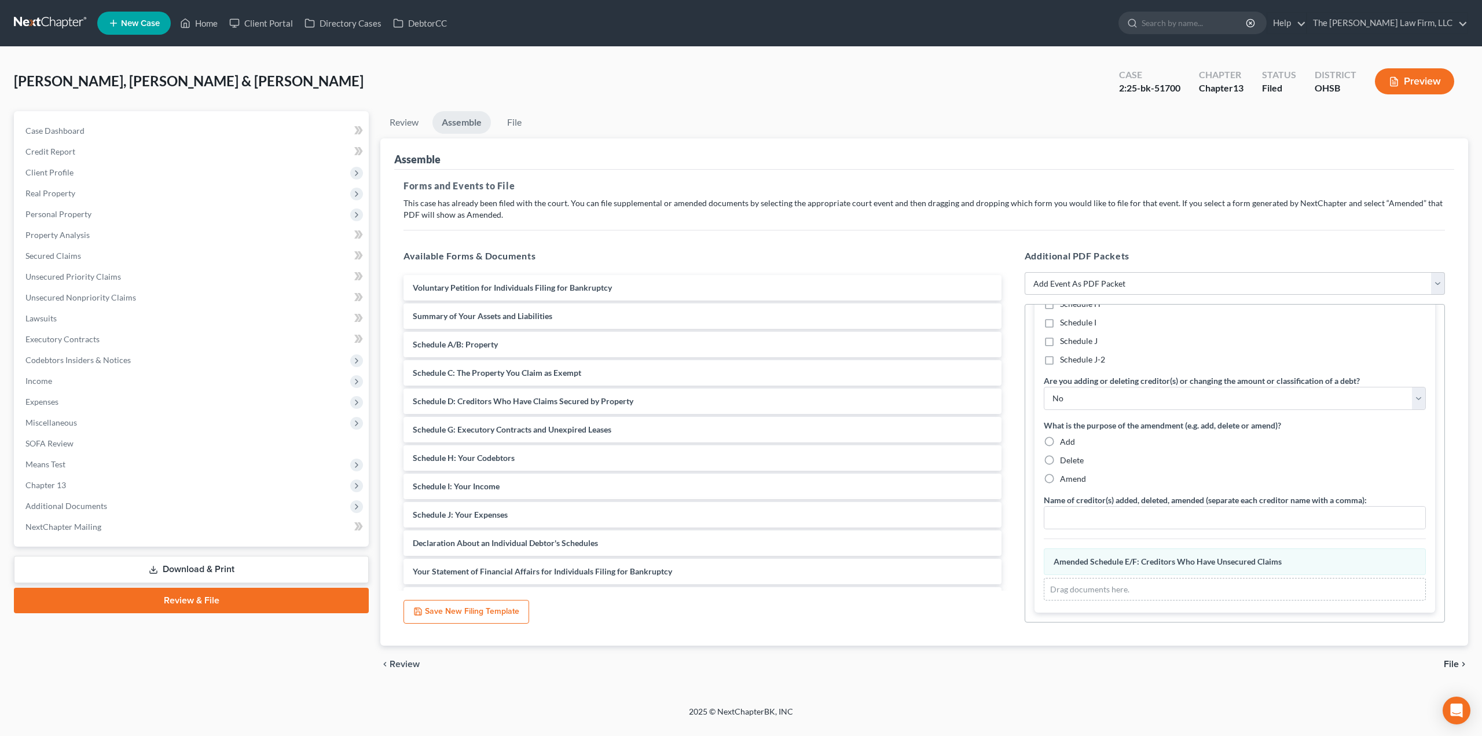
click at [1067, 478] on span "Amend" at bounding box center [1073, 478] width 26 height 10
click at [1067, 478] on input "Amend" at bounding box center [1068, 477] width 8 height 8
radio input "true"
drag, startPoint x: 521, startPoint y: 541, endPoint x: 1151, endPoint y: 575, distance: 631.1
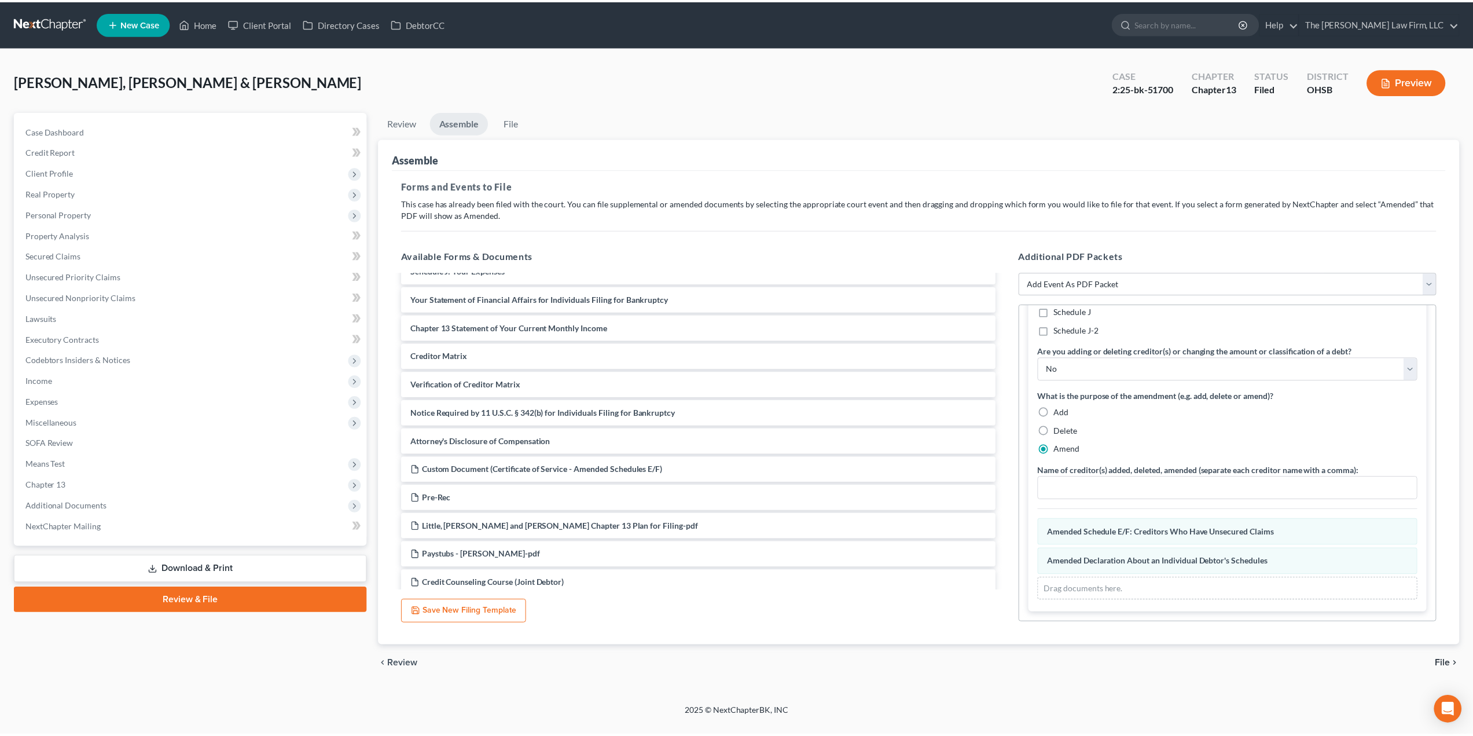
scroll to position [289, 0]
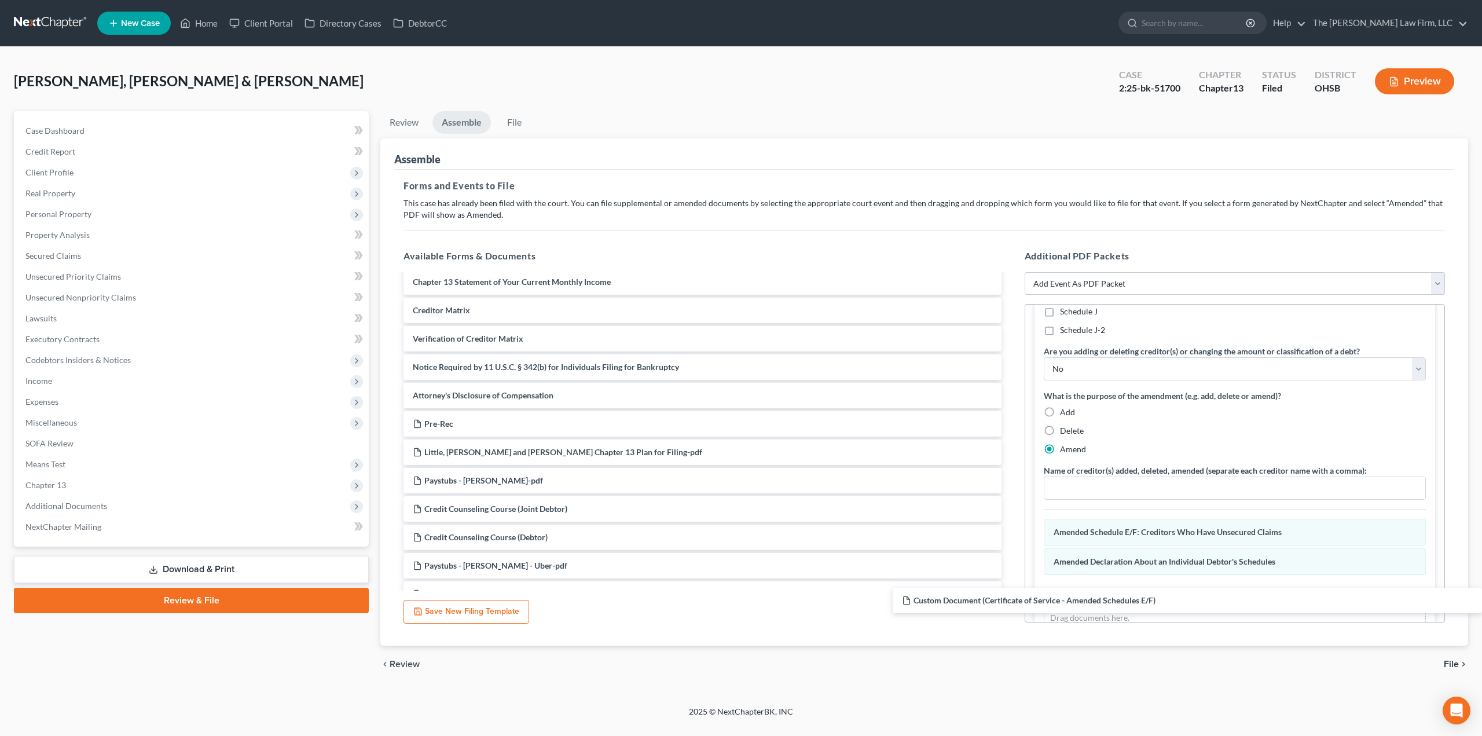
drag, startPoint x: 627, startPoint y: 429, endPoint x: 1197, endPoint y: 608, distance: 597.3
click at [1010, 608] on div "Custom Document (Certificate of Service - Amended Schedules E/F) Voluntary Peti…" at bounding box center [702, 637] width 616 height 1302
click at [1449, 662] on span "File" at bounding box center [1450, 663] width 15 height 9
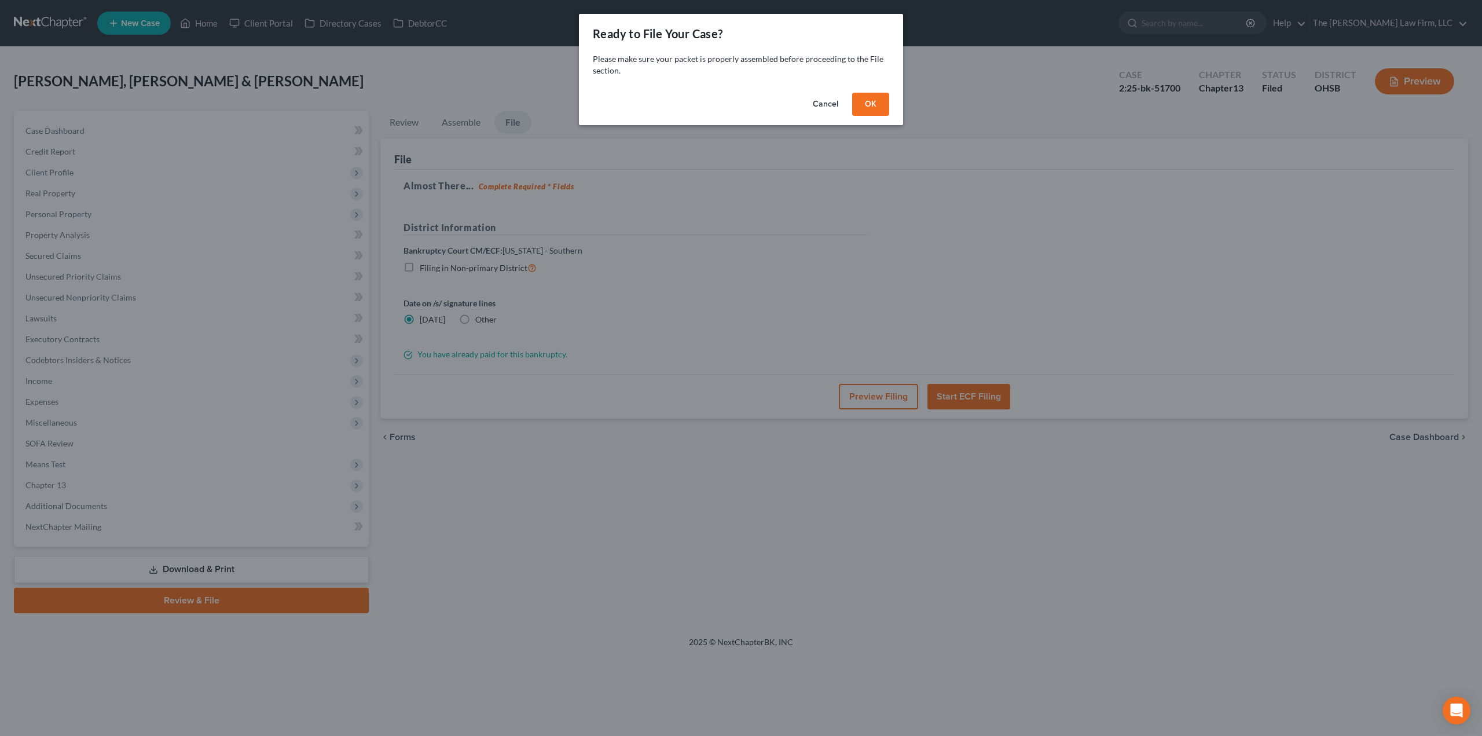
click at [876, 112] on button "OK" at bounding box center [870, 104] width 37 height 23
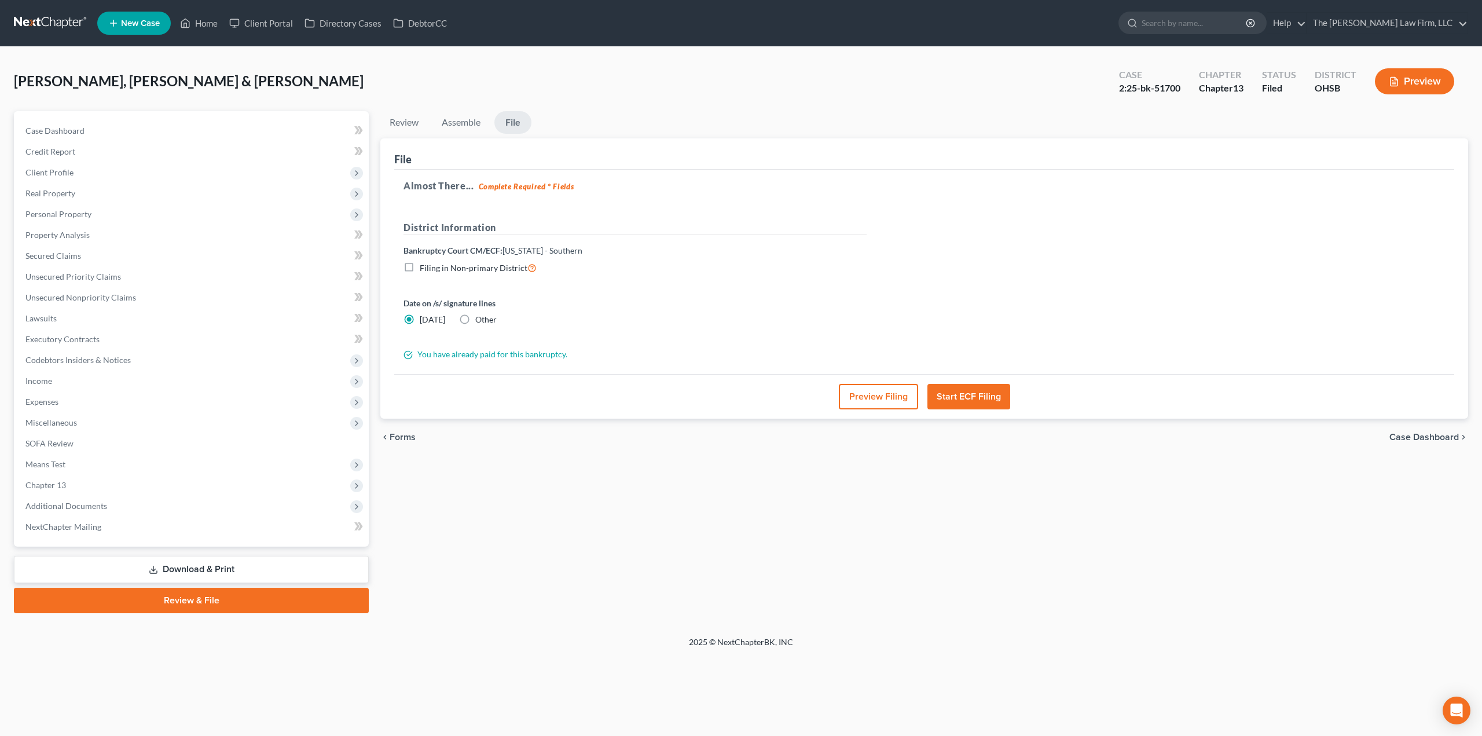
click at [867, 401] on button "Preview Filing" at bounding box center [878, 396] width 79 height 25
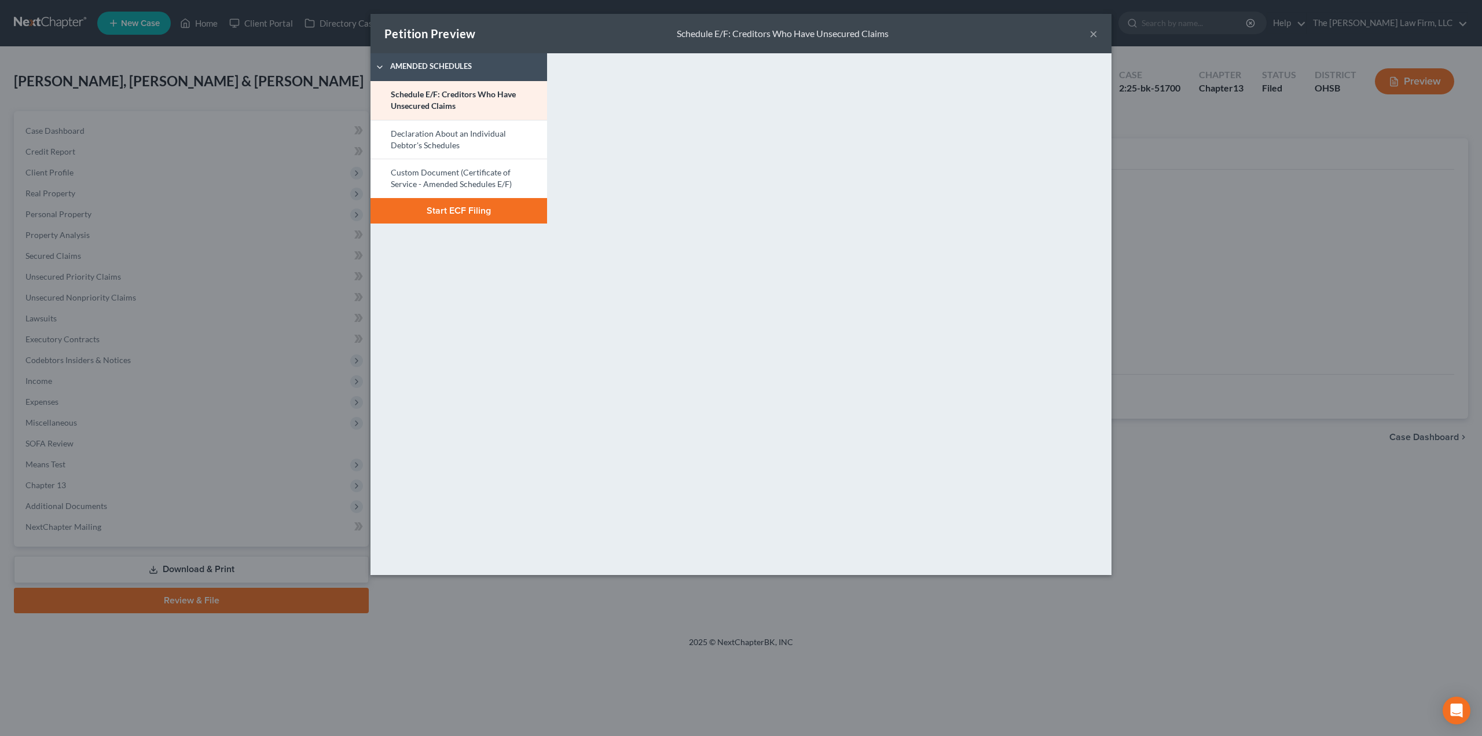
click at [473, 148] on link "Declaration About an Individual Debtor's Schedules" at bounding box center [458, 139] width 177 height 39
click at [462, 168] on link "Custom Document (Certificate of Service - Amended Schedules E/F)" at bounding box center [458, 178] width 177 height 39
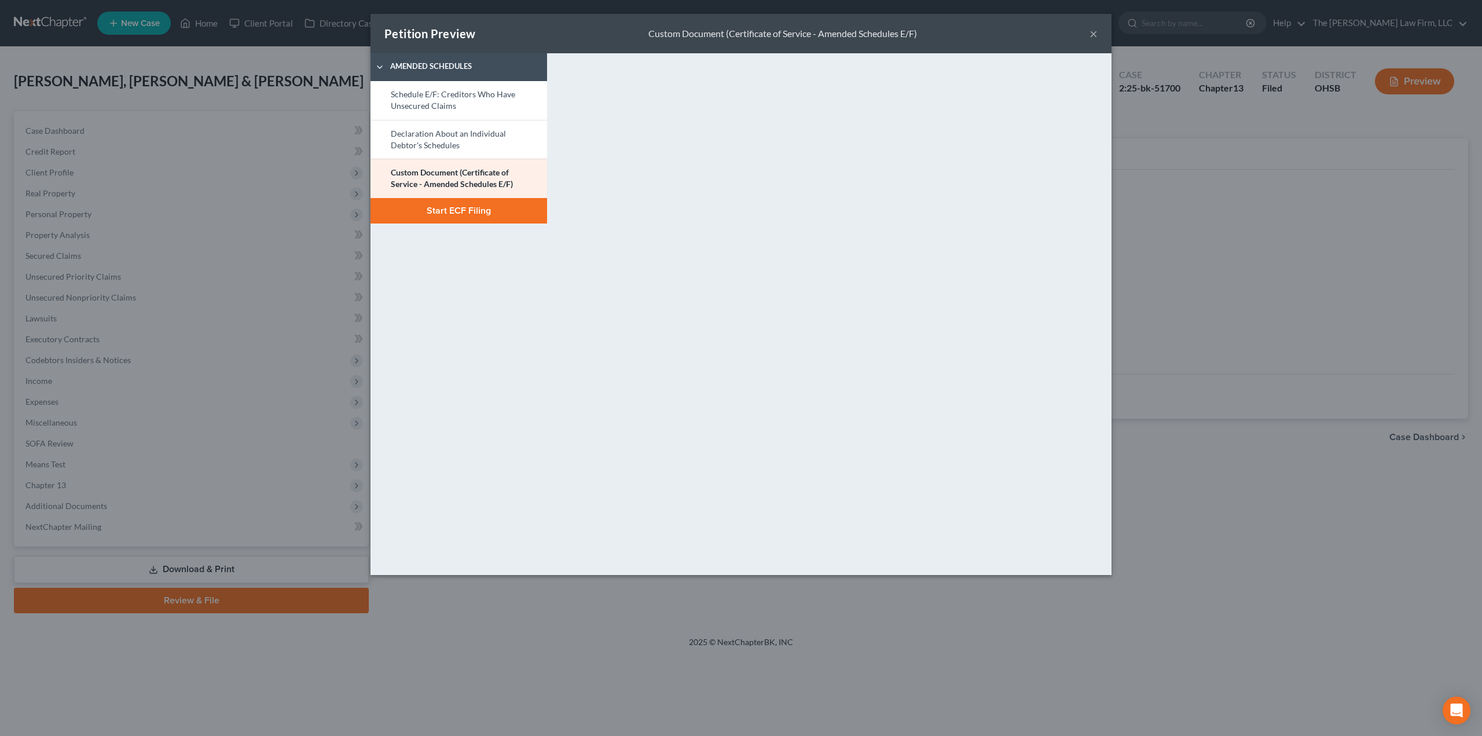
click at [508, 218] on button "Start ECF Filing" at bounding box center [458, 210] width 177 height 25
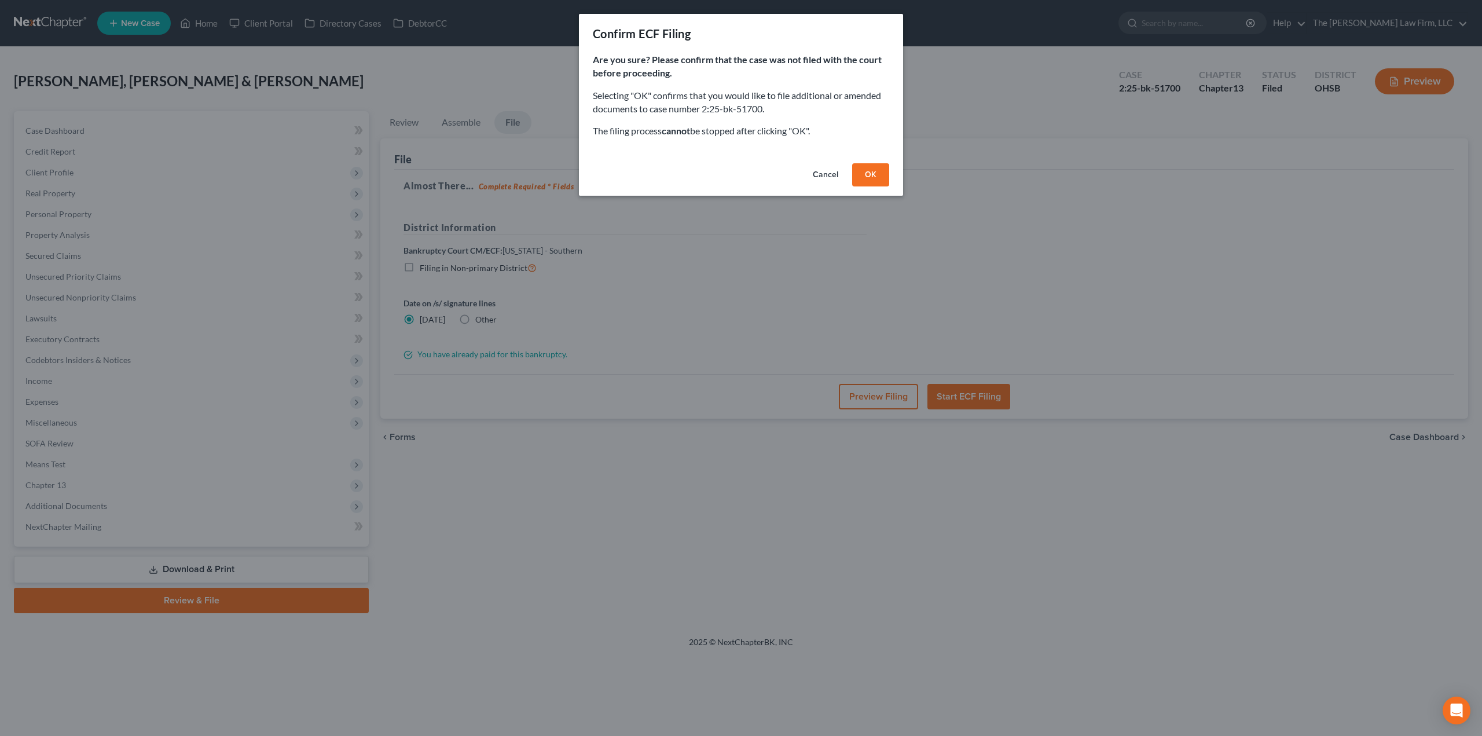
click at [867, 175] on button "OK" at bounding box center [870, 174] width 37 height 23
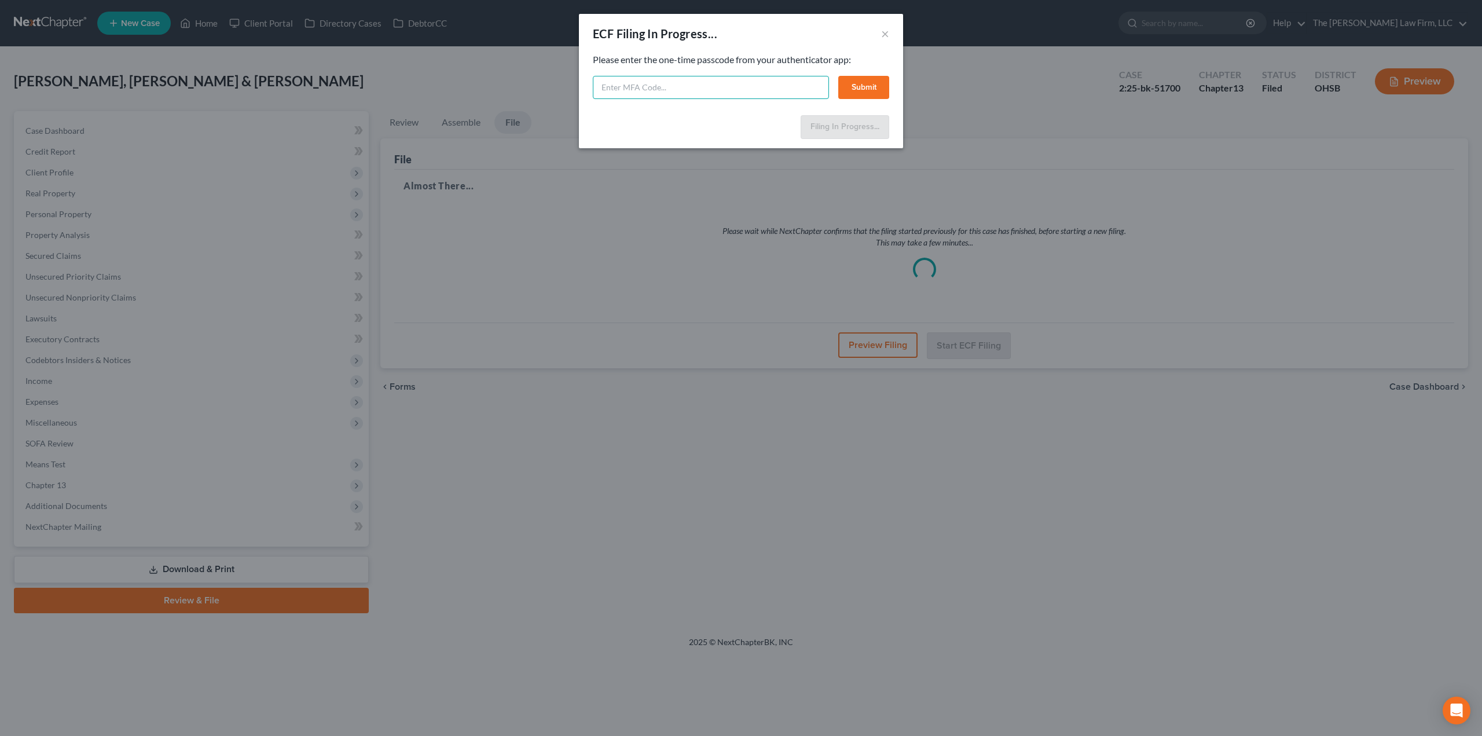
click at [752, 90] on input "text" at bounding box center [711, 87] width 236 height 23
type input "073783"
click at [862, 85] on button "Submit" at bounding box center [863, 87] width 51 height 23
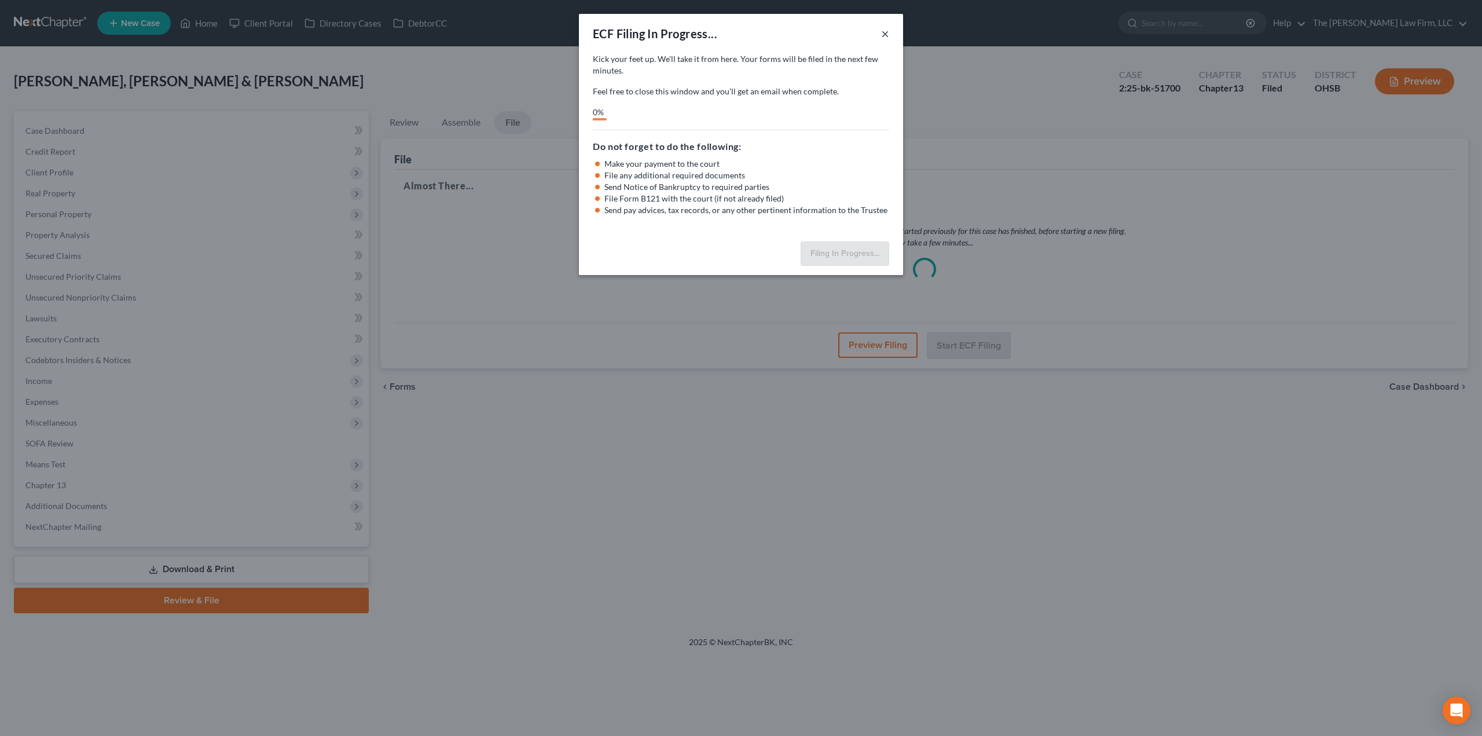
click at [886, 32] on button "×" at bounding box center [885, 34] width 8 height 14
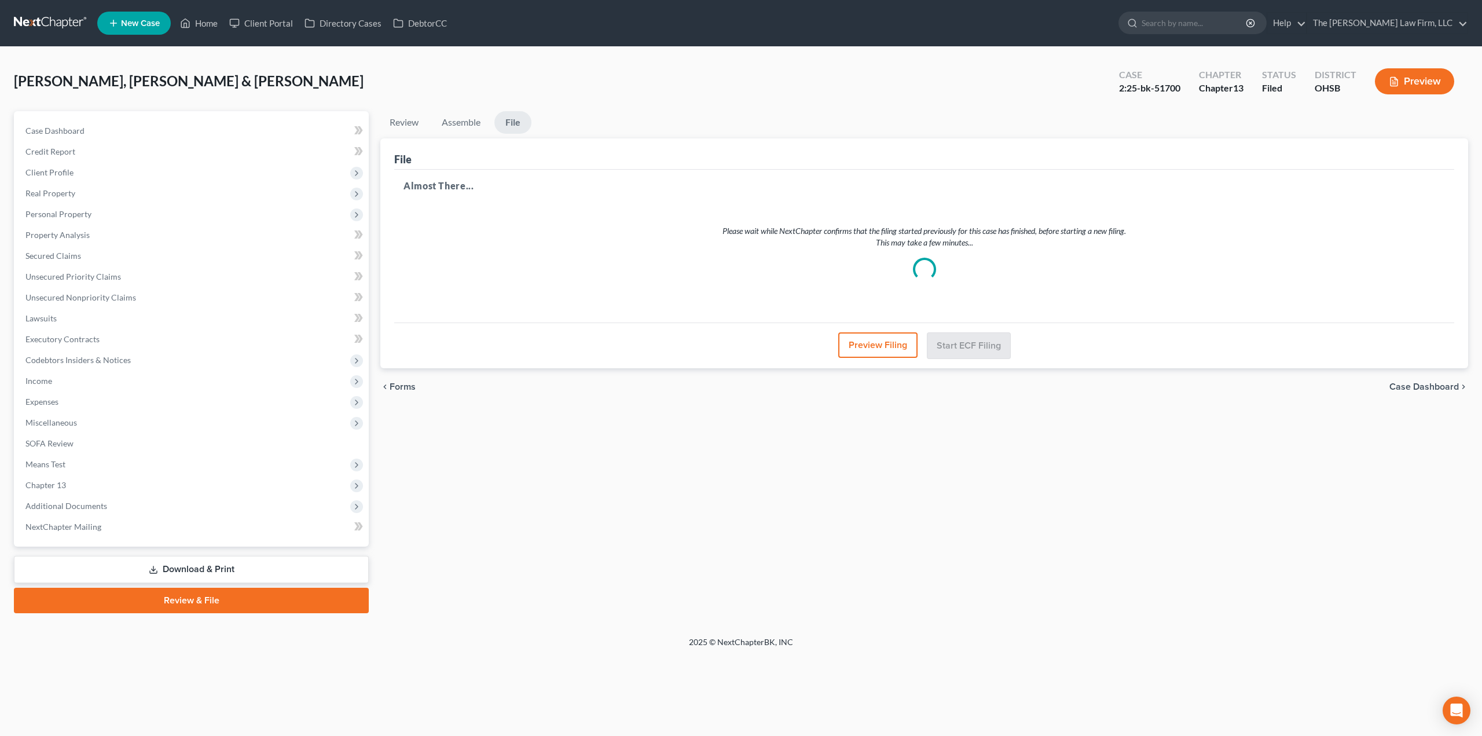
click at [117, 508] on span "Additional Documents" at bounding box center [192, 505] width 352 height 21
